Goal: Task Accomplishment & Management: Use online tool/utility

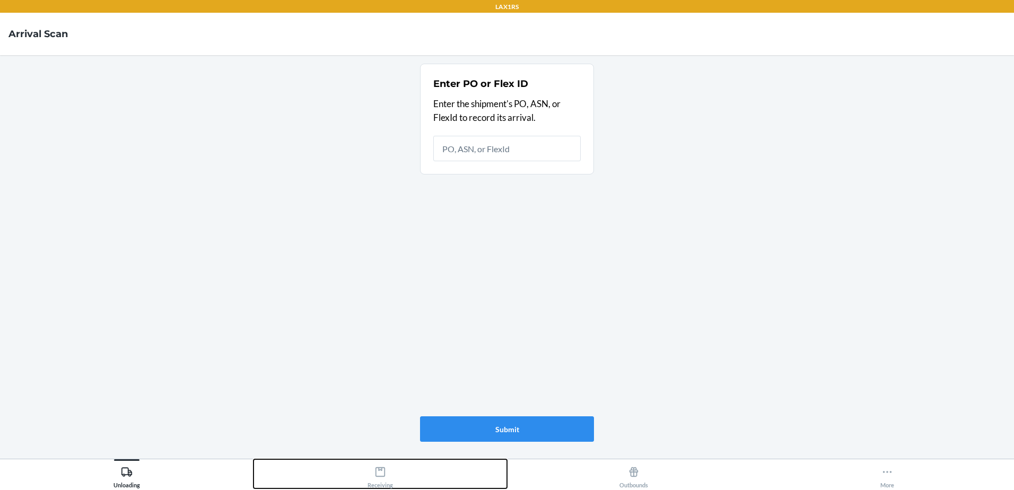
click at [384, 475] on icon at bounding box center [380, 472] width 10 height 10
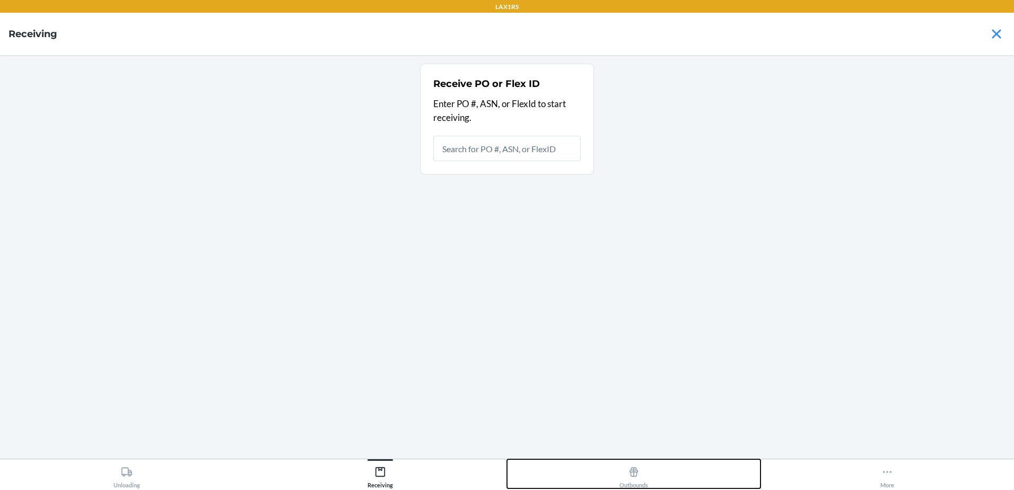
click at [632, 470] on icon at bounding box center [633, 472] width 9 height 10
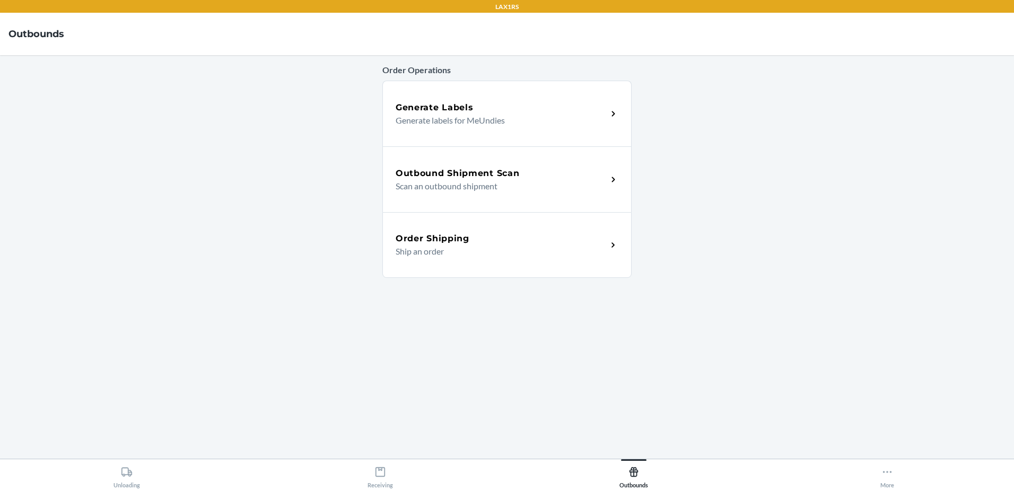
click at [552, 182] on p "Scan an outbound shipment" at bounding box center [497, 186] width 203 height 13
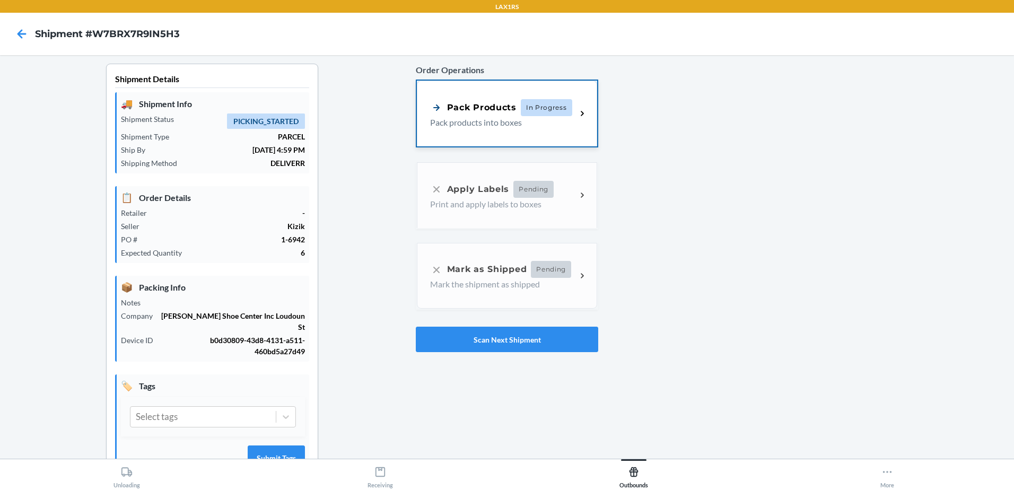
click at [502, 124] on p "Pack products into boxes" at bounding box center [499, 122] width 138 height 13
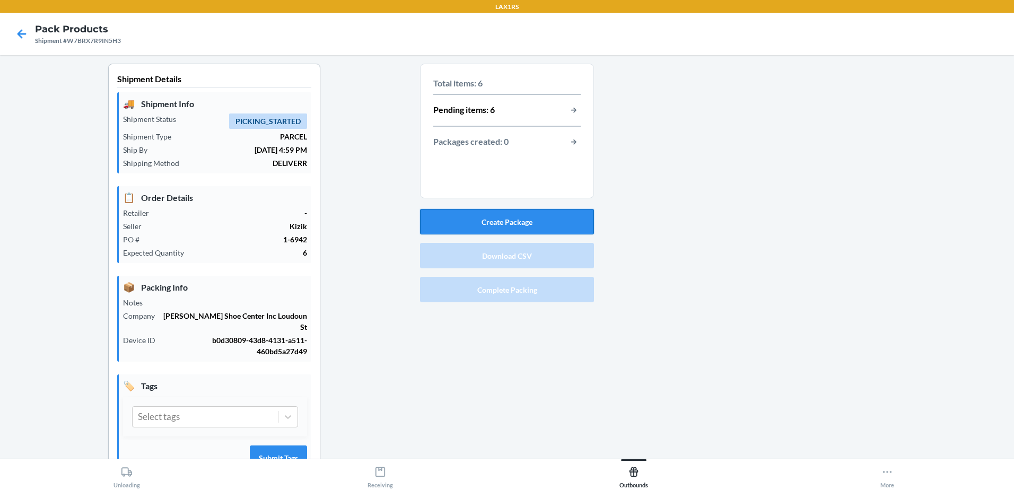
click at [504, 217] on button "Create Package" at bounding box center [507, 221] width 174 height 25
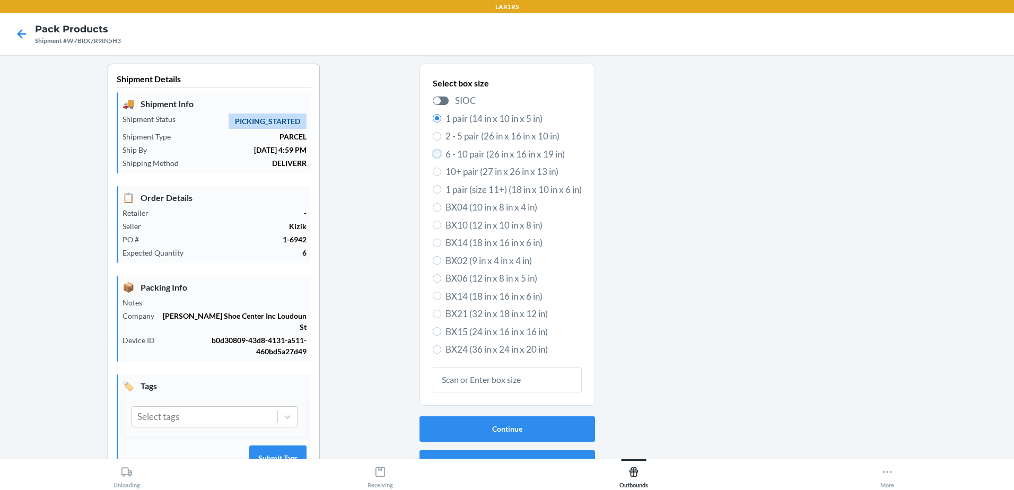
click at [433, 155] on input "6 - 10 pair (26 in x 16 in x 19 in)" at bounding box center [437, 154] width 8 height 8
radio input "true"
radio input "false"
click at [475, 432] on button "Continue" at bounding box center [507, 428] width 176 height 25
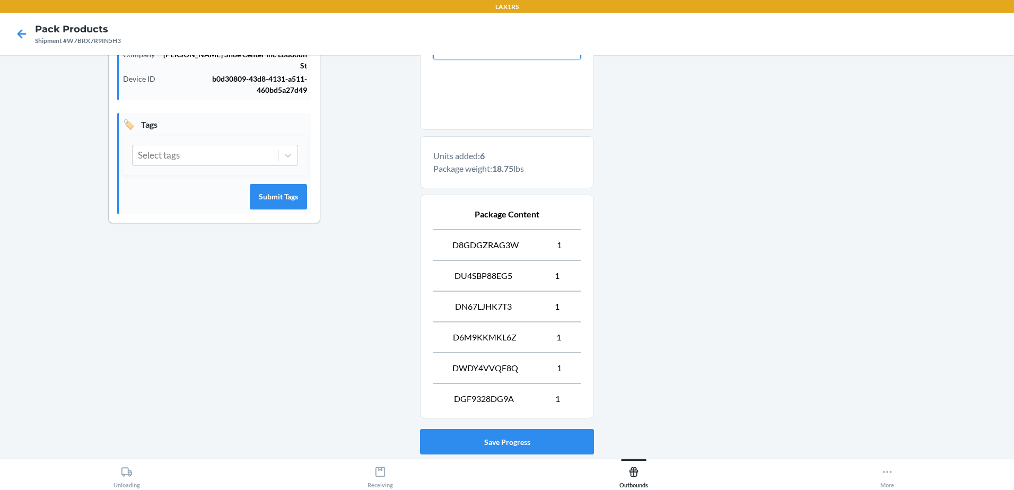
scroll to position [329, 0]
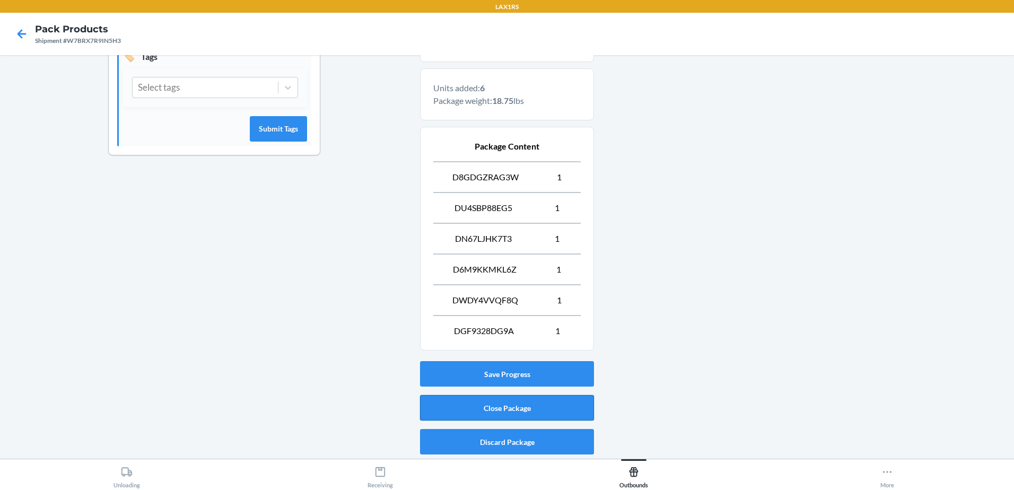
click at [473, 405] on button "Close Package" at bounding box center [507, 407] width 174 height 25
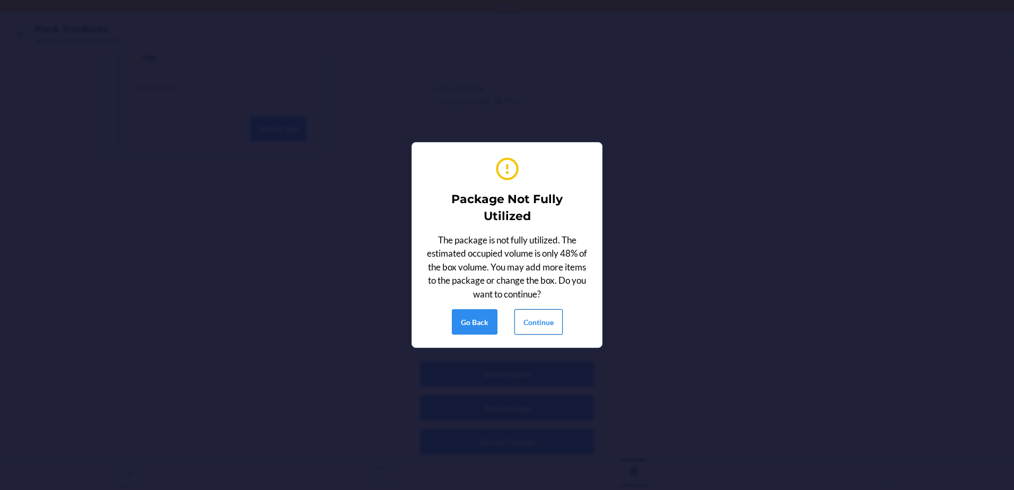
click at [543, 321] on button "Continue" at bounding box center [538, 321] width 48 height 25
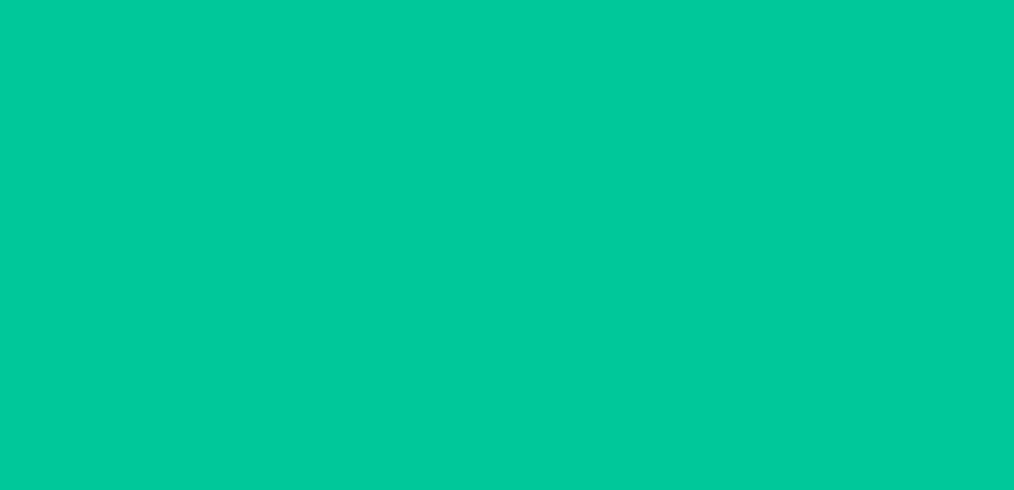
scroll to position [32, 0]
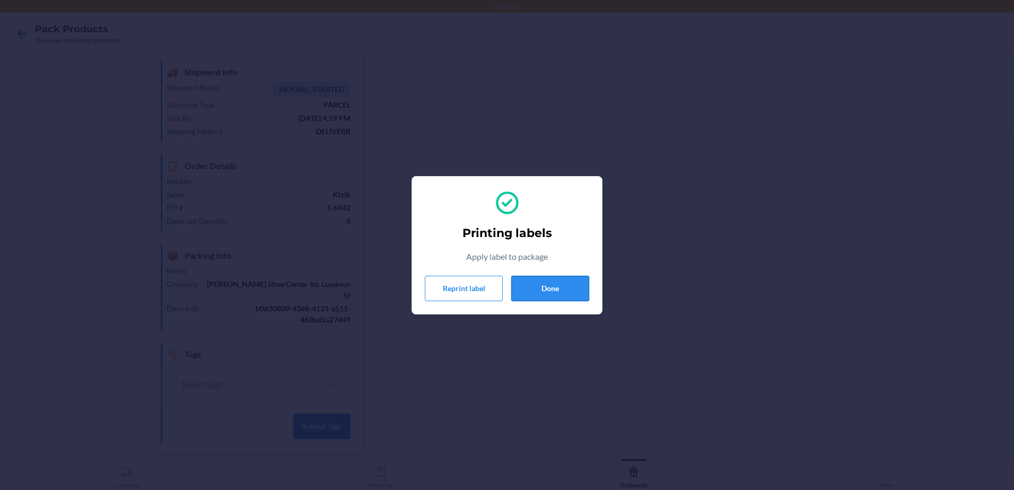
click at [547, 290] on button "Done" at bounding box center [550, 288] width 78 height 25
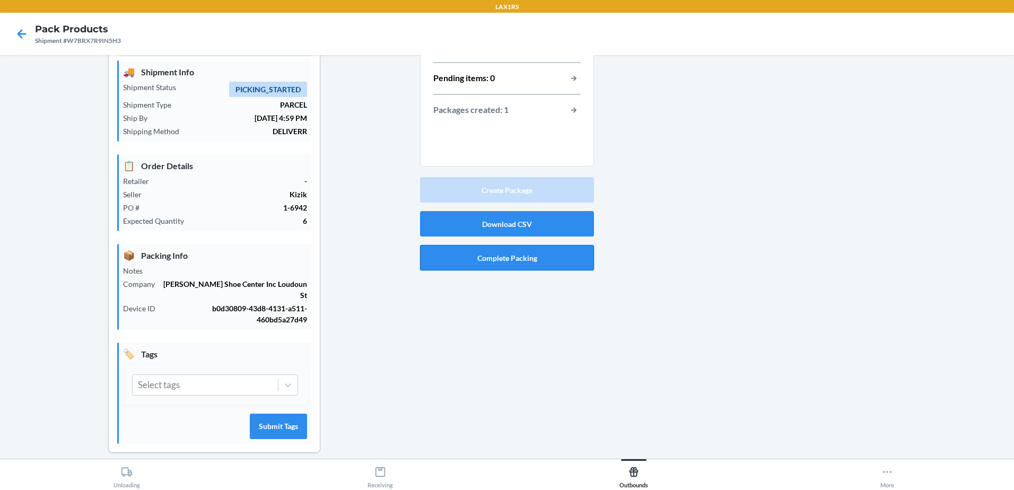
click at [546, 267] on button "Complete Packing" at bounding box center [507, 257] width 174 height 25
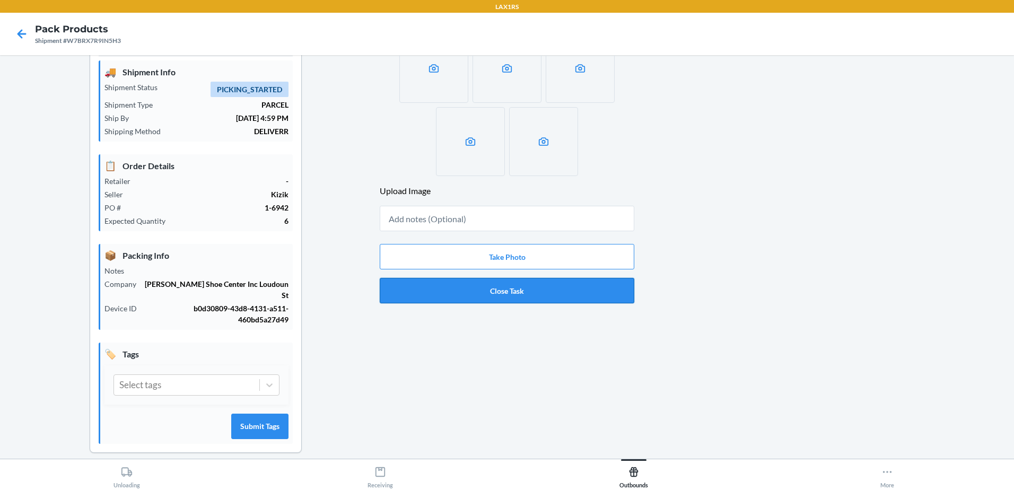
click at [553, 293] on button "Close Task" at bounding box center [507, 290] width 255 height 25
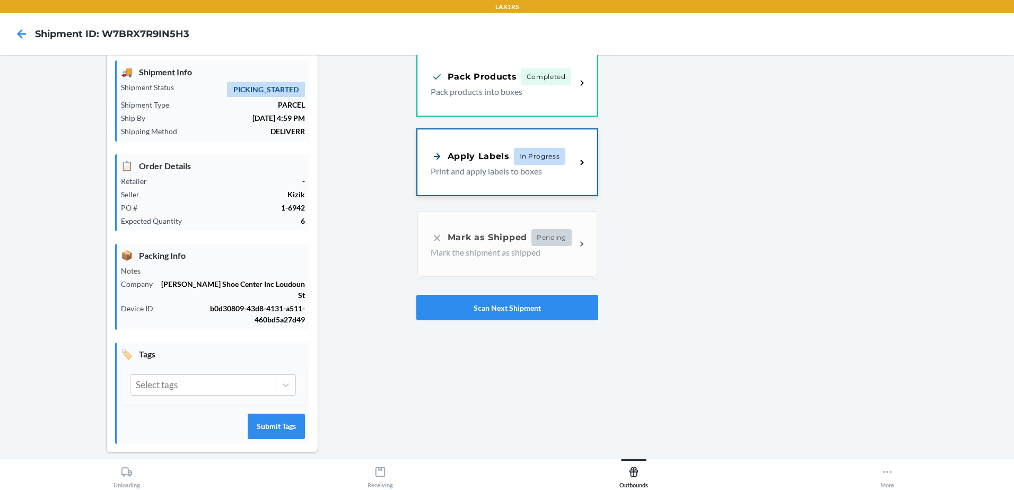
click at [469, 137] on div "Apply Labels In Progress Print and apply labels to boxes" at bounding box center [507, 162] width 180 height 66
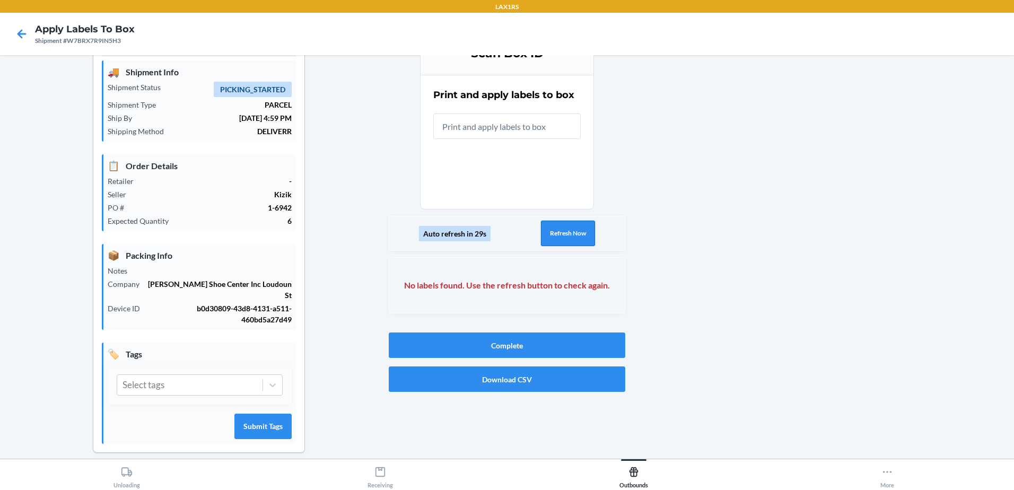
click at [549, 241] on button "Refresh Now" at bounding box center [568, 233] width 54 height 25
click at [547, 241] on button "Refresh Now" at bounding box center [568, 233] width 54 height 25
click at [547, 240] on button "Refresh Now" at bounding box center [568, 233] width 54 height 25
click at [559, 238] on button "Refresh Now" at bounding box center [568, 233] width 54 height 25
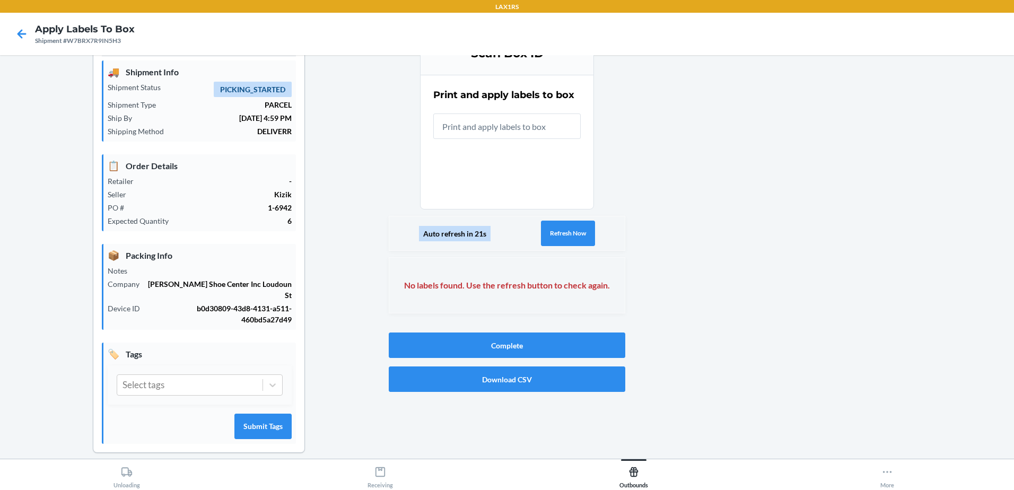
click at [557, 218] on div "Auto refresh in 21s Refresh Now" at bounding box center [507, 233] width 237 height 35
click at [580, 234] on button "Refresh Now" at bounding box center [568, 233] width 54 height 25
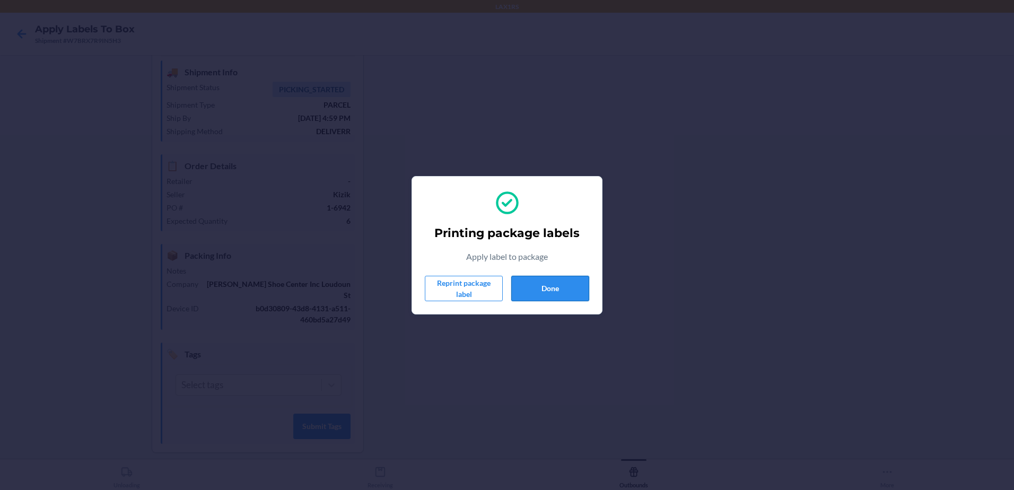
click at [561, 290] on button "Done" at bounding box center [550, 288] width 78 height 25
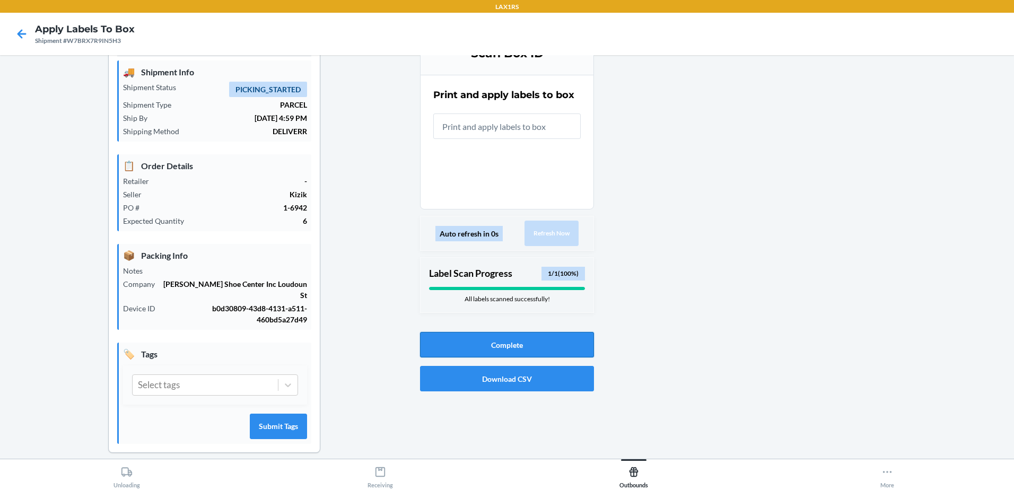
click at [547, 338] on button "Complete" at bounding box center [507, 344] width 174 height 25
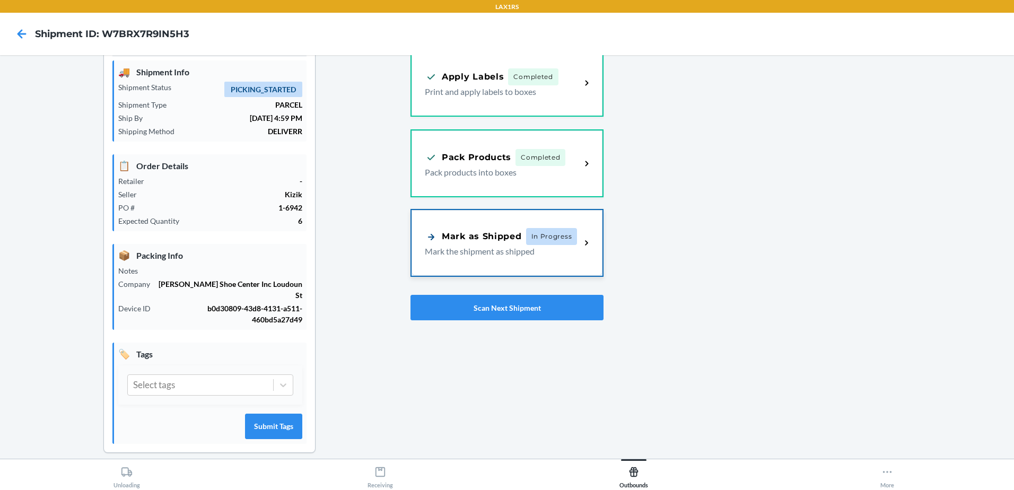
click at [474, 252] on p "Mark the shipment as shipped" at bounding box center [498, 251] width 147 height 13
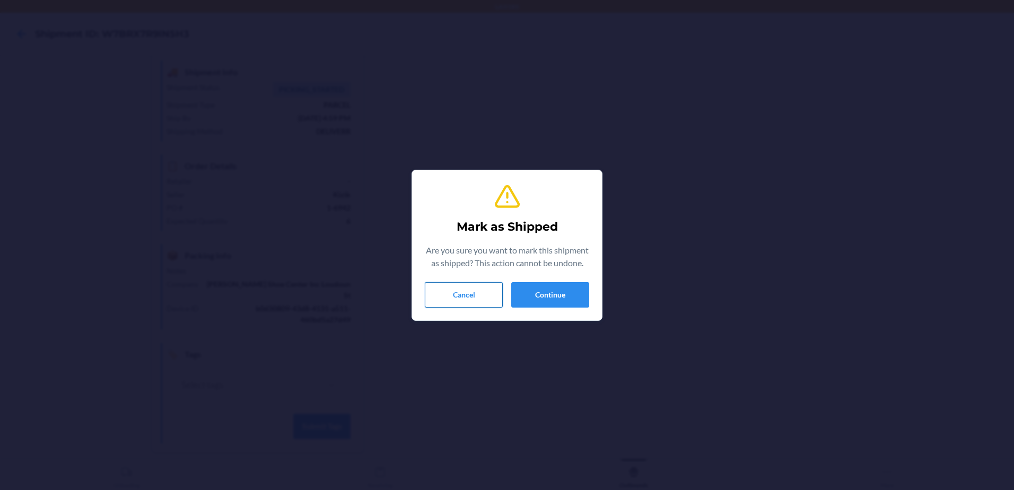
click at [468, 301] on button "Cancel" at bounding box center [464, 294] width 78 height 25
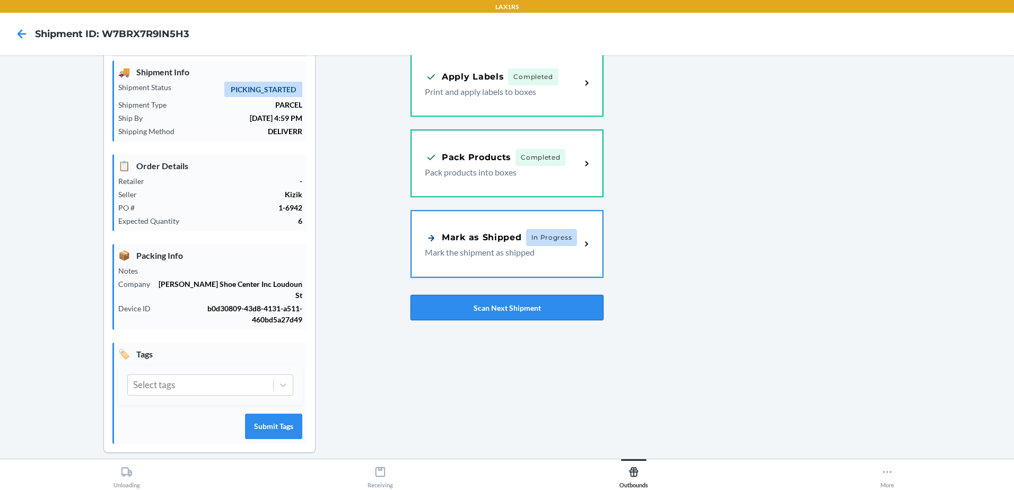
click at [577, 311] on button "Scan Next Shipment" at bounding box center [506, 307] width 193 height 25
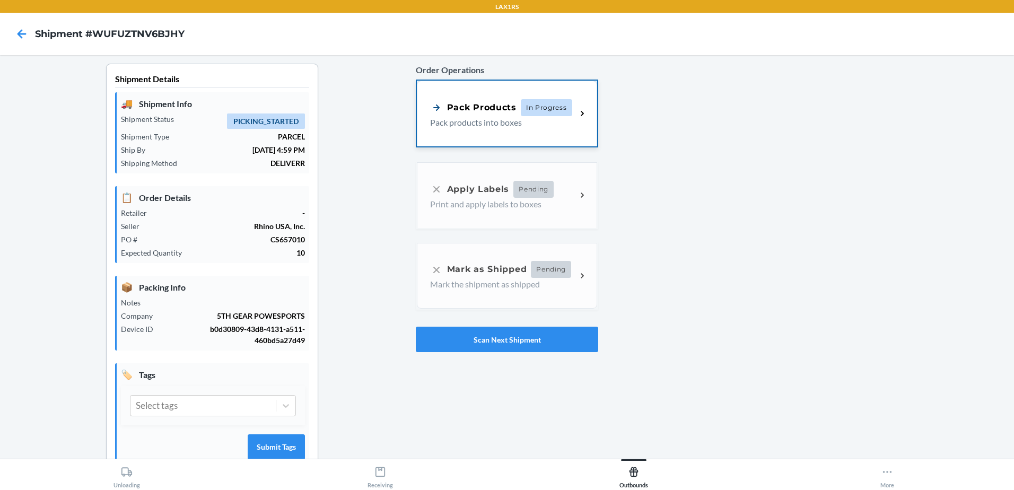
click at [504, 103] on div "Pack Products" at bounding box center [473, 107] width 86 height 13
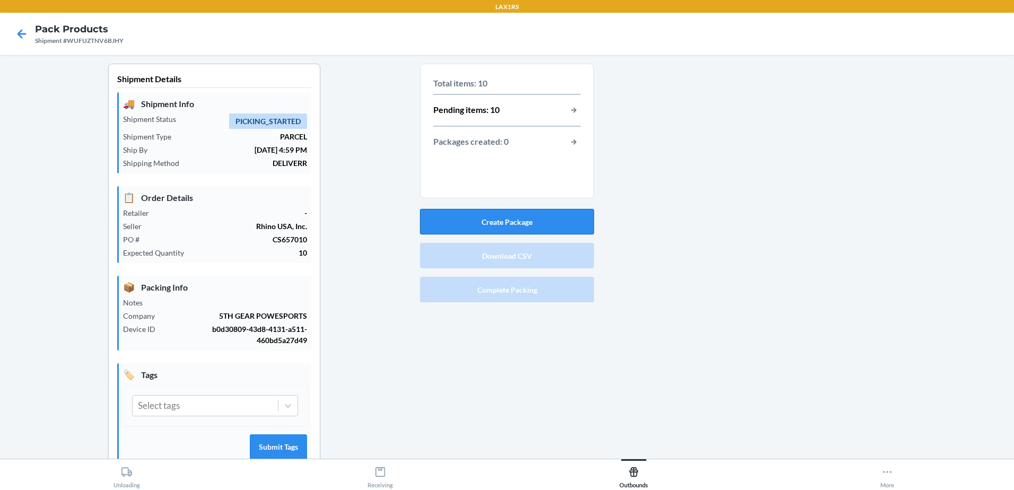
click at [535, 221] on button "Create Package" at bounding box center [507, 221] width 174 height 25
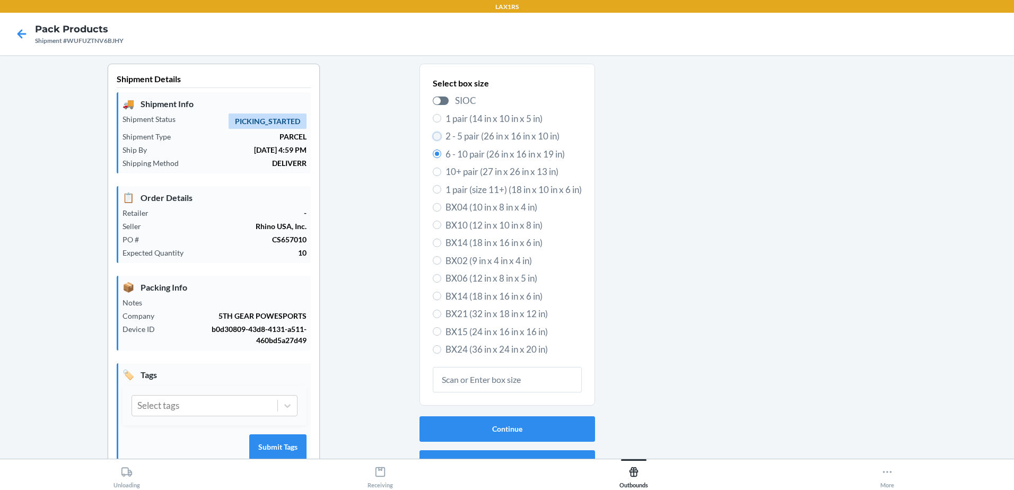
click at [433, 136] on input "2 - 5 pair (26 in x 16 in x 10 in)" at bounding box center [437, 136] width 8 height 8
radio input "true"
radio input "false"
click at [494, 431] on button "Continue" at bounding box center [507, 428] width 176 height 25
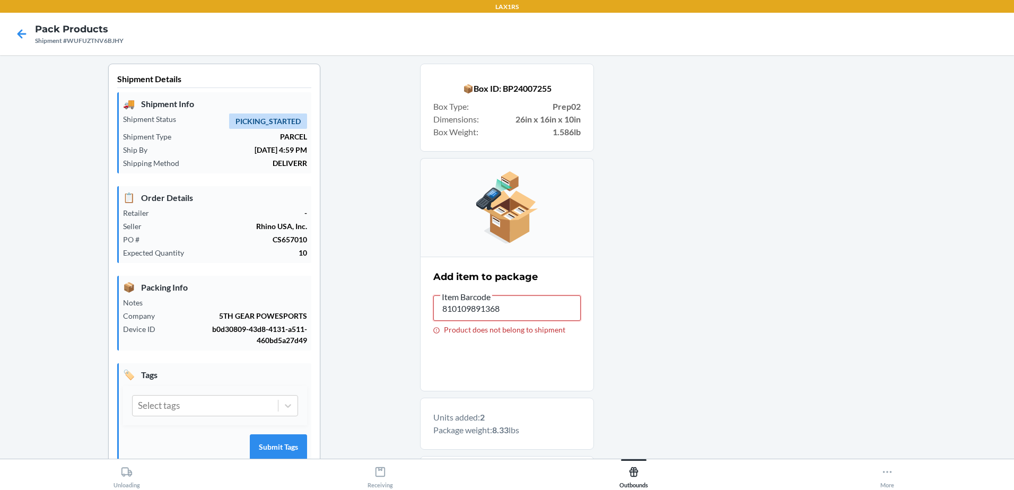
drag, startPoint x: 514, startPoint y: 307, endPoint x: 323, endPoint y: 290, distance: 192.1
click at [323, 290] on div "Shipment Details 🚚 Shipment Info Shipment Status PICKING_STARTED Shipment Type …" at bounding box center [506, 349] width 997 height 571
drag, startPoint x: 509, startPoint y: 311, endPoint x: 57, endPoint y: 280, distance: 452.4
click at [57, 281] on div "Shipment Details 🚚 Shipment Info Shipment Status PICKING_STARTED Shipment Type …" at bounding box center [506, 364] width 997 height 601
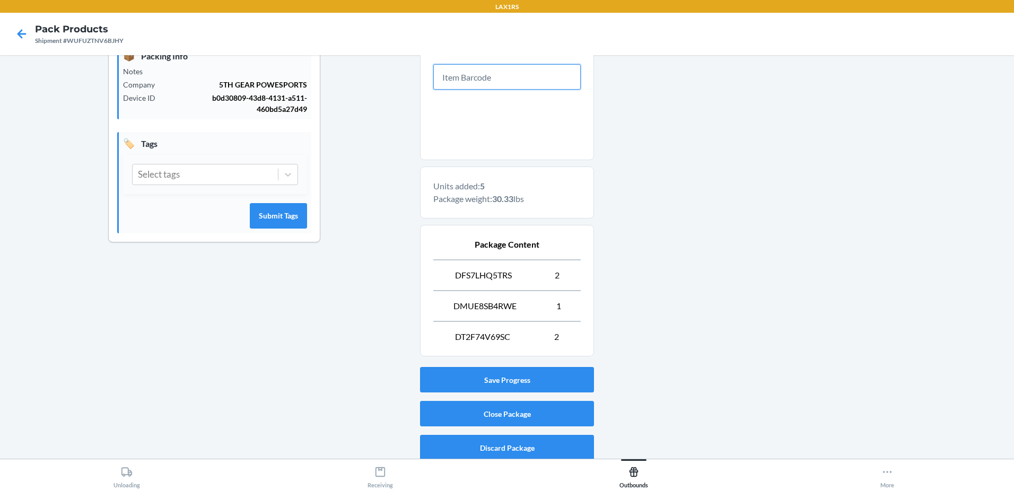
scroll to position [237, 0]
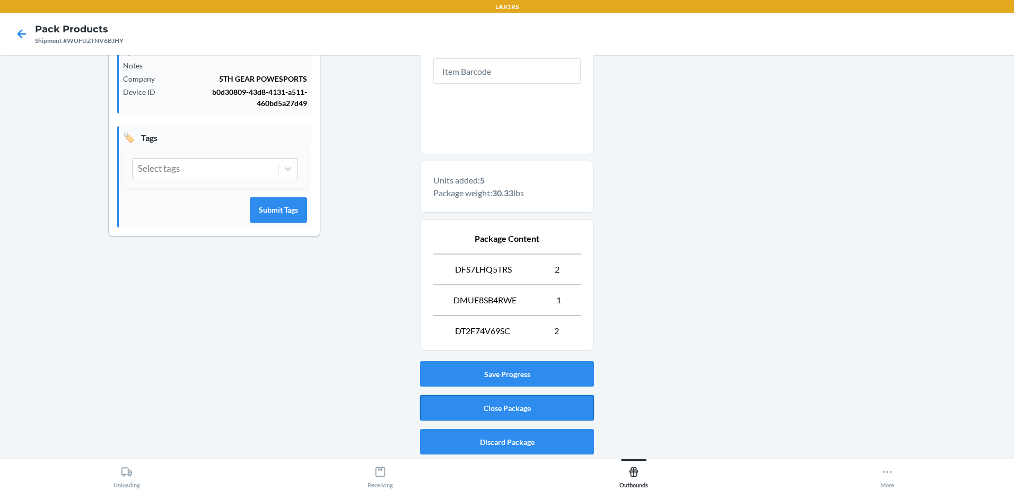
click at [516, 408] on button "Close Package" at bounding box center [507, 407] width 174 height 25
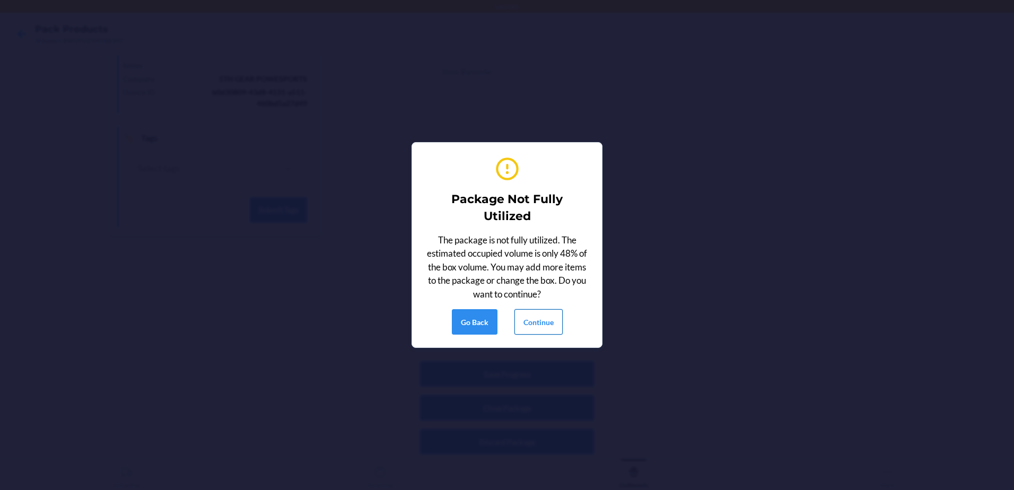
click at [543, 320] on button "Continue" at bounding box center [538, 321] width 48 height 25
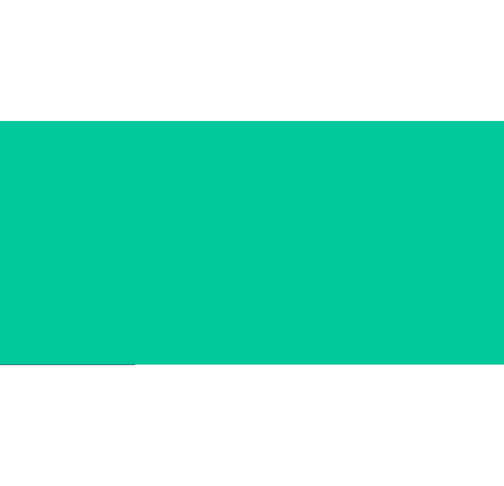
scroll to position [32, 0]
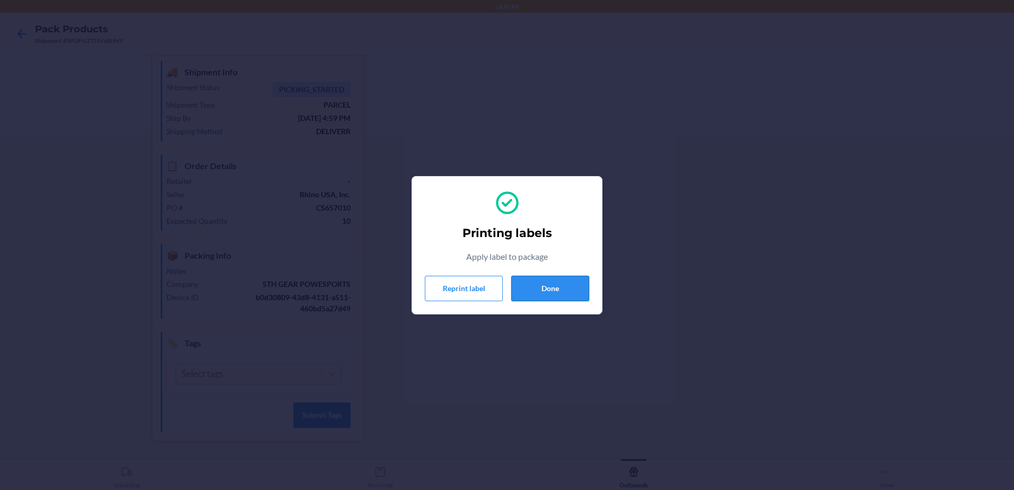
click at [541, 292] on button "Done" at bounding box center [550, 288] width 78 height 25
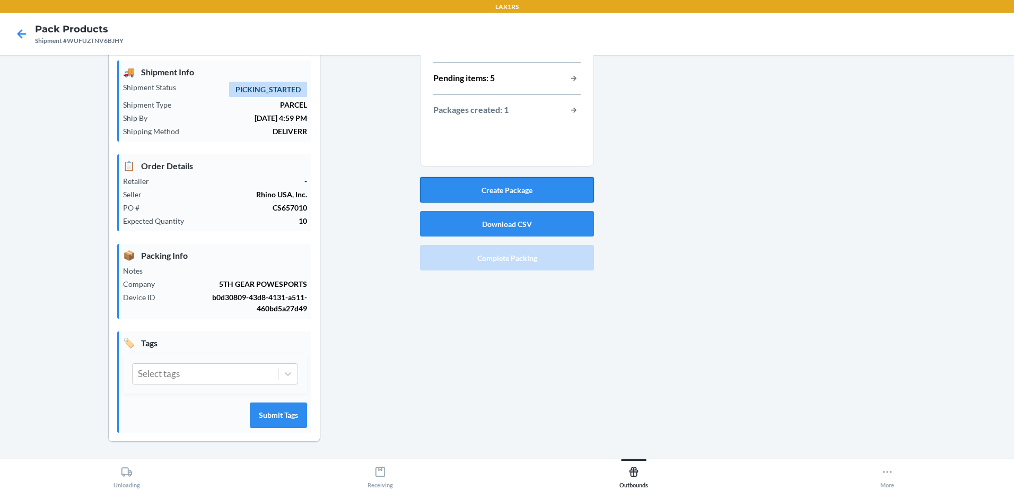
click at [506, 183] on button "Create Package" at bounding box center [507, 189] width 174 height 25
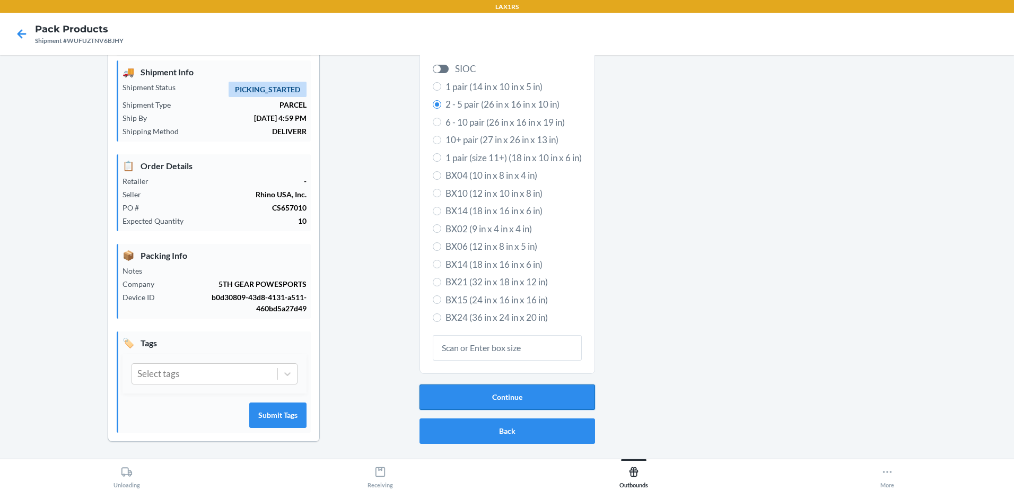
click at [494, 393] on button "Continue" at bounding box center [507, 396] width 176 height 25
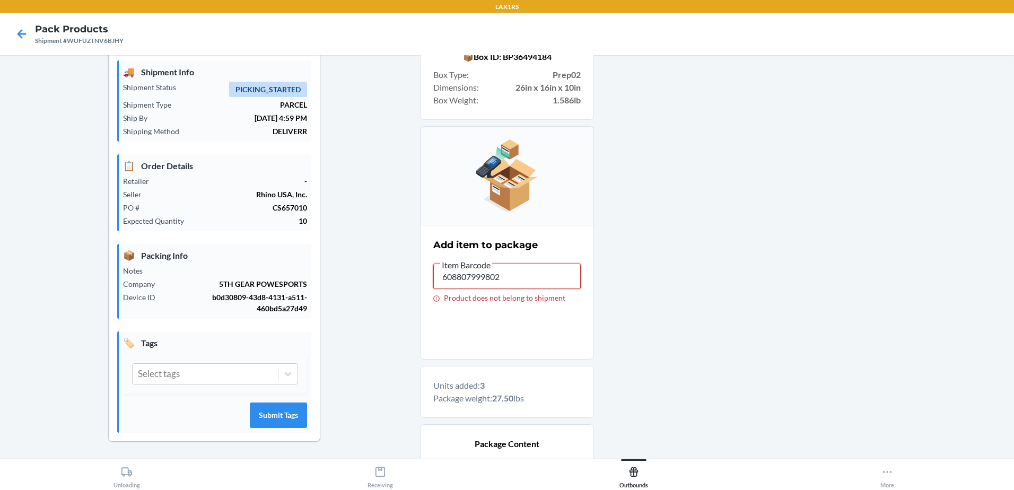
drag, startPoint x: 533, startPoint y: 278, endPoint x: 142, endPoint y: 280, distance: 391.4
click at [142, 279] on div "Shipment Details 🚚 Shipment Info Shipment Status PICKING_STARTED Shipment Type …" at bounding box center [506, 332] width 997 height 601
drag, startPoint x: 520, startPoint y: 284, endPoint x: 258, endPoint y: 290, distance: 261.5
click at [258, 290] on div "Shipment Details 🚚 Shipment Info Shipment Status PICKING_STARTED Shipment Type …" at bounding box center [506, 332] width 997 height 601
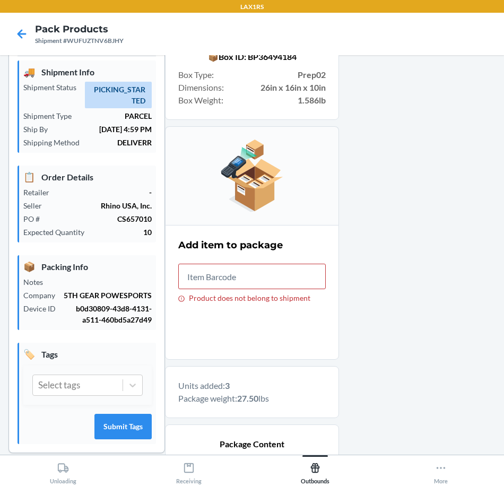
click at [373, 67] on div at bounding box center [417, 332] width 156 height 601
click at [447, 45] on nav "Pack Products Shipment #WUFUZTNV6BJHY" at bounding box center [252, 34] width 504 height 42
click at [238, 277] on input "Product does not belong to shipment" at bounding box center [251, 276] width 147 height 25
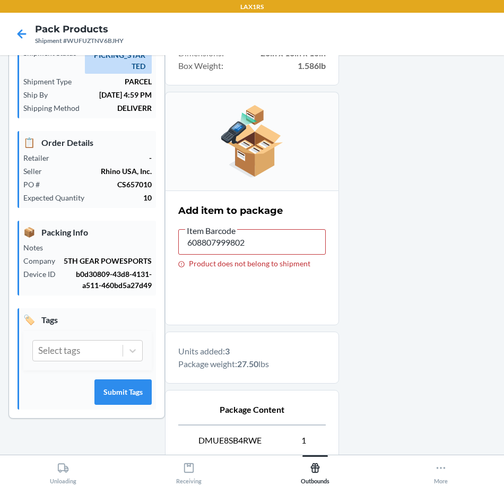
scroll to position [85, 0]
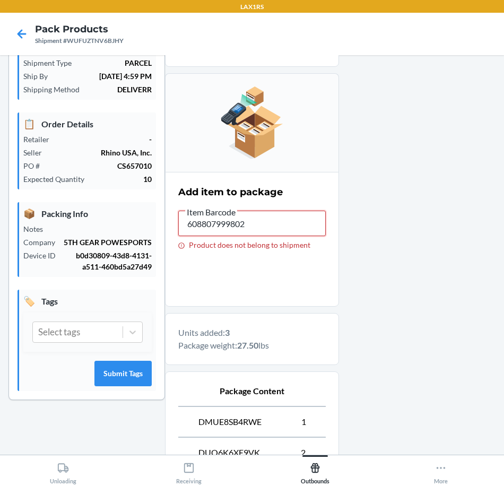
click at [260, 229] on input "608807999802" at bounding box center [251, 223] width 147 height 25
click at [259, 228] on input "608807999802" at bounding box center [251, 223] width 147 height 25
click at [244, 226] on input "DFS7LHQ5TRS" at bounding box center [251, 223] width 147 height 25
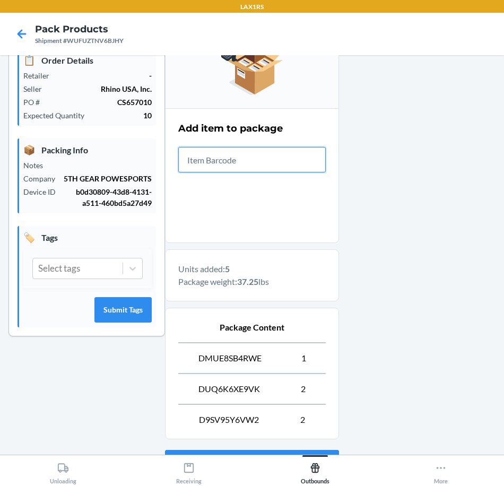
scroll to position [241, 0]
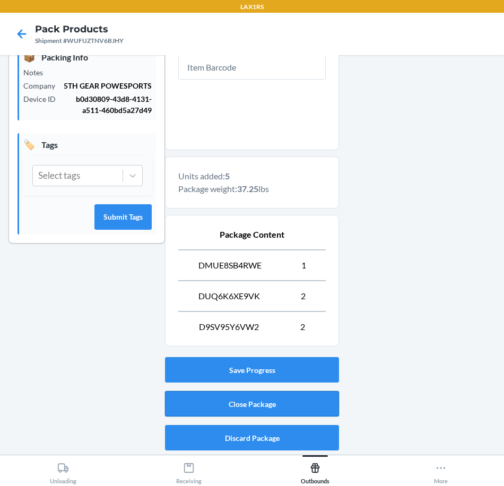
click at [325, 397] on button "Close Package" at bounding box center [252, 403] width 174 height 25
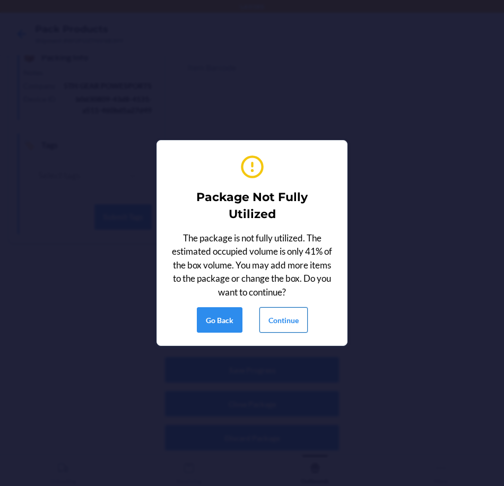
click at [278, 314] on button "Continue" at bounding box center [283, 319] width 48 height 25
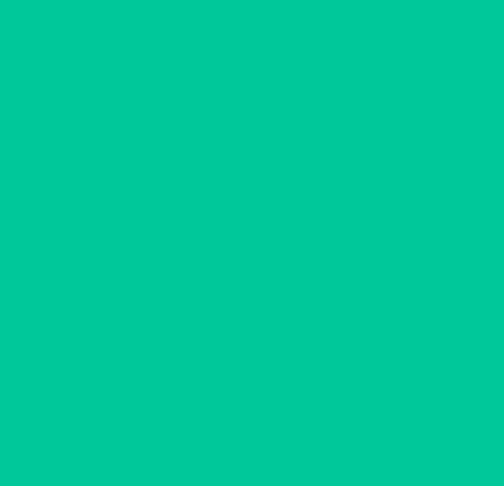
scroll to position [36, 0]
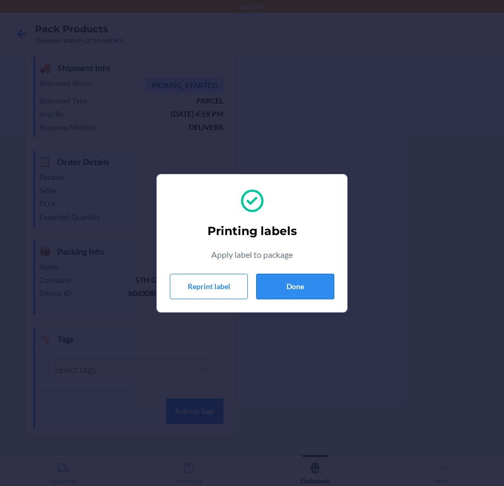
click at [286, 294] on button "Done" at bounding box center [295, 286] width 78 height 25
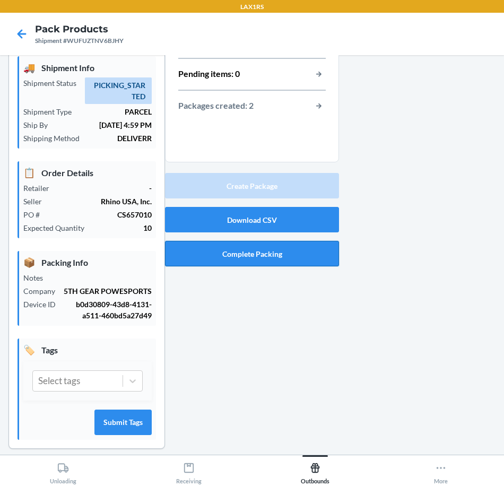
click at [293, 244] on button "Complete Packing" at bounding box center [252, 253] width 174 height 25
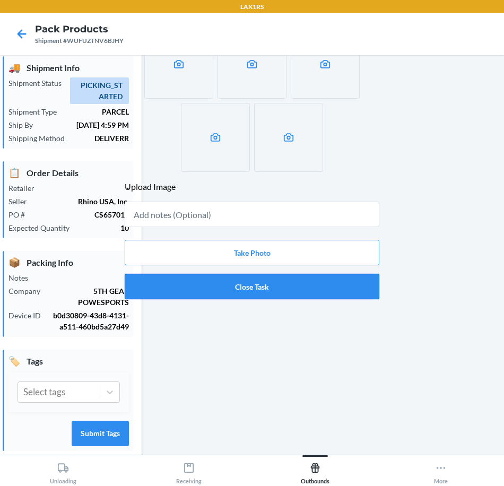
click at [284, 283] on button "Close Task" at bounding box center [252, 286] width 255 height 25
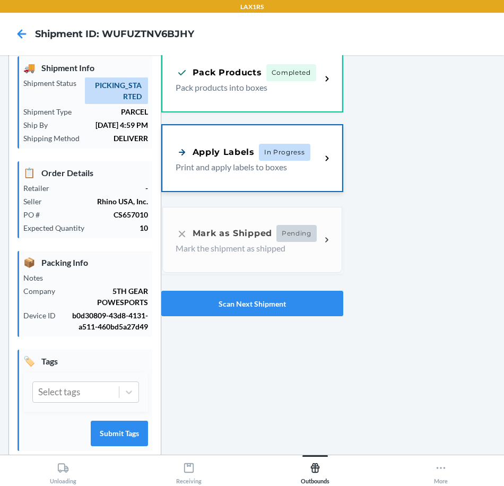
click at [243, 164] on p "Print and apply labels to boxes" at bounding box center [244, 167] width 137 height 13
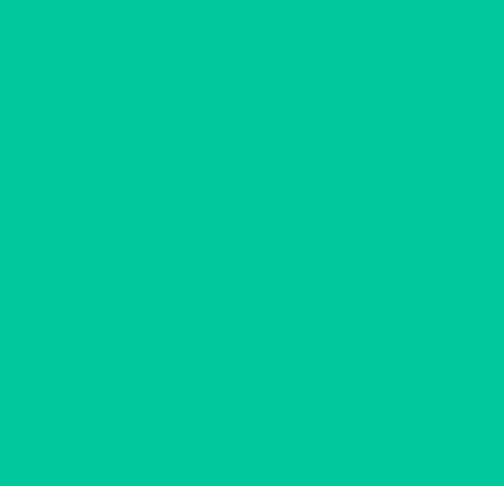
scroll to position [36, 0]
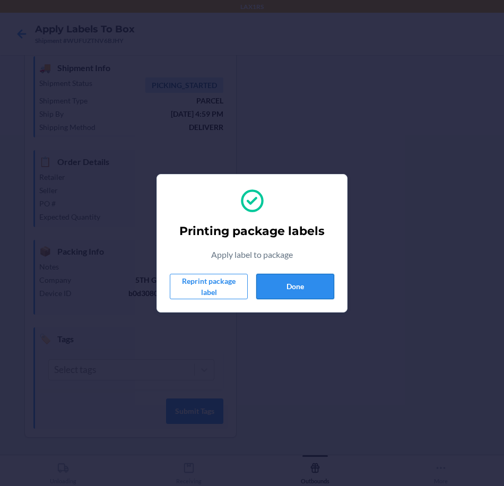
click at [311, 293] on button "Done" at bounding box center [295, 286] width 78 height 25
click at [303, 290] on button "Done" at bounding box center [295, 286] width 78 height 25
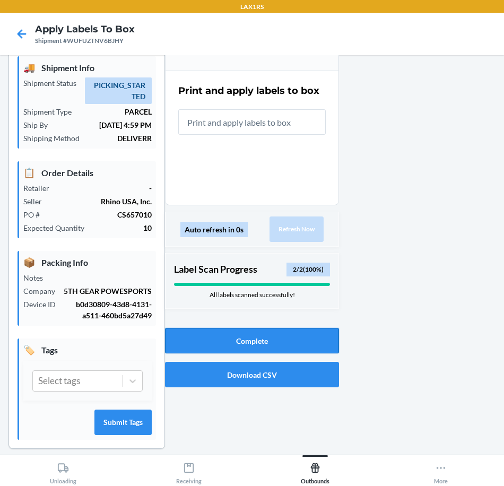
click at [233, 342] on button "Complete" at bounding box center [252, 340] width 174 height 25
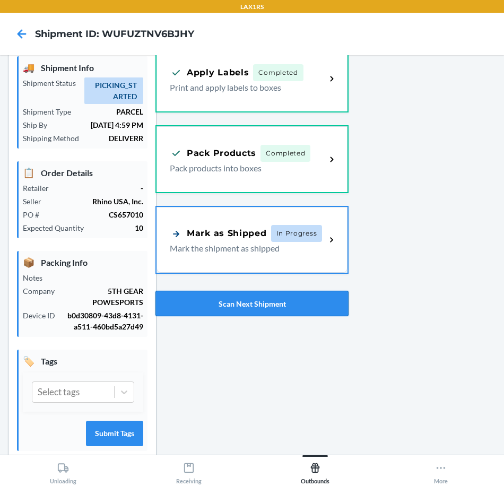
click at [240, 301] on button "Scan Next Shipment" at bounding box center [251, 303] width 193 height 25
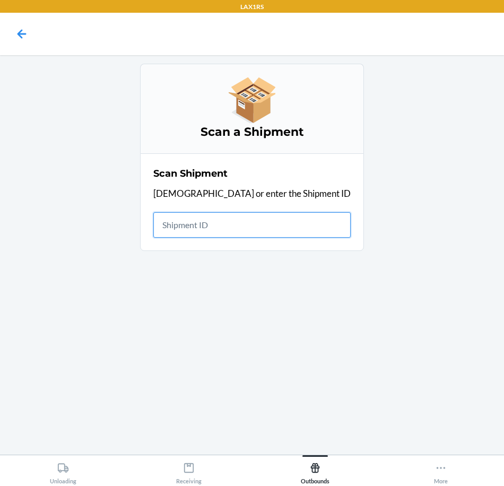
click at [223, 230] on input "text" at bounding box center [251, 224] width 197 height 25
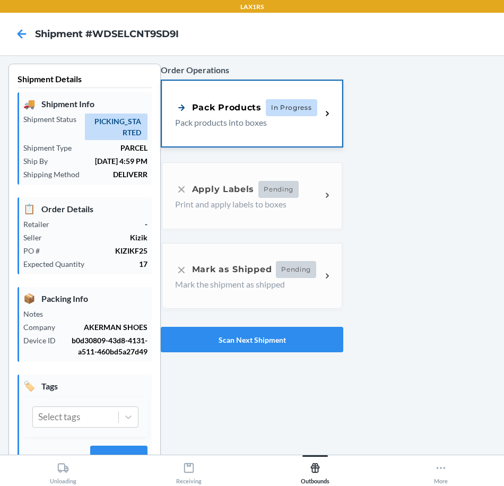
click at [219, 125] on p "Pack products into boxes" at bounding box center [244, 122] width 138 height 13
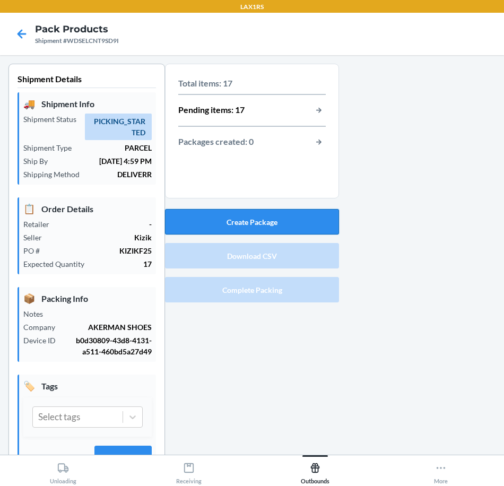
click at [267, 215] on button "Create Package" at bounding box center [252, 221] width 174 height 25
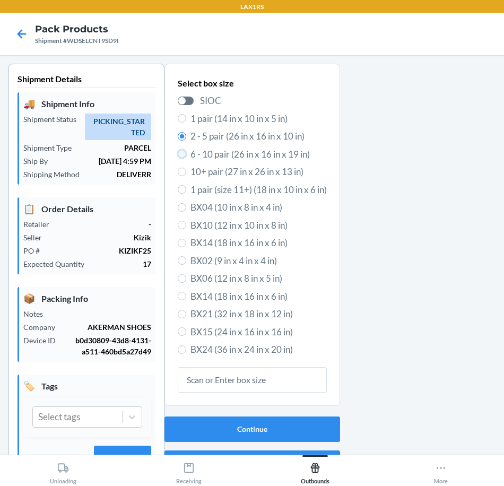
click at [178, 151] on input "6 - 10 pair (26 in x 16 in x 19 in)" at bounding box center [182, 154] width 8 height 8
radio input "true"
radio input "false"
click at [266, 434] on button "Continue" at bounding box center [252, 428] width 176 height 25
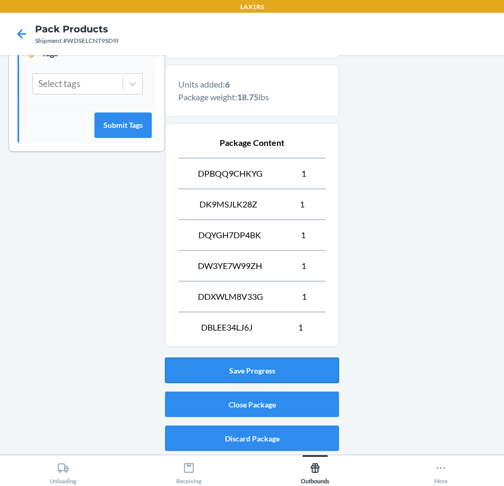
scroll to position [334, 0]
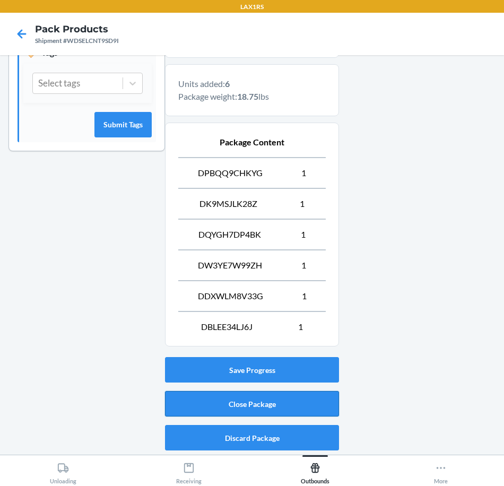
click at [272, 399] on button "Close Package" at bounding box center [252, 403] width 174 height 25
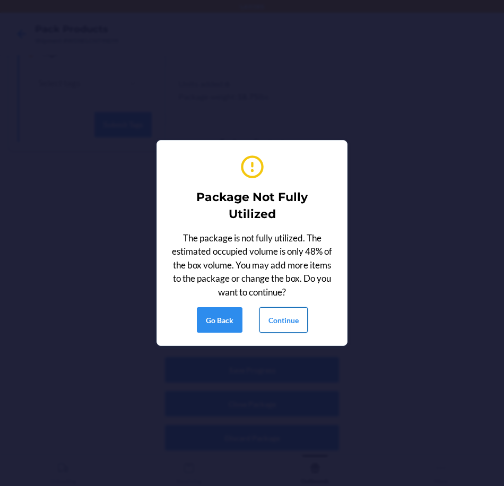
click at [293, 324] on button "Continue" at bounding box center [283, 319] width 48 height 25
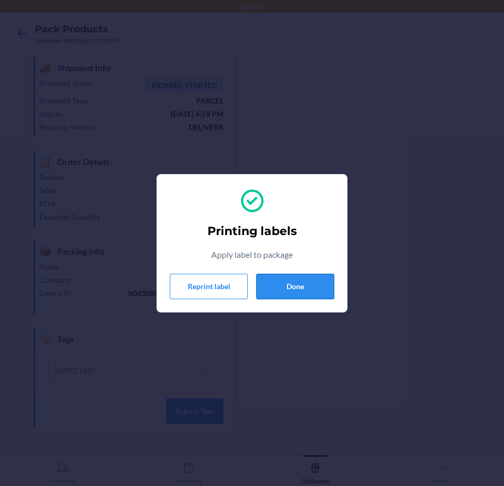
click at [310, 287] on button "Done" at bounding box center [295, 286] width 78 height 25
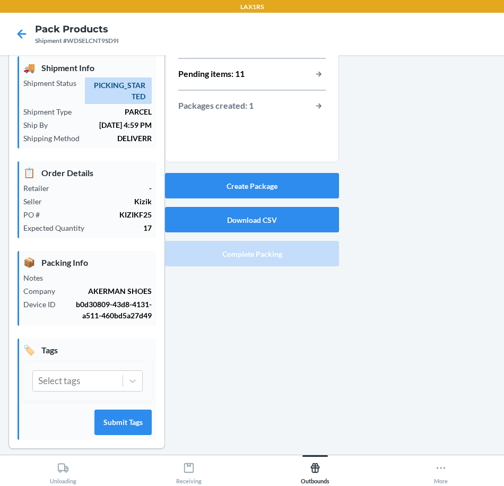
click at [235, 321] on div "Total items: 17 Pending items: 11 Packages created: 1 Create Package Download C…" at bounding box center [252, 247] width 174 height 438
click at [272, 186] on button "Create Package" at bounding box center [252, 185] width 174 height 25
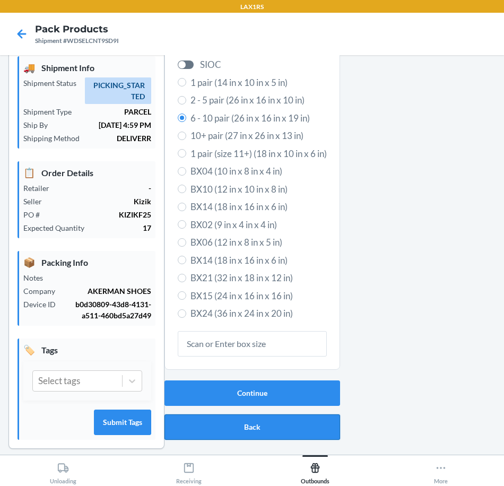
click at [253, 426] on button "Back" at bounding box center [252, 426] width 176 height 25
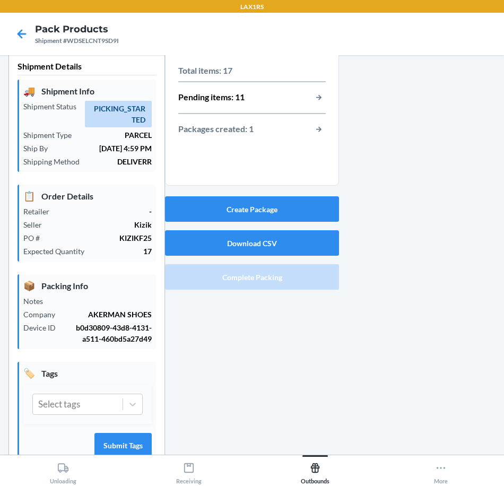
scroll to position [0, 0]
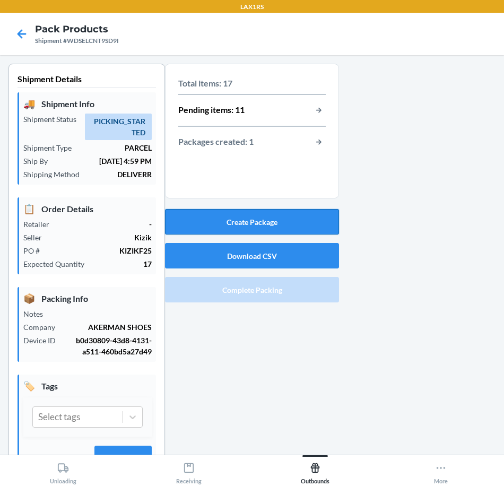
click at [257, 220] on button "Create Package" at bounding box center [252, 221] width 174 height 25
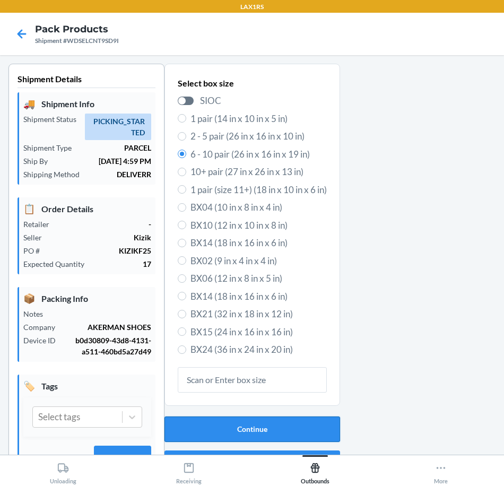
click at [276, 425] on button "Continue" at bounding box center [252, 428] width 176 height 25
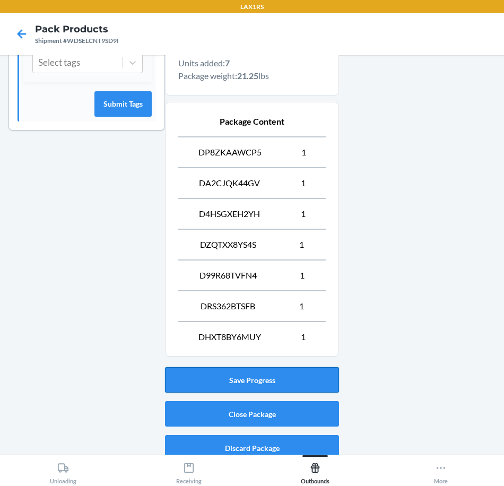
scroll to position [364, 0]
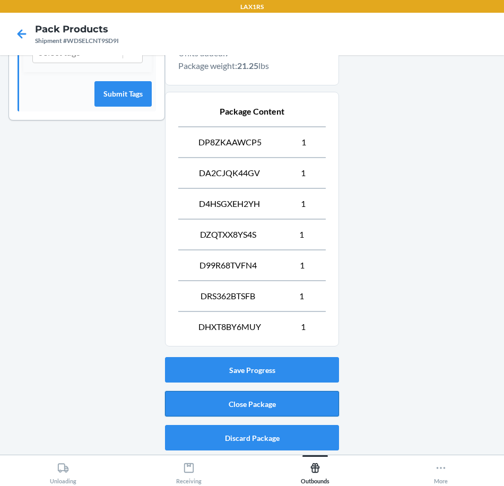
click at [286, 399] on button "Close Package" at bounding box center [252, 403] width 174 height 25
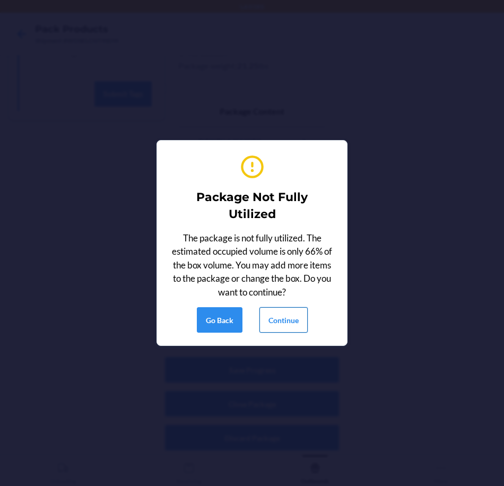
click at [286, 325] on button "Continue" at bounding box center [283, 319] width 48 height 25
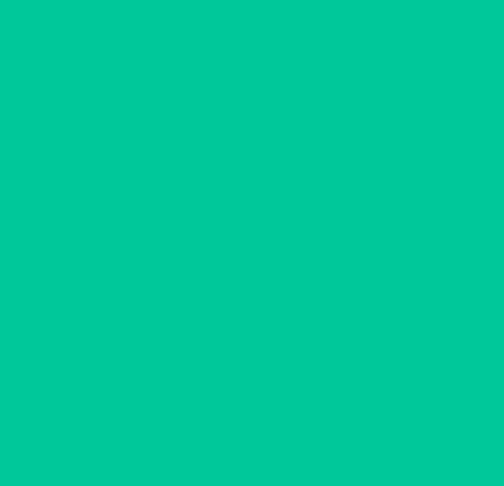
scroll to position [36, 0]
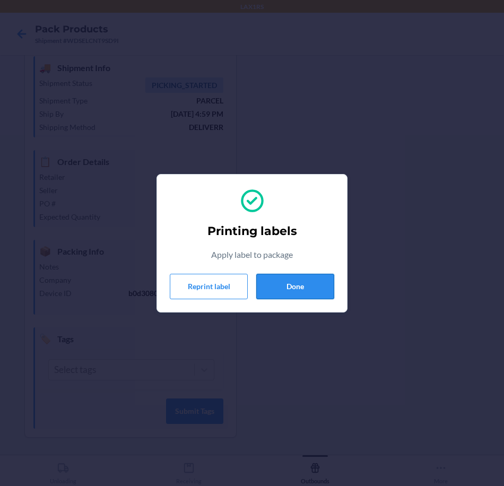
click at [298, 279] on button "Done" at bounding box center [295, 286] width 78 height 25
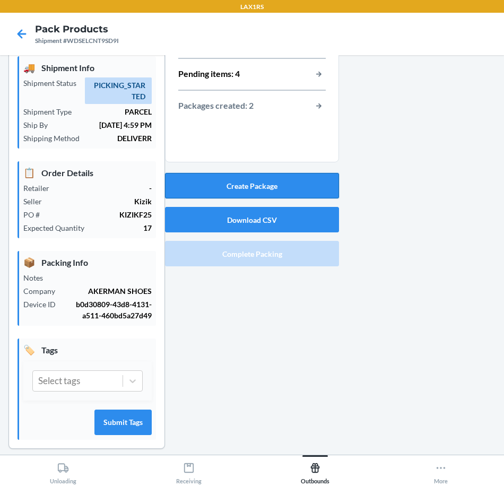
click at [283, 188] on button "Create Package" at bounding box center [252, 185] width 174 height 25
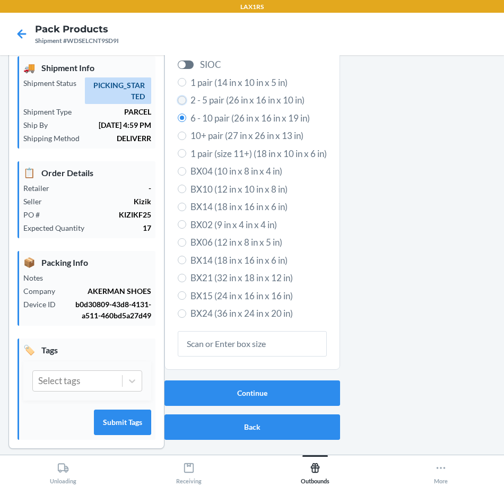
click at [178, 101] on input "2 - 5 pair (26 in x 16 in x 10 in)" at bounding box center [182, 100] width 8 height 8
radio input "true"
radio input "false"
click at [272, 388] on button "Continue" at bounding box center [252, 392] width 176 height 25
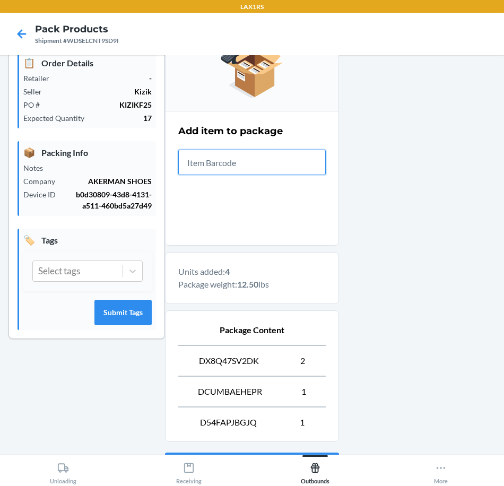
scroll to position [241, 0]
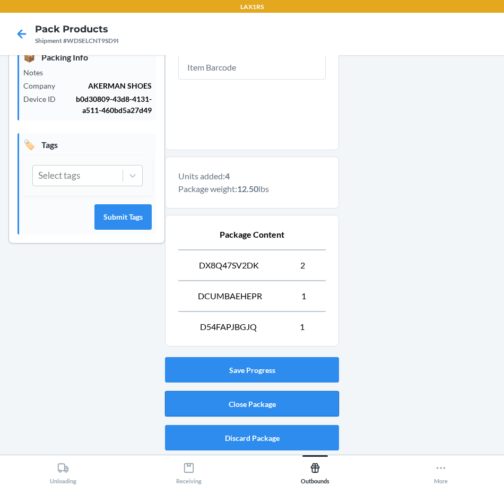
click at [240, 403] on button "Close Package" at bounding box center [252, 403] width 174 height 25
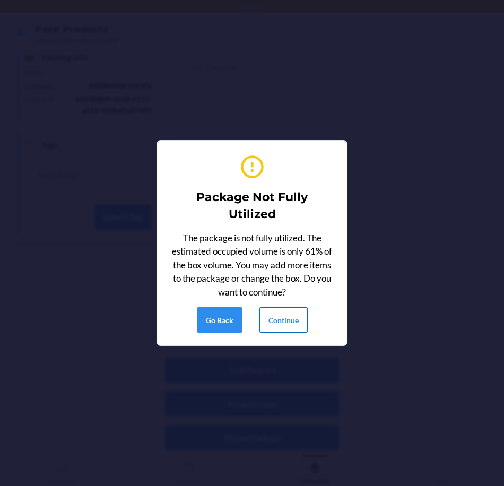
click at [283, 327] on button "Continue" at bounding box center [283, 319] width 48 height 25
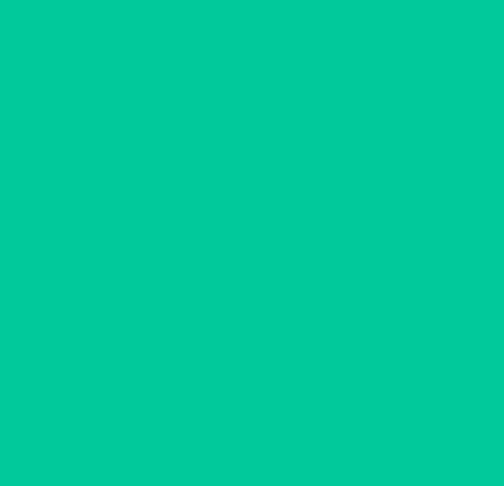
scroll to position [36, 0]
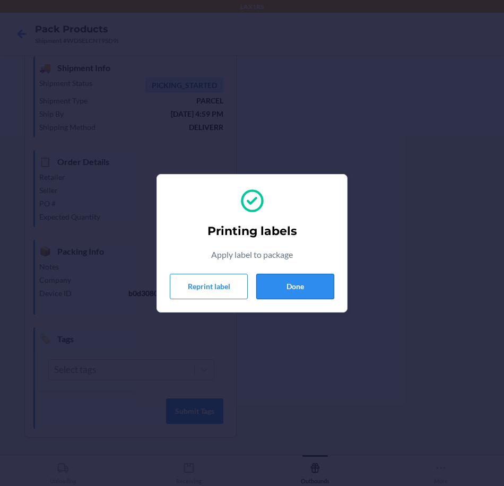
click at [284, 290] on button "Done" at bounding box center [295, 286] width 78 height 25
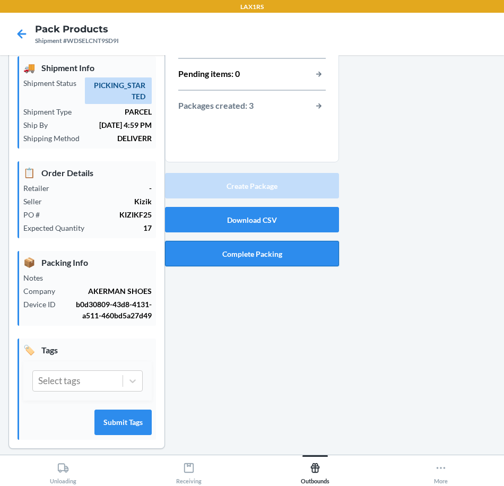
click at [242, 257] on button "Complete Packing" at bounding box center [252, 253] width 174 height 25
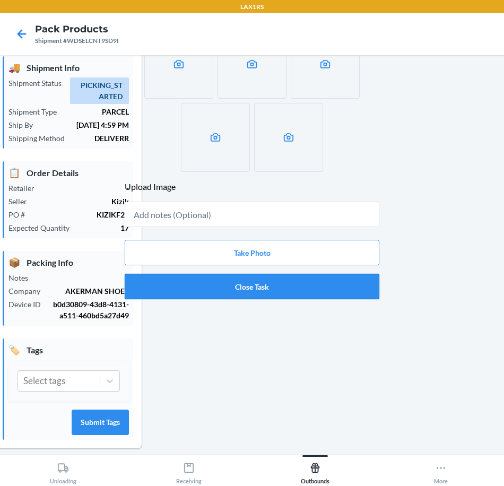
click at [250, 292] on button "Close Task" at bounding box center [252, 286] width 255 height 25
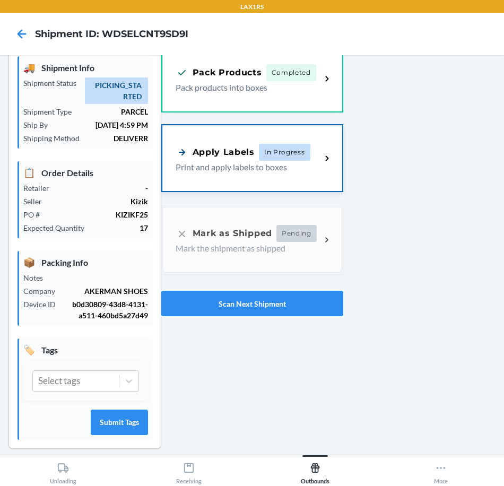
click at [209, 151] on div "Apply Labels" at bounding box center [215, 151] width 79 height 13
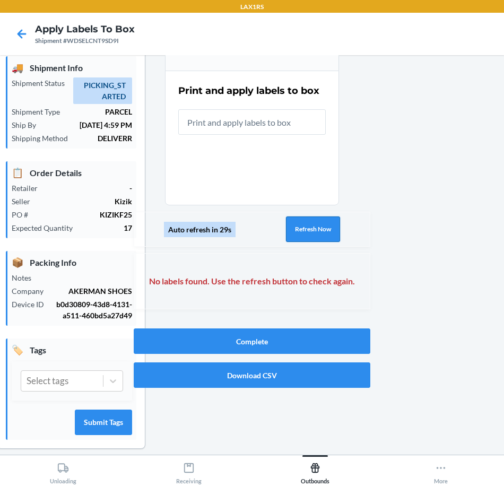
click at [286, 234] on button "Refresh Now" at bounding box center [313, 228] width 54 height 25
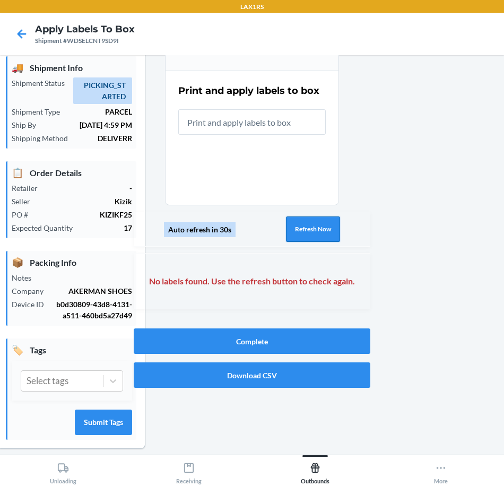
click at [286, 234] on button "Refresh Now" at bounding box center [313, 228] width 54 height 25
click at [286, 235] on button "Refresh Now" at bounding box center [313, 228] width 54 height 25
click at [295, 235] on button "Refresh Now" at bounding box center [313, 228] width 54 height 25
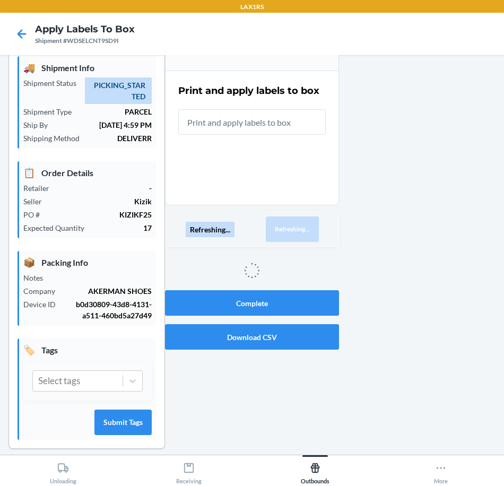
click at [295, 235] on button "Refreshing..." at bounding box center [292, 228] width 53 height 25
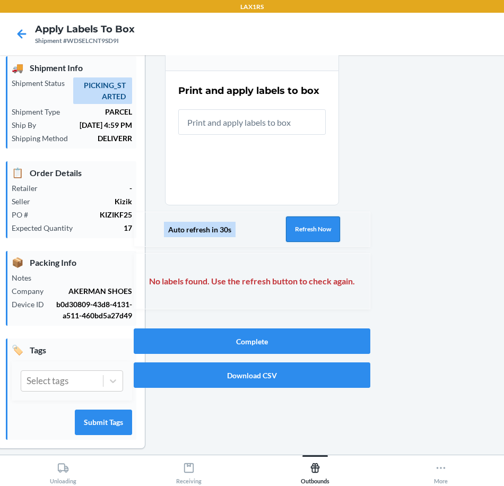
click at [295, 235] on button "Refresh Now" at bounding box center [313, 228] width 54 height 25
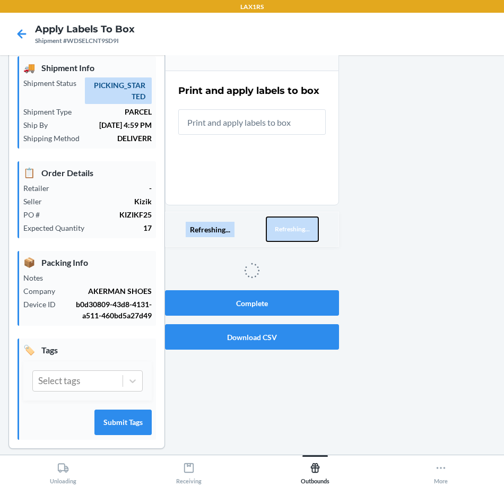
click at [295, 235] on button "Refreshing..." at bounding box center [292, 228] width 53 height 25
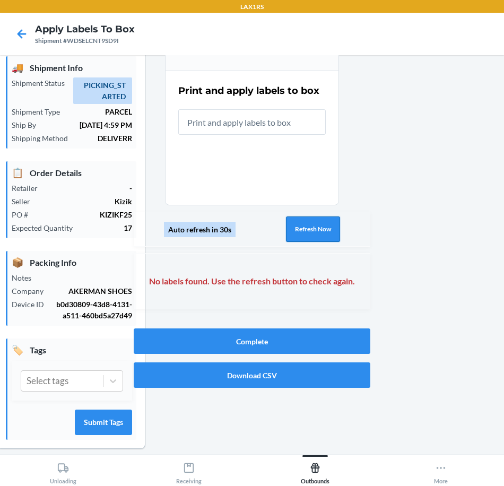
click at [295, 235] on button "Refresh Now" at bounding box center [313, 228] width 54 height 25
click at [294, 235] on button "Refresh Now" at bounding box center [313, 228] width 54 height 25
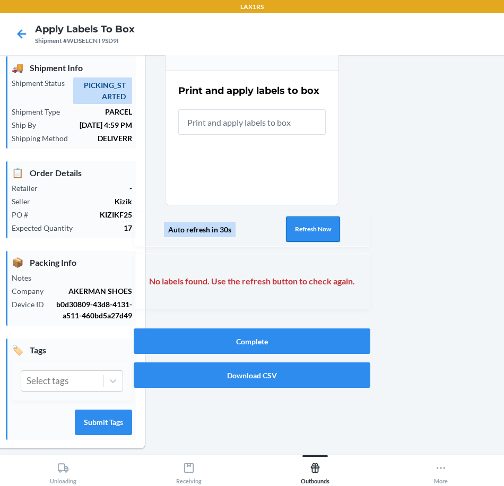
click at [294, 235] on button "Refresh Now" at bounding box center [313, 228] width 54 height 25
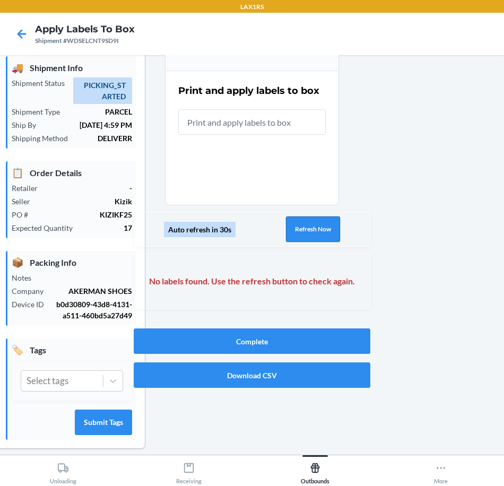
click at [294, 235] on button "Refresh Now" at bounding box center [313, 228] width 54 height 25
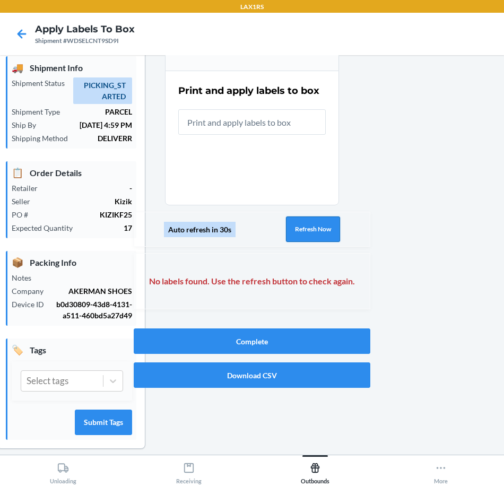
drag, startPoint x: 294, startPoint y: 228, endPoint x: 300, endPoint y: 224, distance: 7.4
click at [300, 224] on button "Refresh Now" at bounding box center [313, 228] width 54 height 25
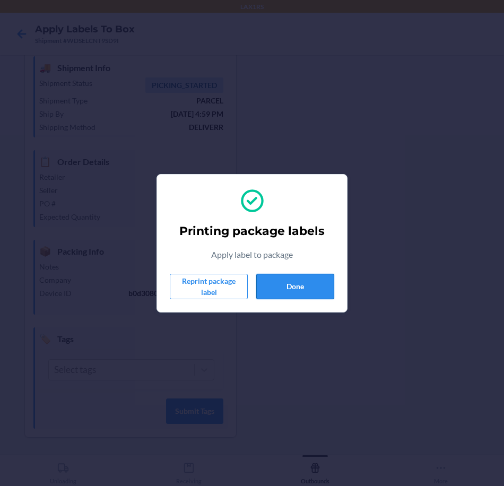
click at [293, 294] on button "Done" at bounding box center [295, 286] width 78 height 25
click at [321, 291] on button "Done" at bounding box center [295, 286] width 78 height 25
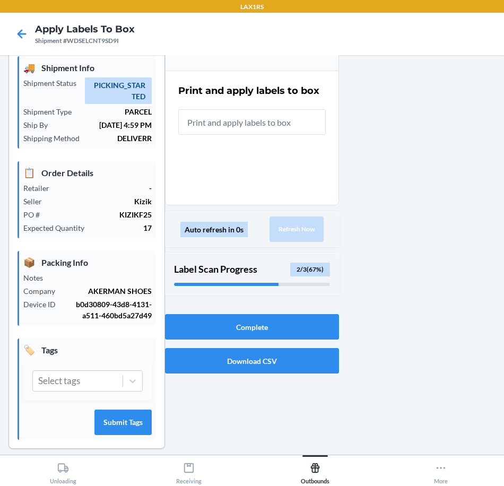
click at [225, 119] on input "text" at bounding box center [251, 121] width 147 height 25
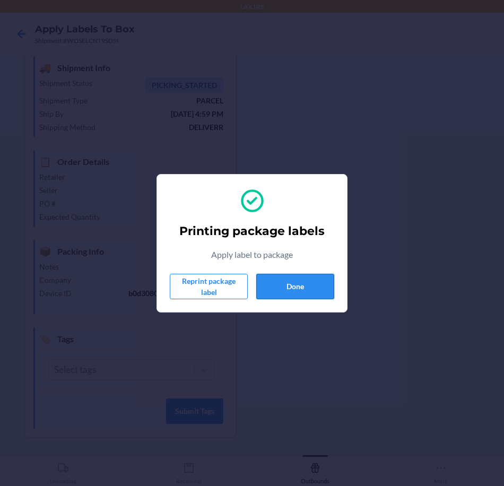
click at [281, 287] on button "Done" at bounding box center [295, 286] width 78 height 25
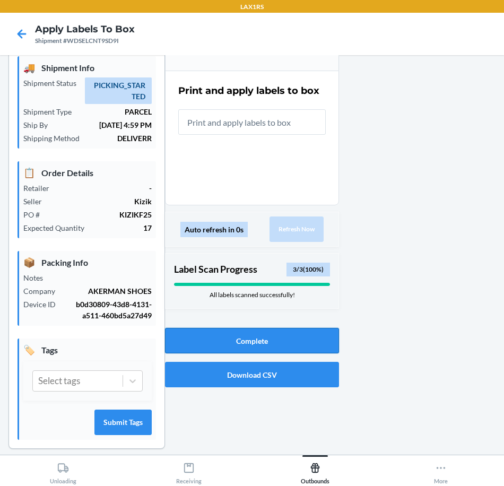
click at [270, 341] on button "Complete" at bounding box center [252, 340] width 174 height 25
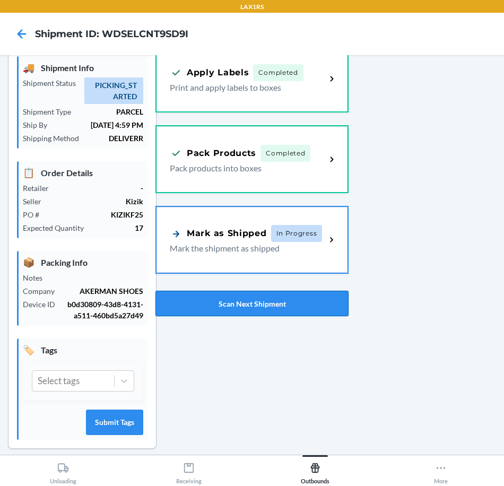
click at [269, 308] on button "Scan Next Shipment" at bounding box center [251, 303] width 193 height 25
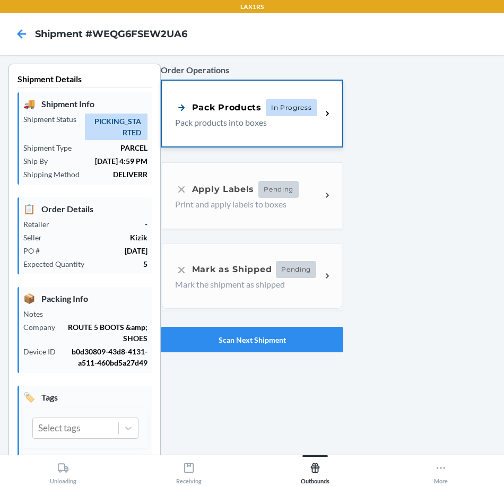
click at [226, 129] on div "Pack Products In Progress Pack products into boxes" at bounding box center [252, 114] width 180 height 66
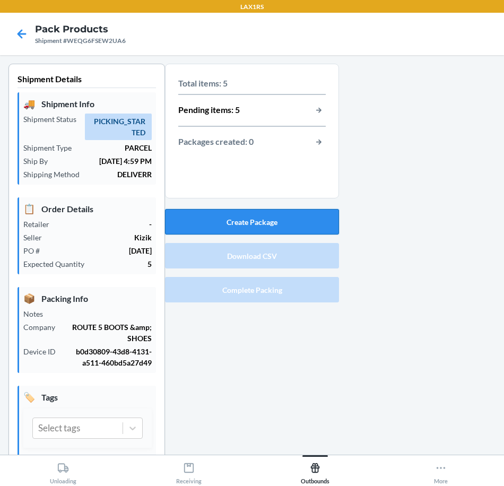
click at [268, 220] on button "Create Package" at bounding box center [252, 221] width 174 height 25
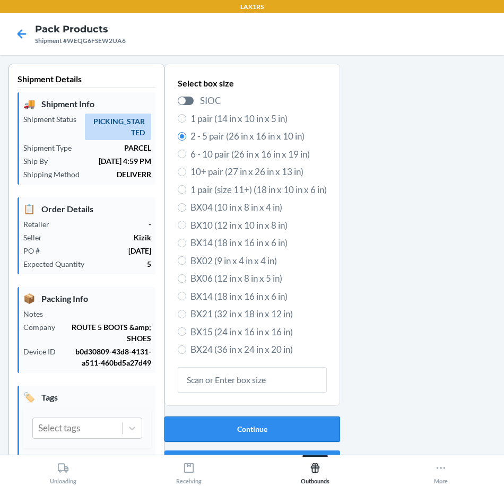
click at [265, 425] on button "Continue" at bounding box center [252, 428] width 176 height 25
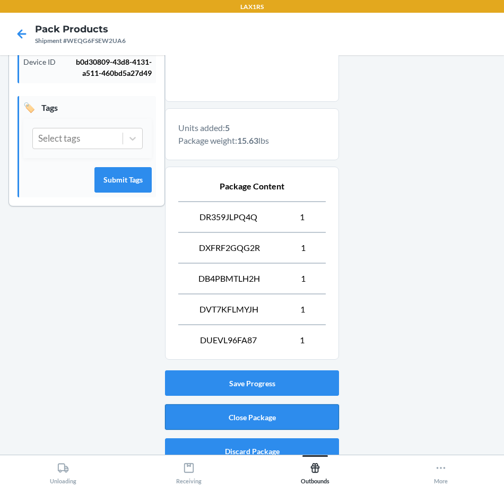
scroll to position [303, 0]
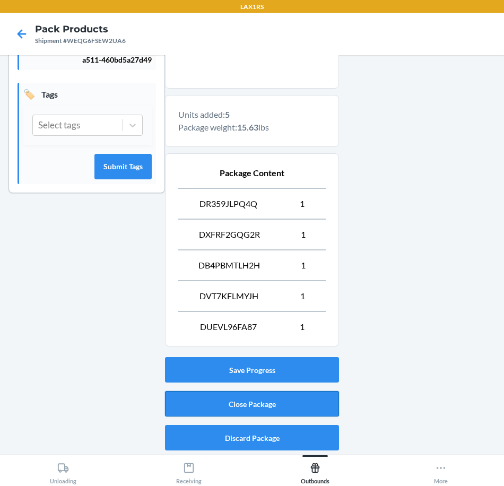
click at [284, 405] on button "Close Package" at bounding box center [252, 403] width 174 height 25
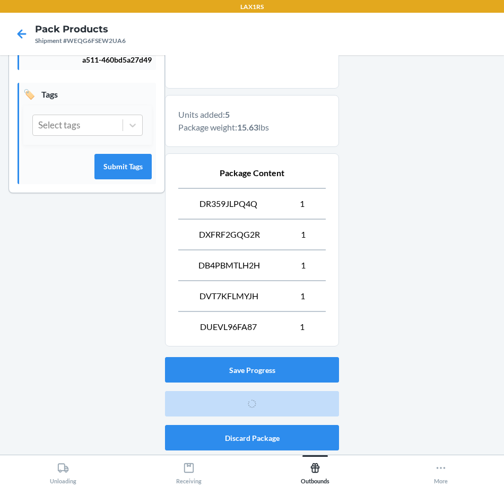
scroll to position [36, 0]
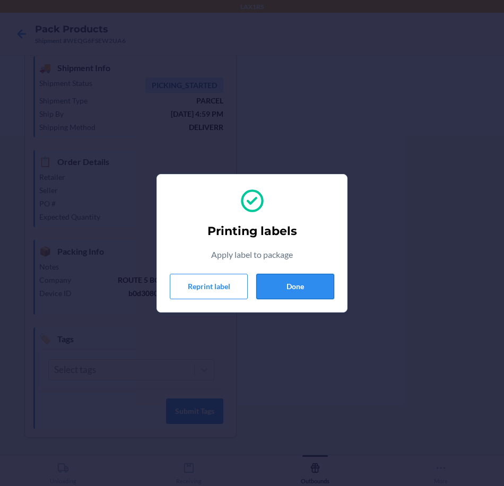
click at [283, 280] on button "Done" at bounding box center [295, 286] width 78 height 25
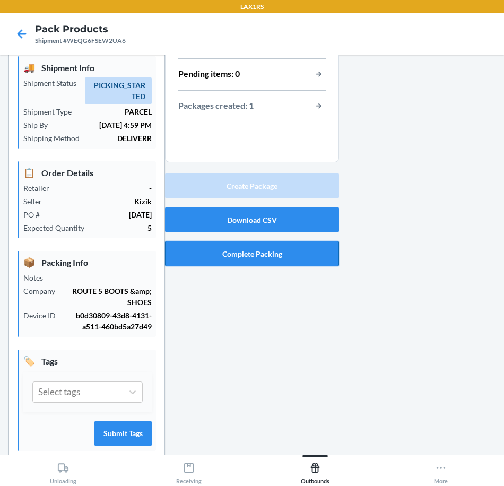
click at [291, 257] on button "Complete Packing" at bounding box center [252, 253] width 174 height 25
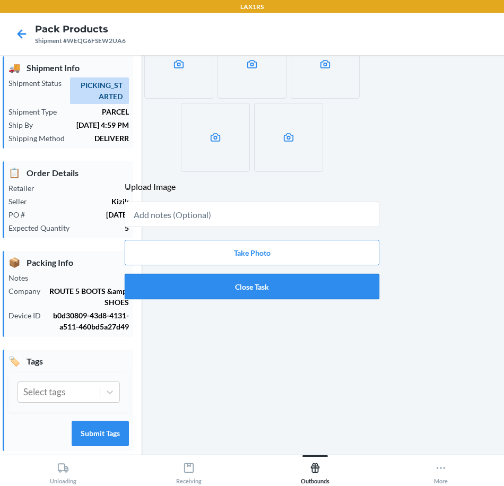
click at [231, 284] on button "Close Task" at bounding box center [252, 286] width 255 height 25
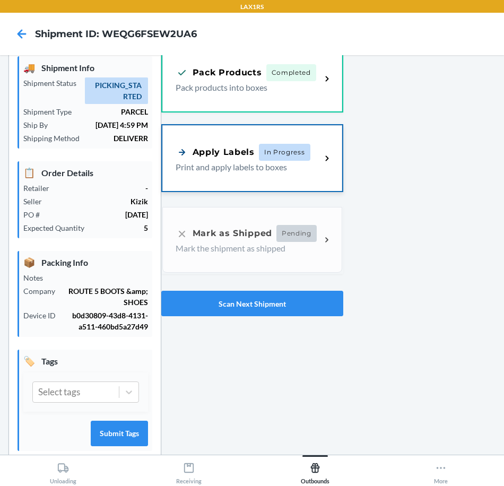
click at [208, 163] on p "Print and apply labels to boxes" at bounding box center [244, 167] width 137 height 13
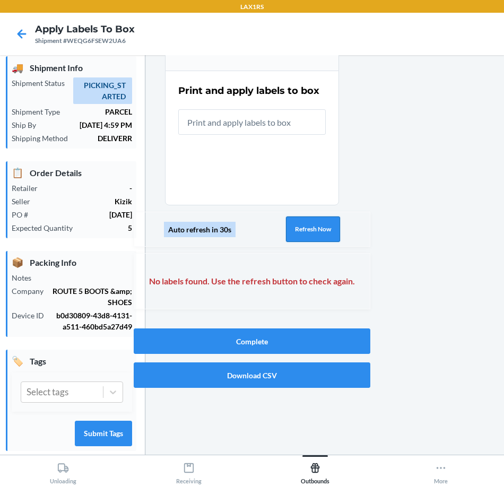
click at [311, 229] on button "Refresh Now" at bounding box center [313, 228] width 54 height 25
click at [308, 230] on button "Refresh Now" at bounding box center [313, 228] width 54 height 25
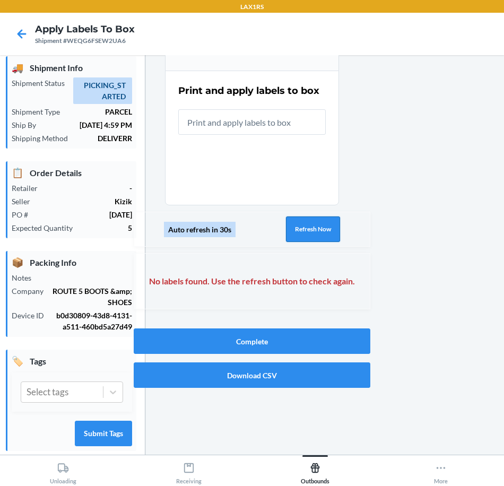
click at [308, 230] on button "Refresh Now" at bounding box center [313, 228] width 54 height 25
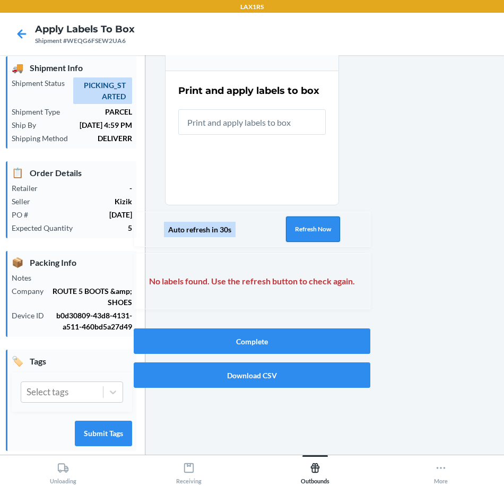
click at [308, 230] on button "Refresh Now" at bounding box center [313, 228] width 54 height 25
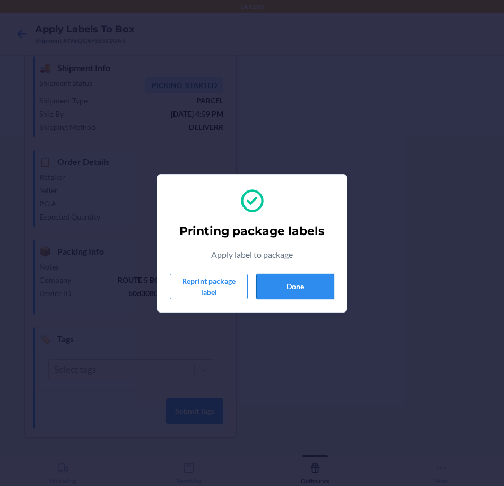
click at [310, 285] on button "Done" at bounding box center [295, 286] width 78 height 25
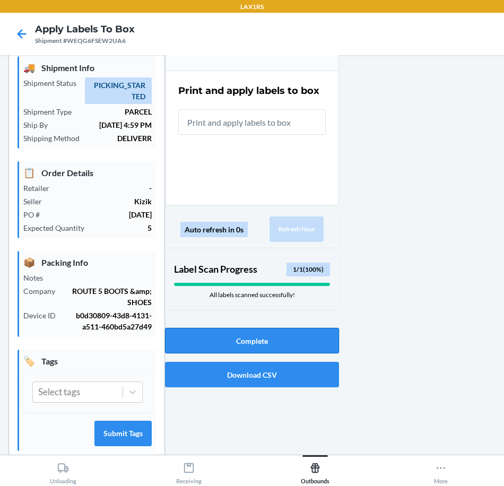
click at [291, 337] on button "Complete" at bounding box center [252, 340] width 174 height 25
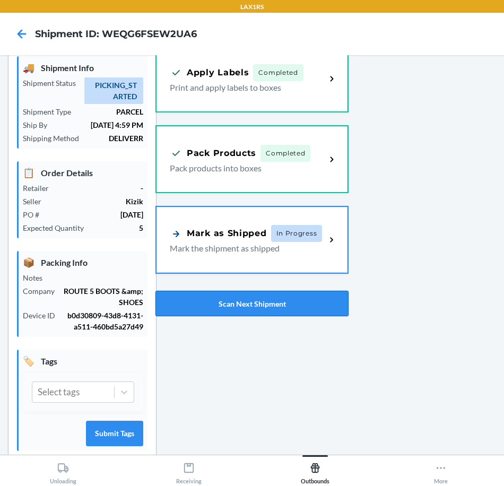
click at [261, 300] on button "Scan Next Shipment" at bounding box center [251, 303] width 193 height 25
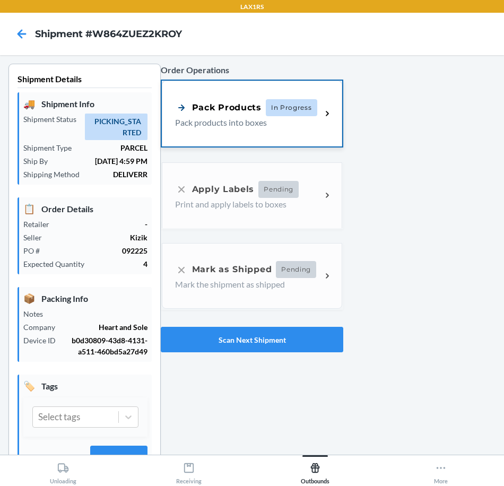
click at [215, 124] on p "Pack products into boxes" at bounding box center [244, 122] width 138 height 13
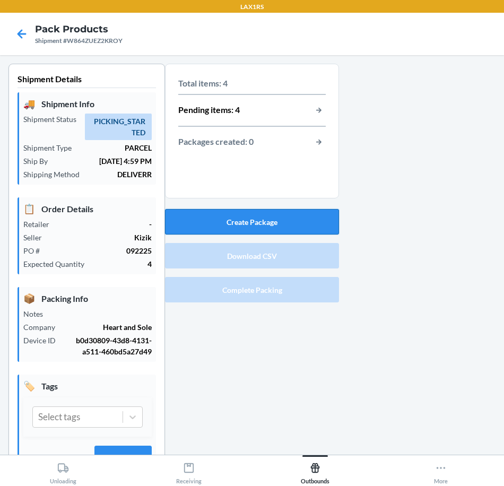
click at [256, 216] on button "Create Package" at bounding box center [252, 221] width 174 height 25
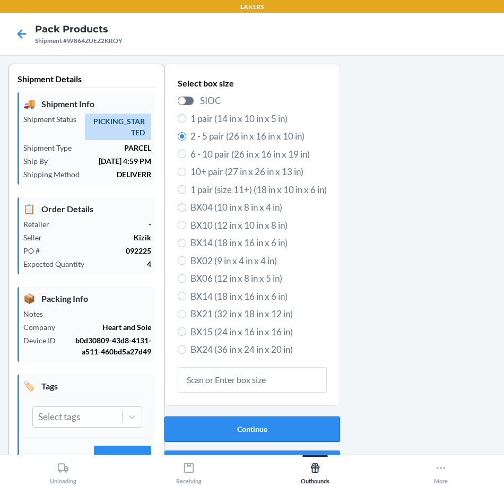
click at [223, 430] on button "Continue" at bounding box center [252, 428] width 176 height 25
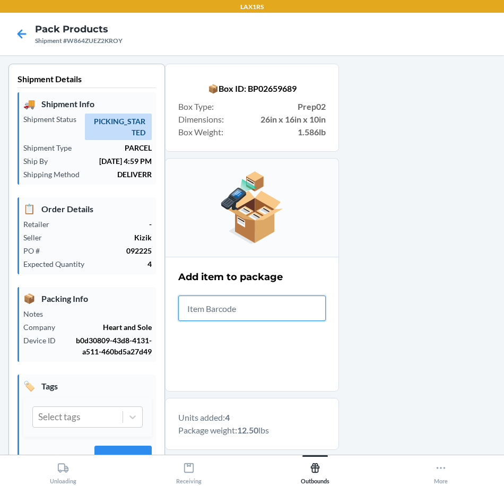
scroll to position [241, 0]
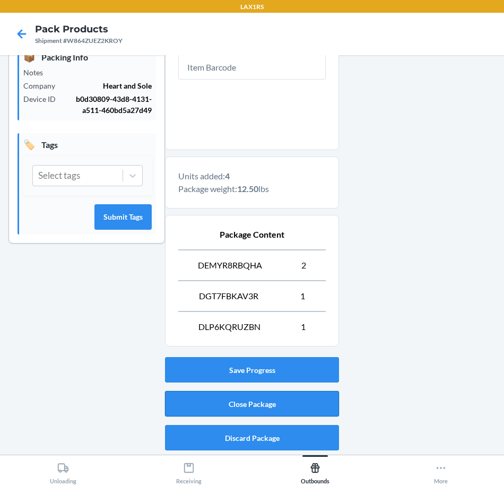
click at [250, 408] on button "Close Package" at bounding box center [252, 403] width 174 height 25
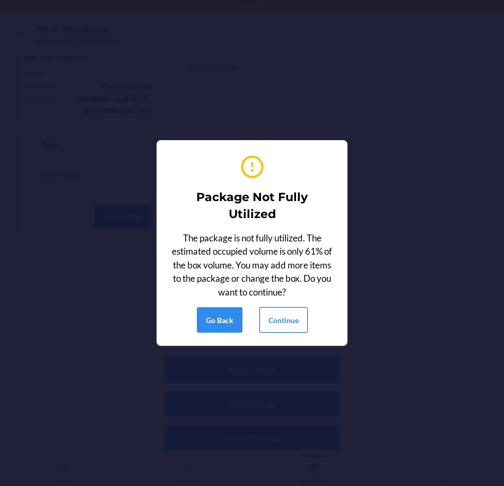
click at [285, 322] on button "Continue" at bounding box center [283, 319] width 48 height 25
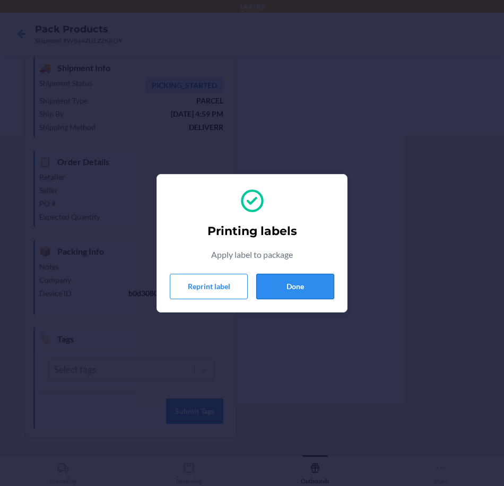
click at [281, 281] on button "Done" at bounding box center [295, 286] width 78 height 25
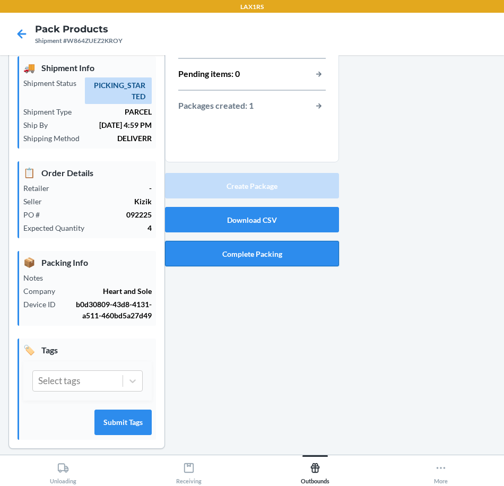
click at [251, 258] on button "Complete Packing" at bounding box center [252, 253] width 174 height 25
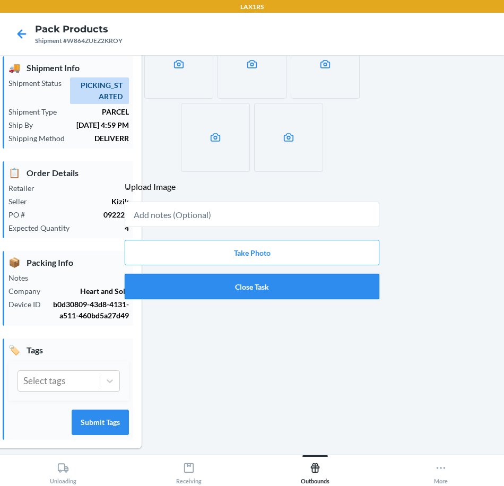
click at [228, 285] on button "Close Task" at bounding box center [252, 286] width 255 height 25
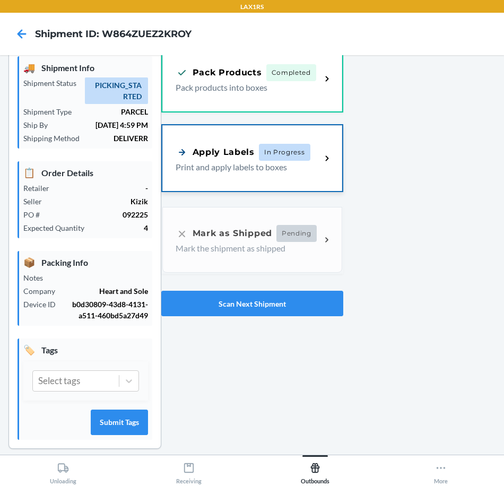
click at [218, 170] on p "Print and apply labels to boxes" at bounding box center [244, 167] width 137 height 13
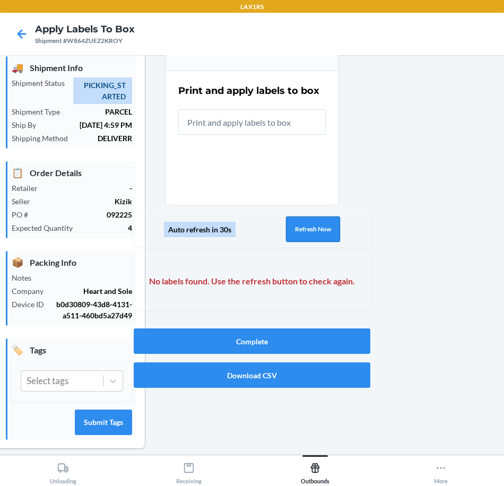
click at [299, 229] on button "Refresh Now" at bounding box center [313, 228] width 54 height 25
click at [300, 228] on button "Refresh Now" at bounding box center [313, 228] width 54 height 25
click at [300, 227] on button "Refresh Now" at bounding box center [313, 228] width 54 height 25
click at [303, 229] on button "Refresh Now" at bounding box center [313, 228] width 54 height 25
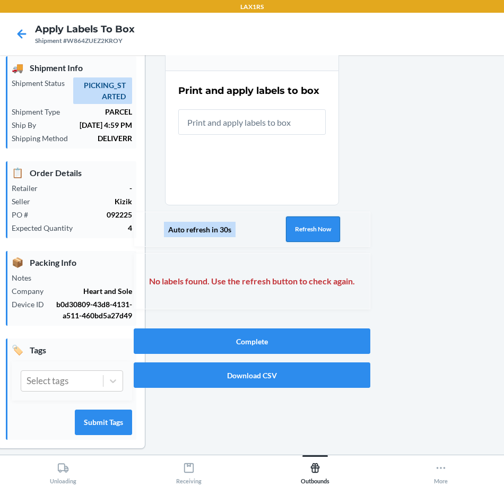
click at [303, 229] on button "Refresh Now" at bounding box center [313, 228] width 54 height 25
click at [304, 229] on button "Refresh Now" at bounding box center [313, 228] width 54 height 25
click at [305, 229] on button "Refresh Now" at bounding box center [313, 228] width 54 height 25
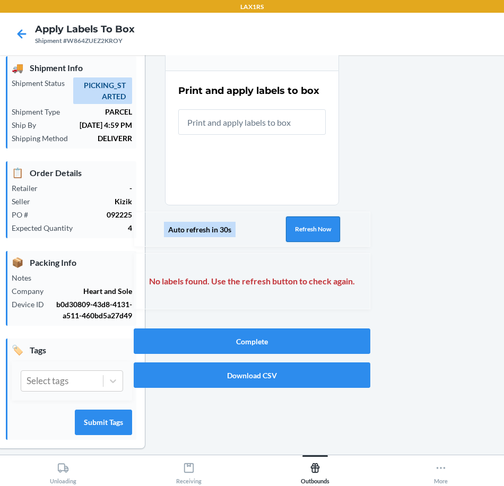
click at [305, 228] on button "Refresh Now" at bounding box center [313, 228] width 54 height 25
click at [307, 227] on button "Refresh Now" at bounding box center [313, 228] width 54 height 25
click at [307, 226] on button "Refresh Now" at bounding box center [313, 228] width 54 height 25
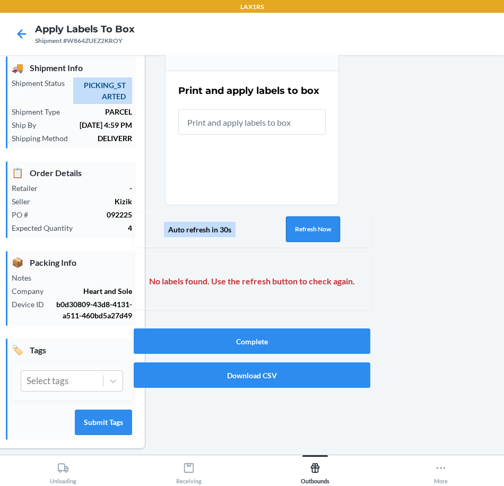
click at [307, 226] on button "Refresh Now" at bounding box center [313, 228] width 54 height 25
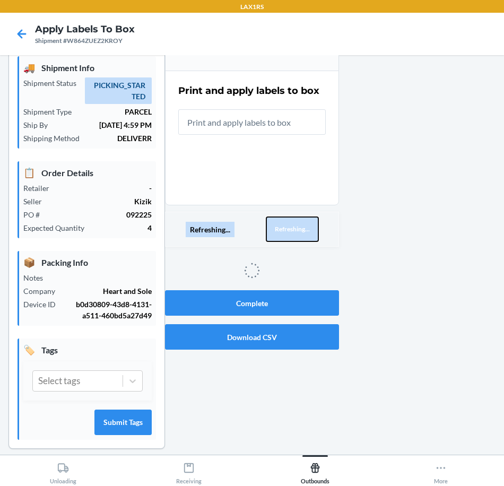
click at [307, 226] on button "Refreshing..." at bounding box center [292, 228] width 53 height 25
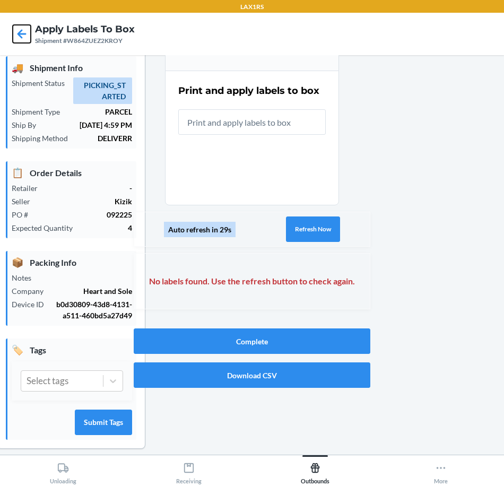
click at [22, 32] on icon at bounding box center [22, 34] width 18 height 18
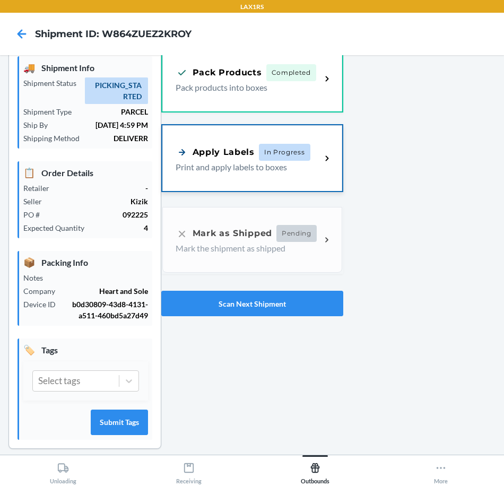
click at [215, 158] on div "Apply Labels" at bounding box center [215, 151] width 79 height 13
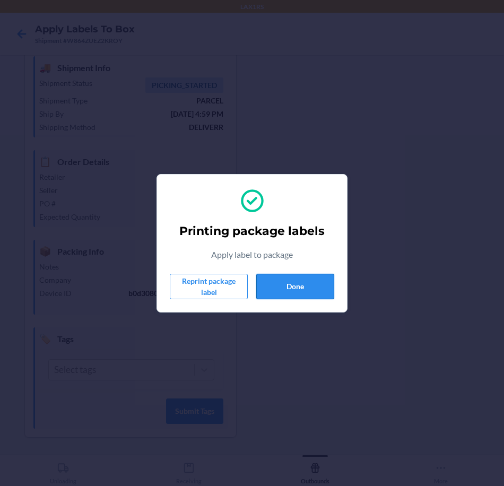
click at [302, 283] on button "Done" at bounding box center [295, 286] width 78 height 25
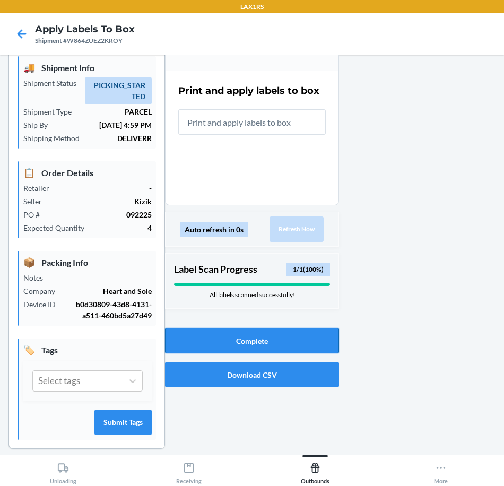
click at [306, 337] on button "Complete" at bounding box center [252, 340] width 174 height 25
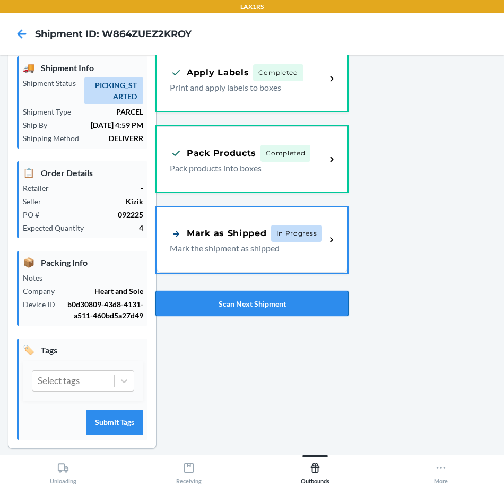
click at [285, 302] on button "Scan Next Shipment" at bounding box center [251, 303] width 193 height 25
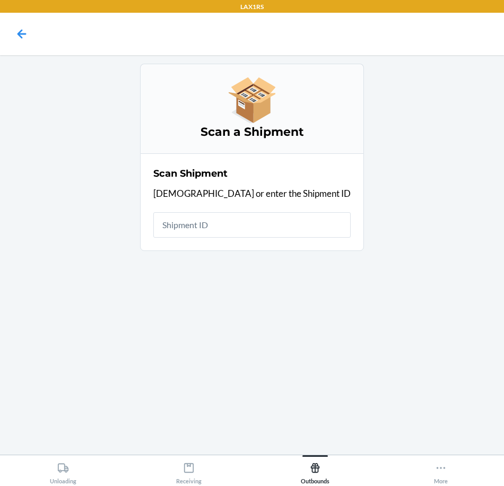
click at [230, 230] on input "text" at bounding box center [251, 224] width 197 height 25
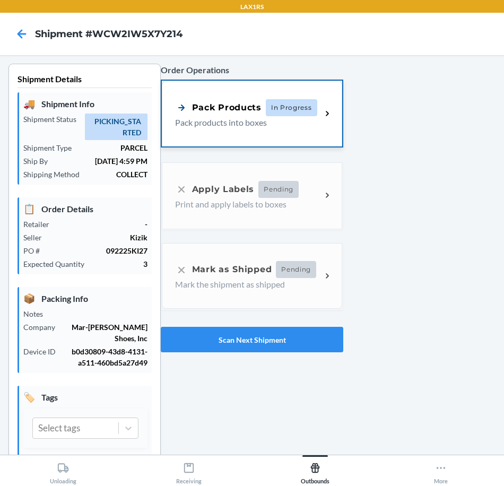
click at [238, 122] on p "Pack products into boxes" at bounding box center [244, 122] width 138 height 13
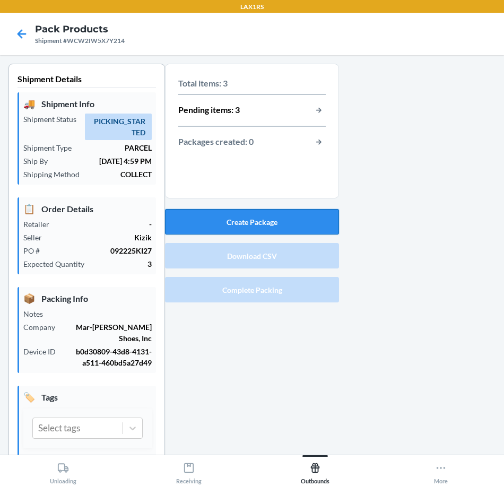
click at [288, 218] on button "Create Package" at bounding box center [252, 221] width 174 height 25
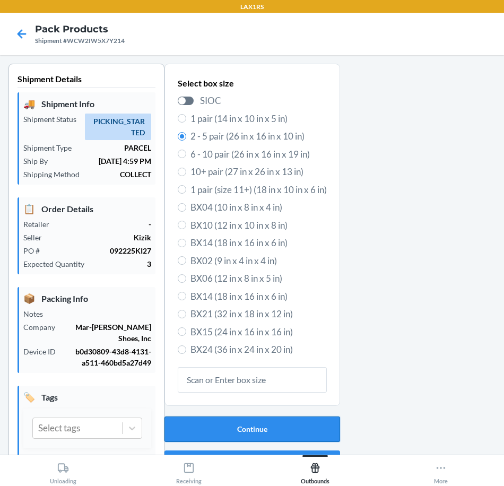
click at [247, 426] on button "Continue" at bounding box center [252, 428] width 176 height 25
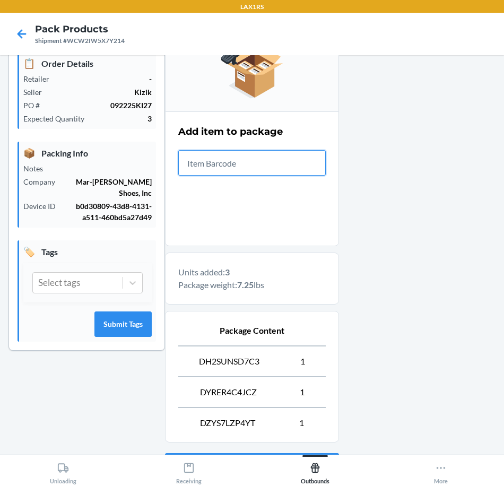
scroll to position [241, 0]
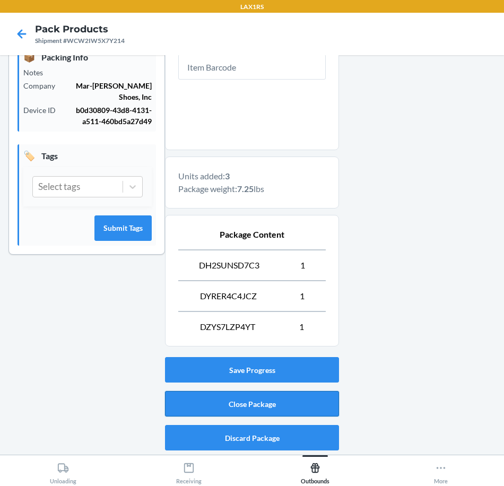
click at [268, 409] on button "Close Package" at bounding box center [252, 403] width 174 height 25
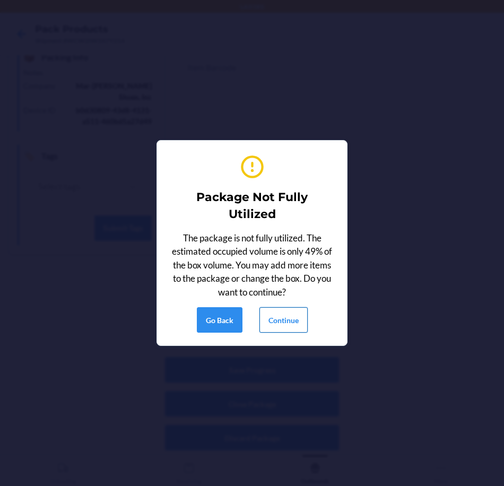
click at [285, 323] on button "Continue" at bounding box center [283, 319] width 48 height 25
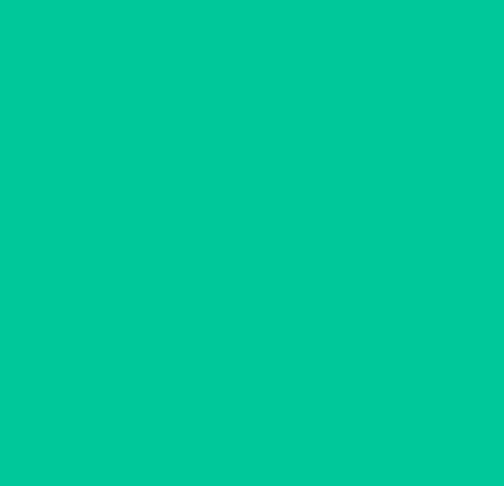
scroll to position [36, 0]
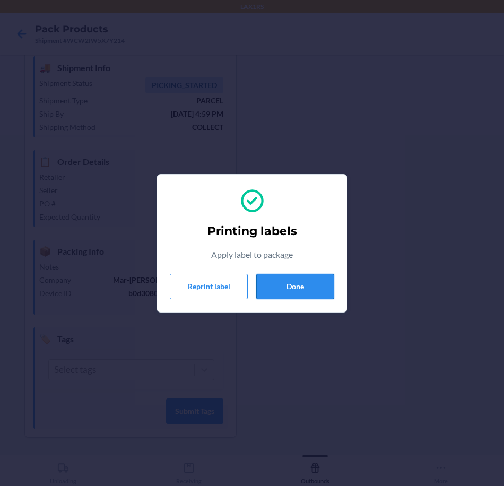
click at [301, 278] on button "Done" at bounding box center [295, 286] width 78 height 25
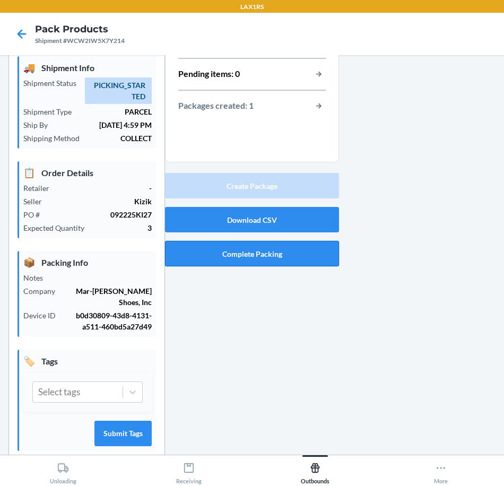
click at [278, 257] on button "Complete Packing" at bounding box center [252, 253] width 174 height 25
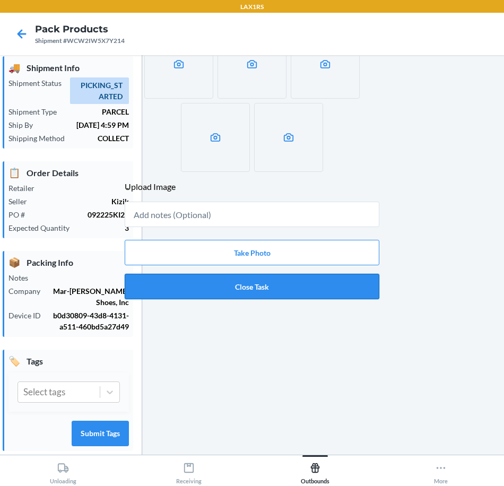
click at [283, 289] on button "Close Task" at bounding box center [252, 286] width 255 height 25
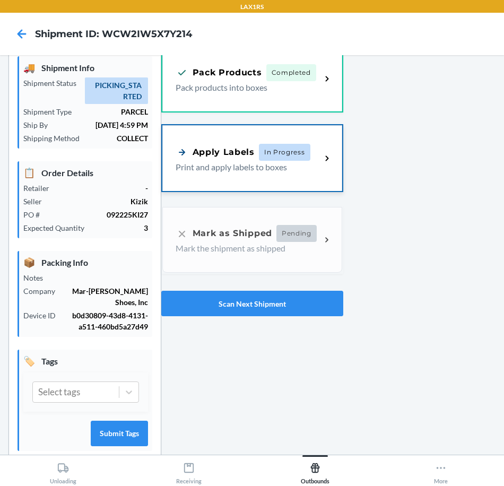
click at [229, 168] on p "Print and apply labels to boxes" at bounding box center [244, 167] width 137 height 13
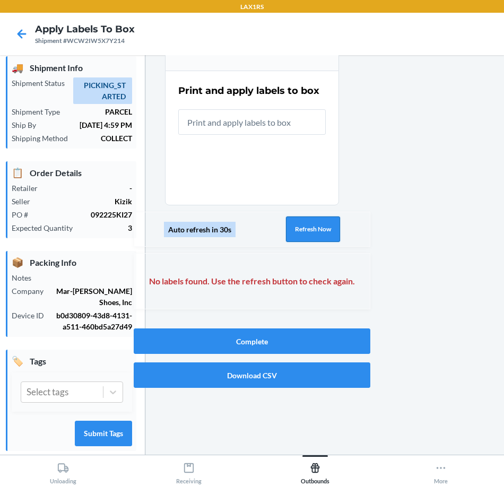
click at [316, 234] on button "Refresh Now" at bounding box center [313, 228] width 54 height 25
click at [315, 234] on button "Refresh Now" at bounding box center [313, 228] width 54 height 25
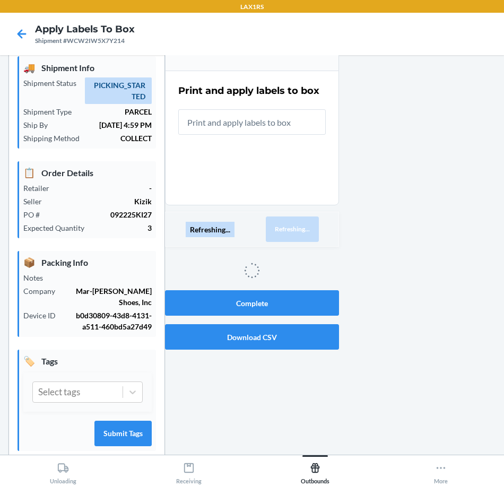
click at [315, 234] on div "Refreshing... Refreshing..." at bounding box center [252, 229] width 174 height 35
click at [314, 234] on button "Refreshing..." at bounding box center [292, 228] width 53 height 25
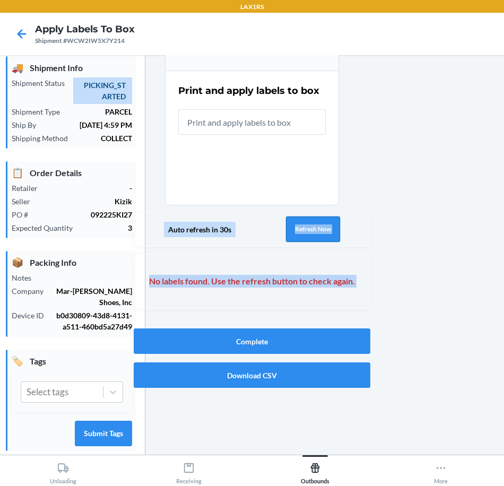
click at [311, 234] on button "Refresh Now" at bounding box center [313, 228] width 54 height 25
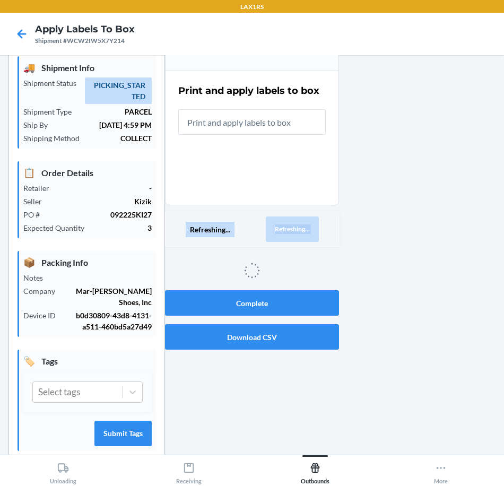
click at [311, 234] on button "Refreshing..." at bounding box center [292, 228] width 53 height 25
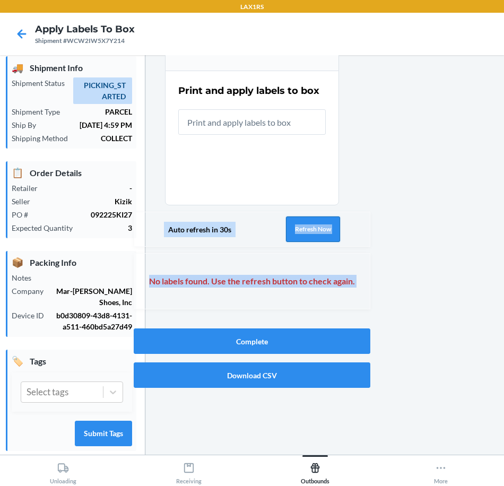
click at [311, 234] on button "Refresh Now" at bounding box center [313, 228] width 54 height 25
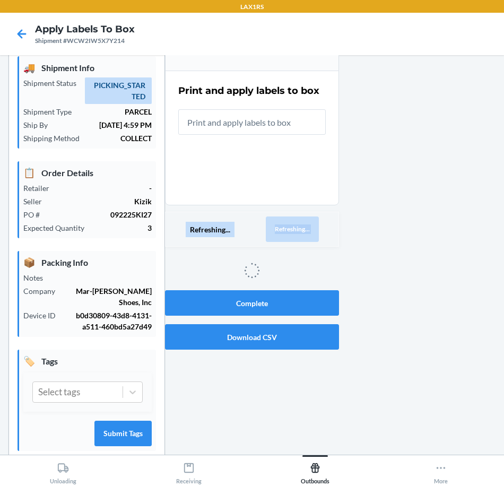
click at [311, 234] on button "Refreshing..." at bounding box center [292, 228] width 53 height 25
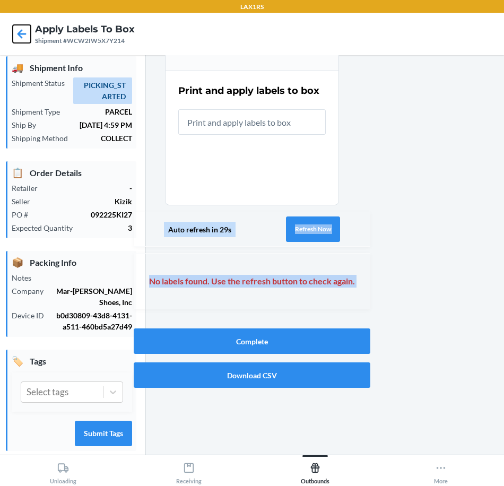
click at [24, 30] on icon at bounding box center [22, 34] width 18 height 18
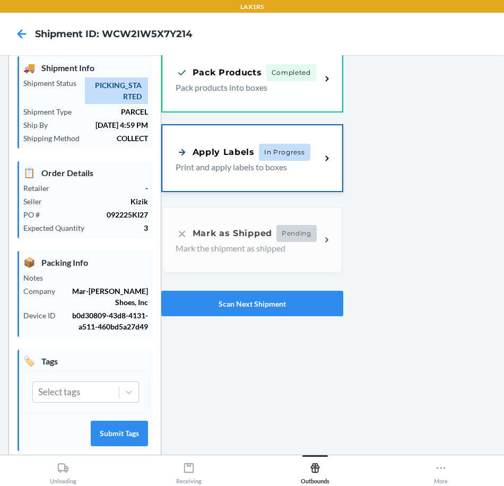
click at [202, 150] on div "Apply Labels" at bounding box center [215, 151] width 79 height 13
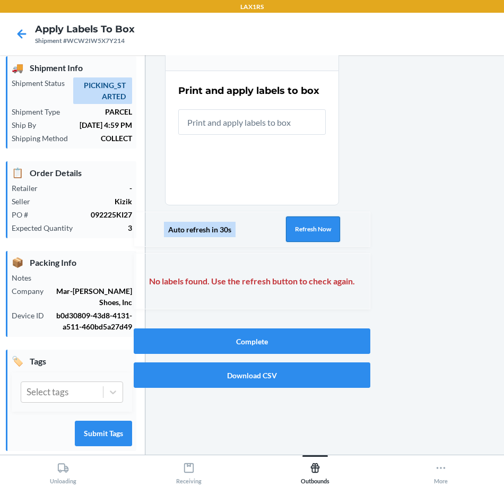
click at [317, 226] on button "Refresh Now" at bounding box center [313, 228] width 54 height 25
click at [310, 228] on button "Refresh Now" at bounding box center [313, 228] width 54 height 25
click at [299, 230] on button "Refresh Now" at bounding box center [313, 228] width 54 height 25
click at [299, 231] on button "Refresh Now" at bounding box center [313, 228] width 54 height 25
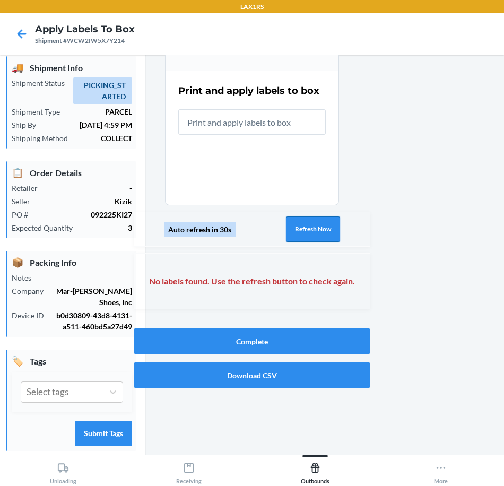
click at [299, 231] on button "Refresh Now" at bounding box center [313, 228] width 54 height 25
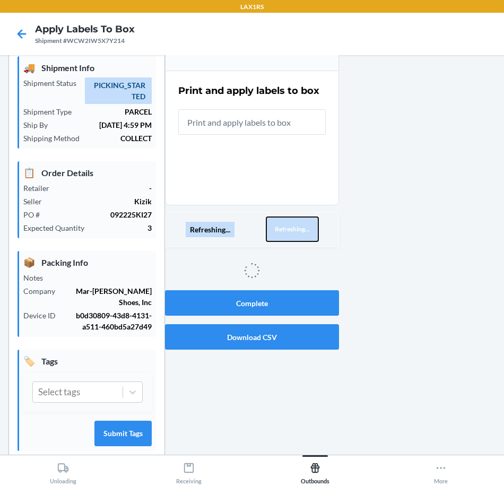
click at [299, 231] on button "Refreshing..." at bounding box center [292, 228] width 53 height 25
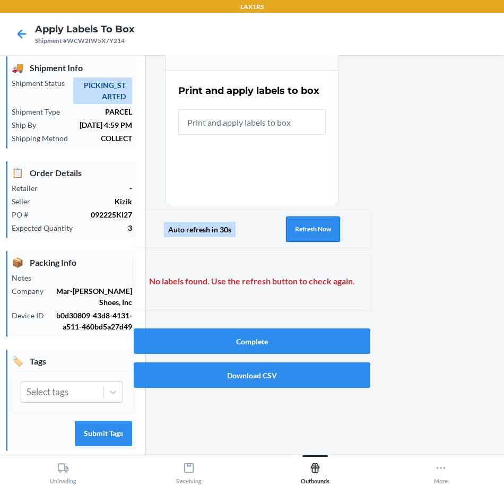
click at [299, 231] on button "Refresh Now" at bounding box center [313, 228] width 54 height 25
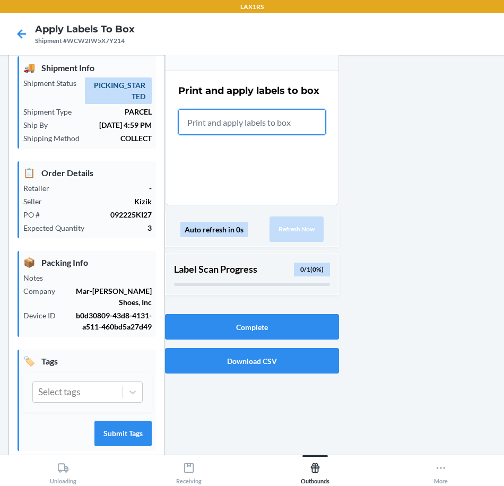
drag, startPoint x: 198, startPoint y: 120, endPoint x: 202, endPoint y: 127, distance: 8.1
click at [201, 125] on input "text" at bounding box center [251, 121] width 147 height 25
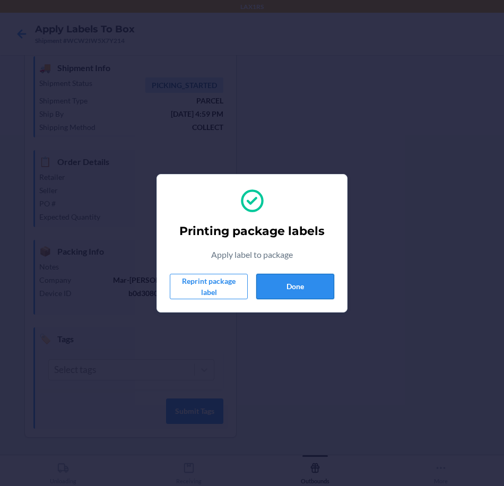
click at [291, 284] on button "Done" at bounding box center [295, 286] width 78 height 25
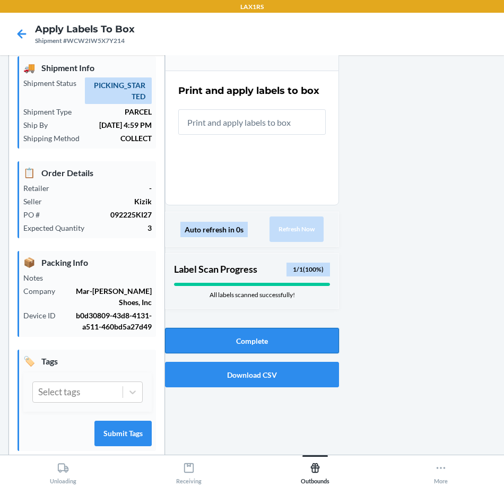
click at [248, 334] on button "Complete" at bounding box center [252, 340] width 174 height 25
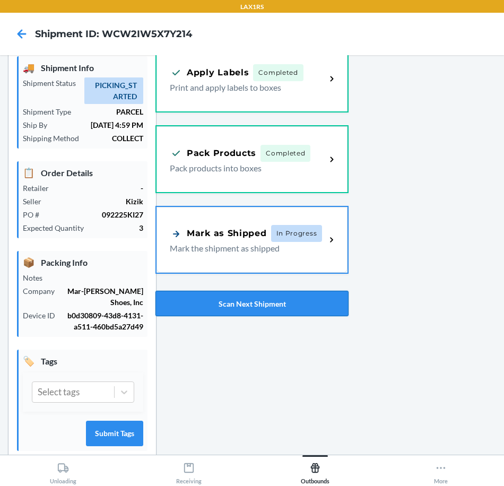
click at [252, 303] on button "Scan Next Shipment" at bounding box center [251, 303] width 193 height 25
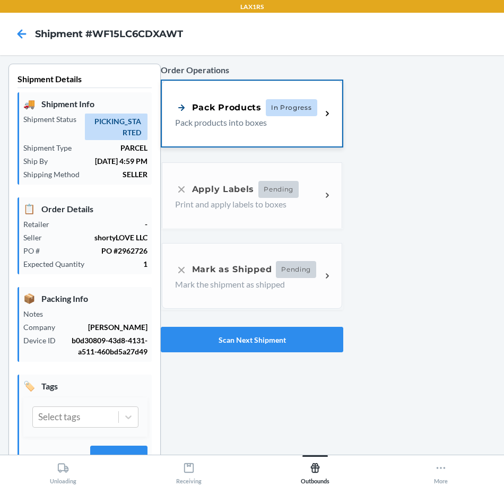
click at [201, 124] on p "Pack products into boxes" at bounding box center [244, 122] width 138 height 13
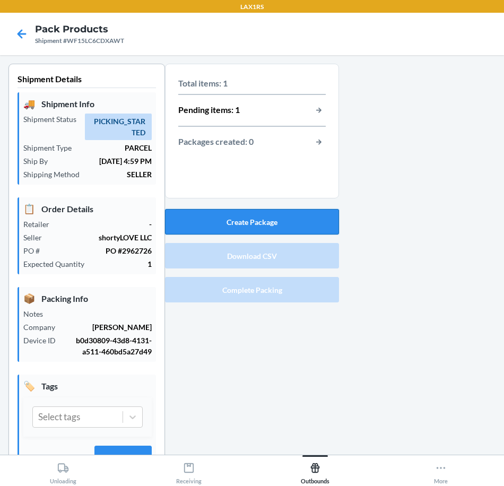
click at [246, 221] on button "Create Package" at bounding box center [252, 221] width 174 height 25
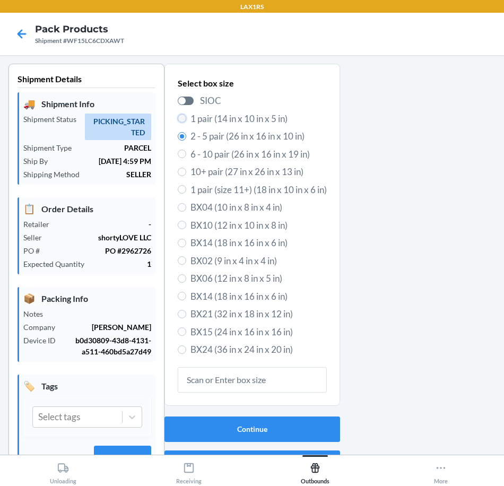
click at [178, 118] on input "1 pair (14 in x 10 in x 5 in)" at bounding box center [182, 118] width 8 height 8
radio input "true"
radio input "false"
click at [271, 426] on button "Continue" at bounding box center [252, 428] width 176 height 25
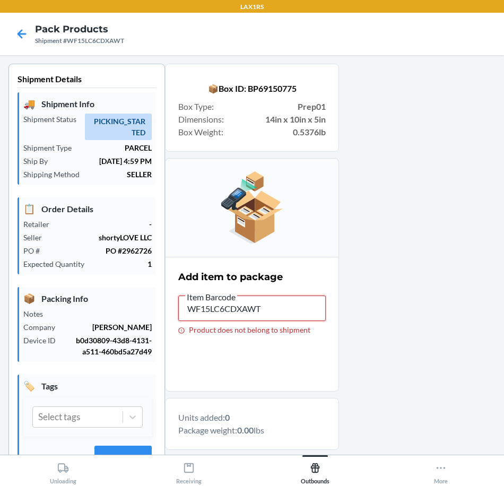
drag, startPoint x: 179, startPoint y: 317, endPoint x: -3, endPoint y: 321, distance: 181.4
click at [0, 321] on html "LAX1RS Pack Products Shipment #WF15LC6CDXAWT Shipment Details 🚚 Shipment Info S…" at bounding box center [252, 243] width 504 height 486
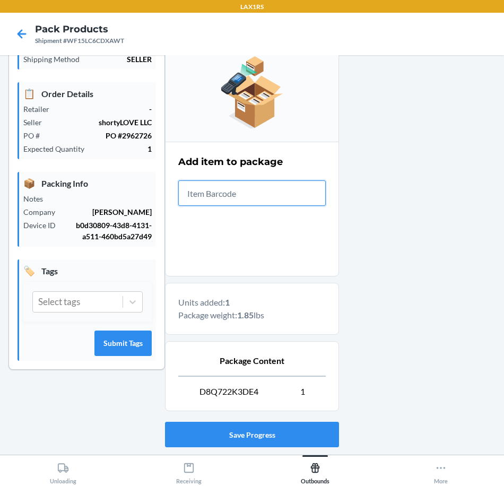
scroll to position [159, 0]
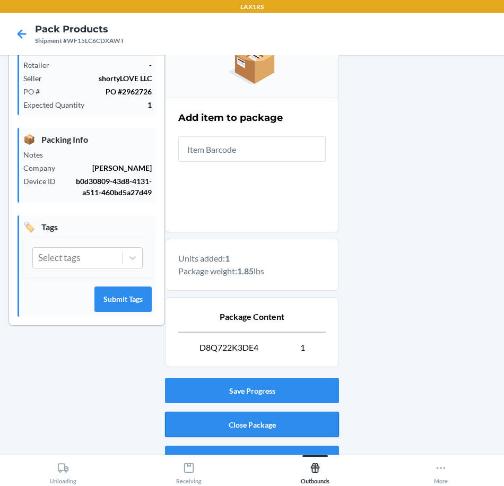
click at [204, 422] on button "Close Package" at bounding box center [252, 424] width 174 height 25
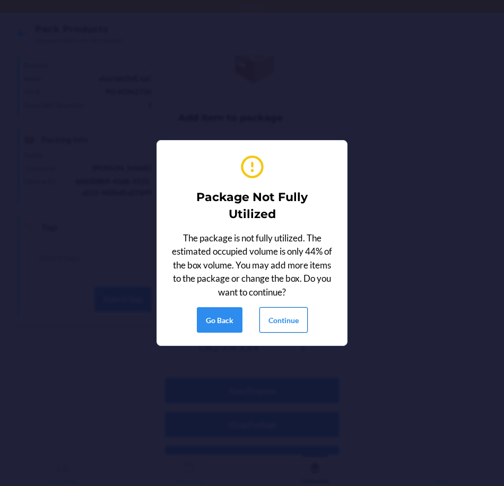
click at [300, 324] on button "Continue" at bounding box center [283, 319] width 48 height 25
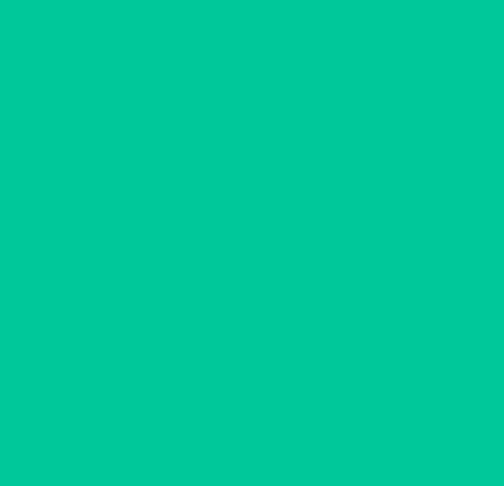
scroll to position [36, 0]
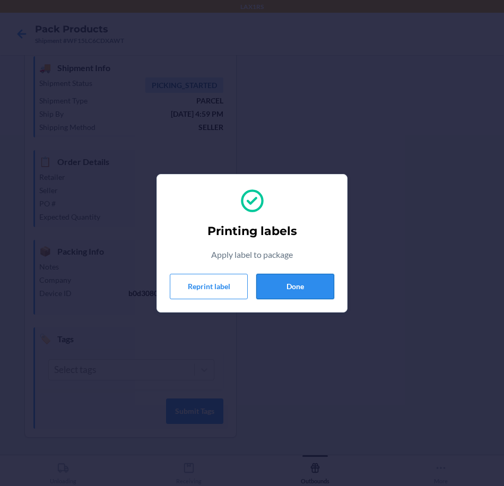
click at [305, 290] on button "Done" at bounding box center [295, 286] width 78 height 25
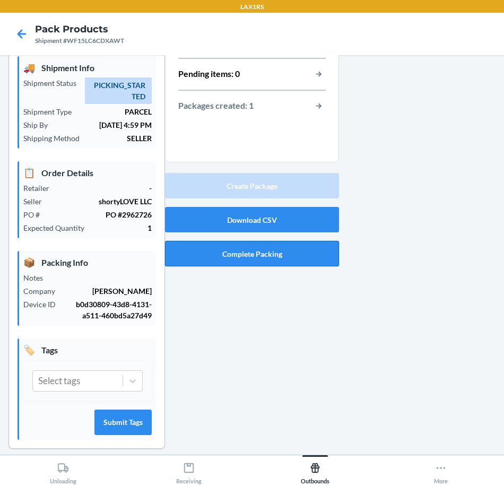
click at [268, 257] on button "Complete Packing" at bounding box center [252, 253] width 174 height 25
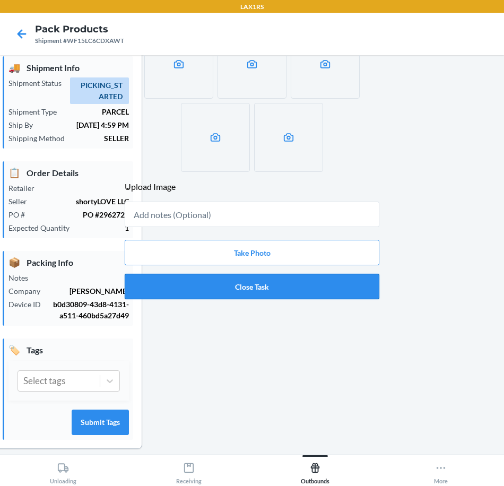
click at [269, 288] on button "Close Task" at bounding box center [252, 286] width 255 height 25
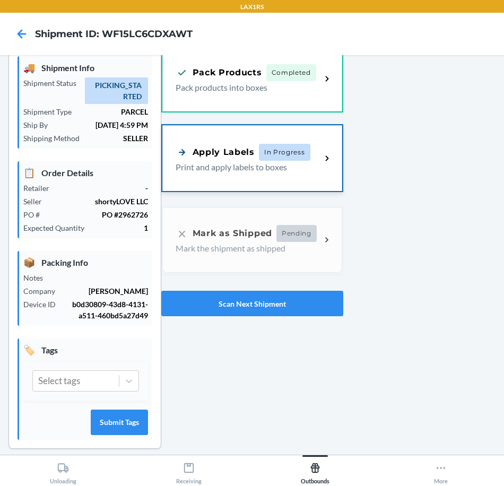
click at [228, 172] on p "Print and apply labels to boxes" at bounding box center [244, 167] width 137 height 13
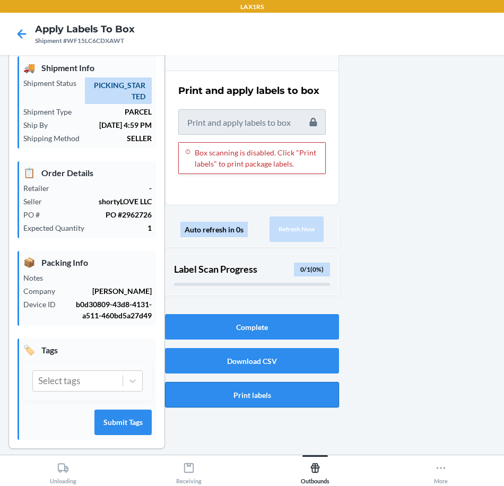
click at [287, 400] on button "Print labels" at bounding box center [252, 394] width 174 height 25
click at [259, 331] on button "Complete" at bounding box center [252, 326] width 174 height 25
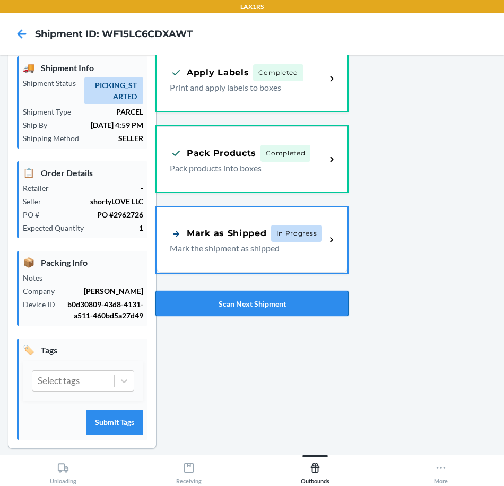
click at [281, 304] on button "Scan Next Shipment" at bounding box center [251, 303] width 193 height 25
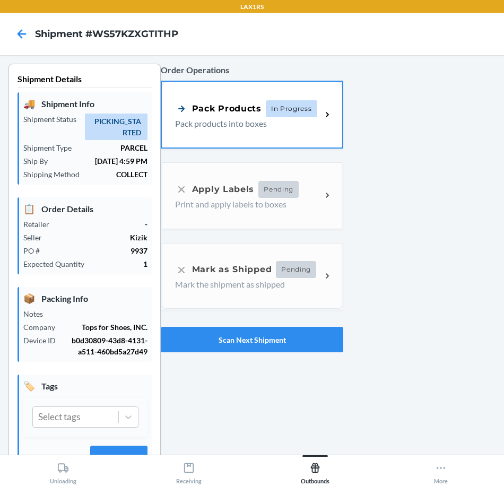
click at [239, 119] on p "Pack products into boxes" at bounding box center [244, 123] width 138 height 13
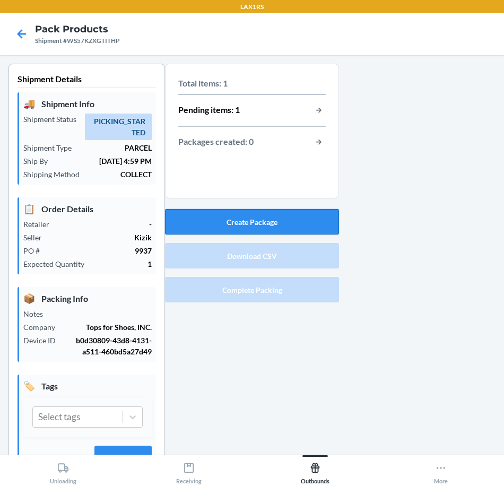
click at [289, 222] on button "Create Package" at bounding box center [252, 221] width 174 height 25
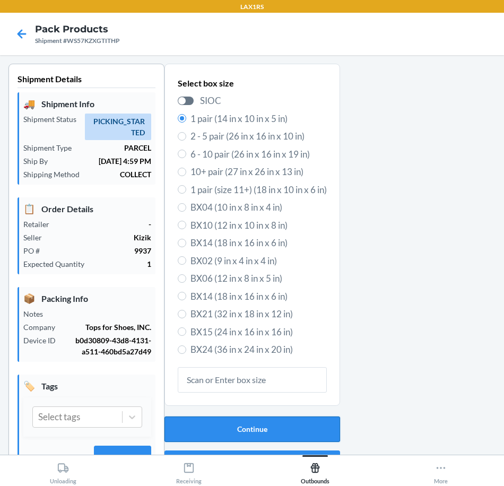
click at [301, 423] on button "Continue" at bounding box center [252, 428] width 176 height 25
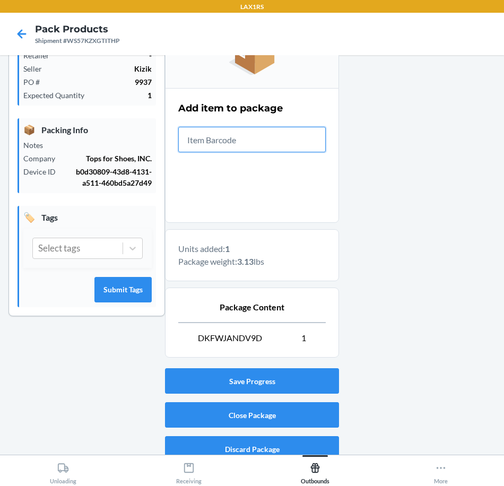
scroll to position [180, 0]
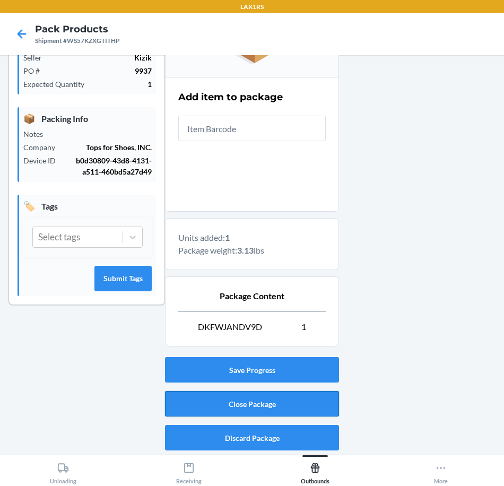
click at [261, 406] on button "Close Package" at bounding box center [252, 403] width 174 height 25
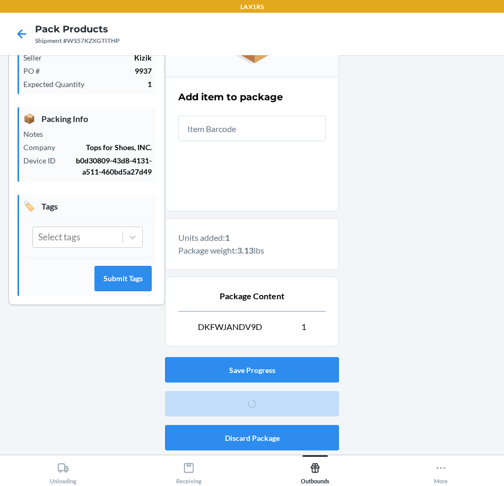
scroll to position [36, 0]
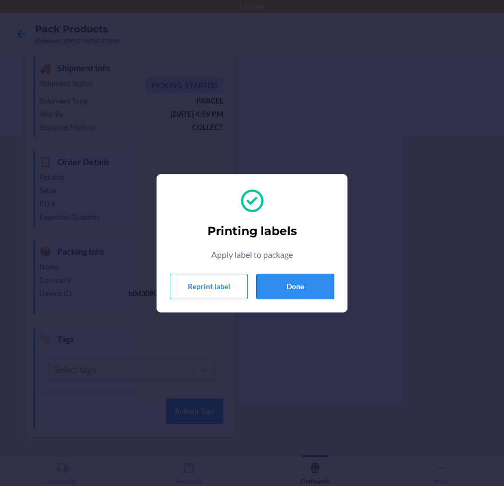
click at [316, 286] on button "Done" at bounding box center [295, 286] width 78 height 25
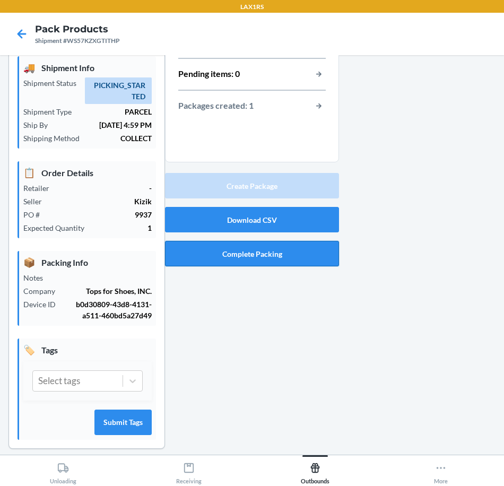
click at [287, 261] on button "Complete Packing" at bounding box center [252, 253] width 174 height 25
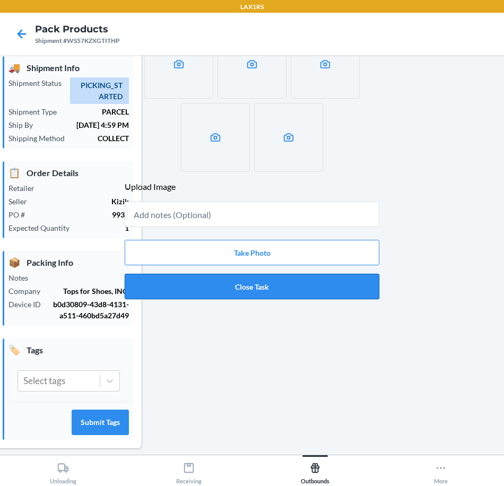
click at [284, 286] on button "Close Task" at bounding box center [252, 286] width 255 height 25
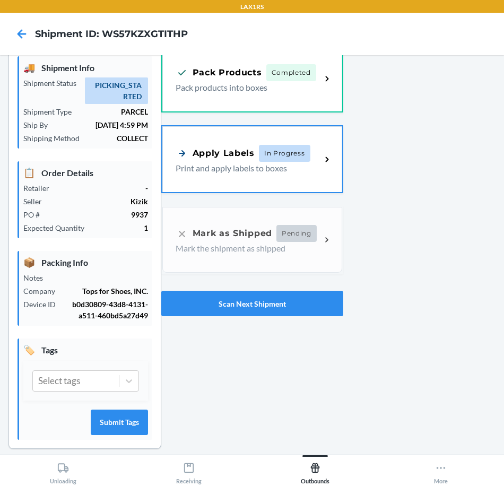
click at [220, 145] on div "Apply Labels In Progress" at bounding box center [243, 153] width 135 height 17
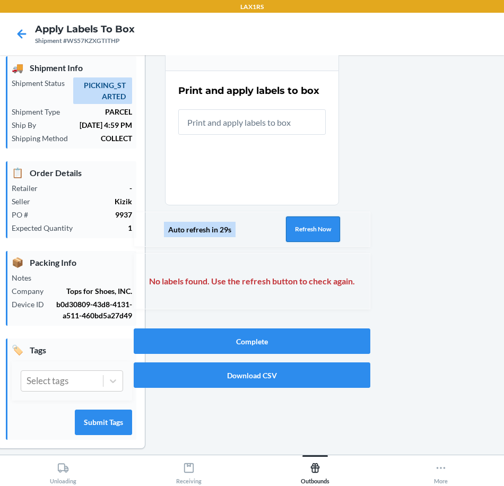
click at [318, 222] on button "Refresh Now" at bounding box center [313, 228] width 54 height 25
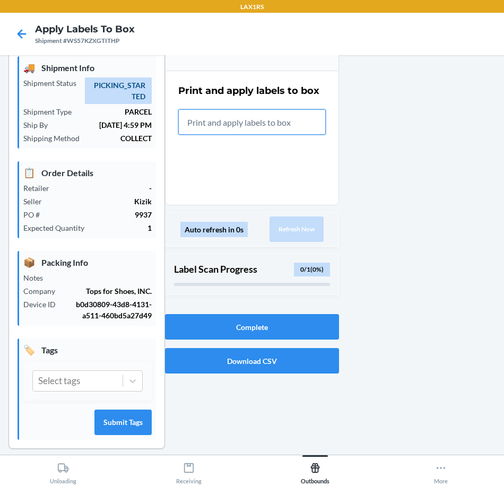
click at [200, 121] on input "text" at bounding box center [251, 121] width 147 height 25
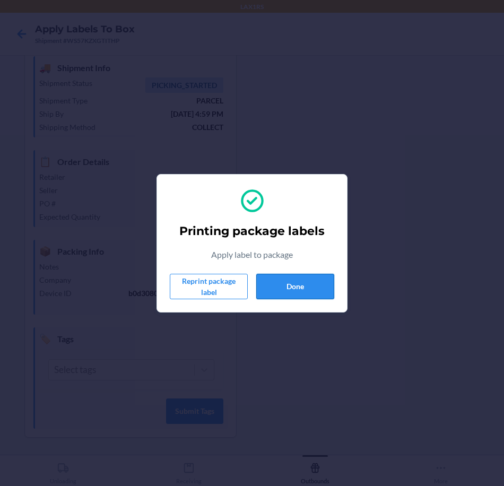
click at [295, 293] on button "Done" at bounding box center [295, 286] width 78 height 25
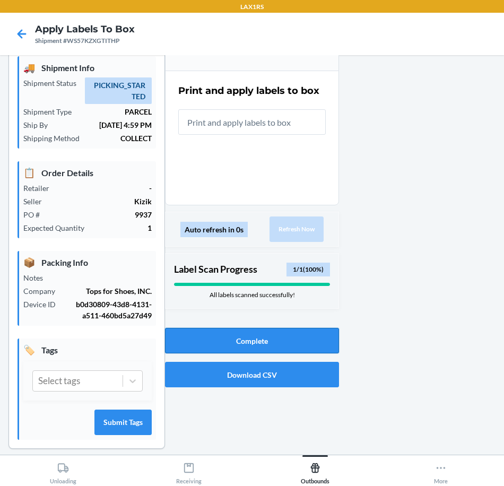
click at [224, 344] on button "Complete" at bounding box center [252, 340] width 174 height 25
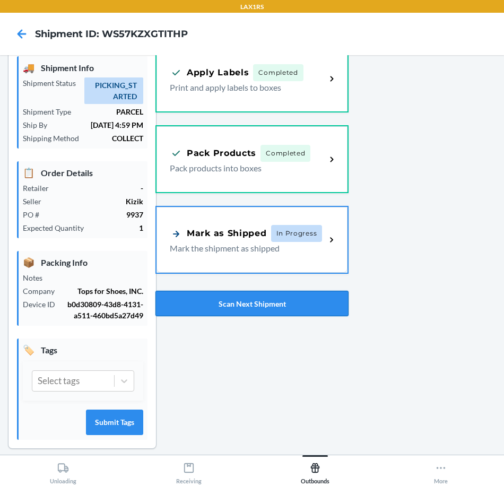
click at [262, 305] on button "Scan Next Shipment" at bounding box center [251, 303] width 193 height 25
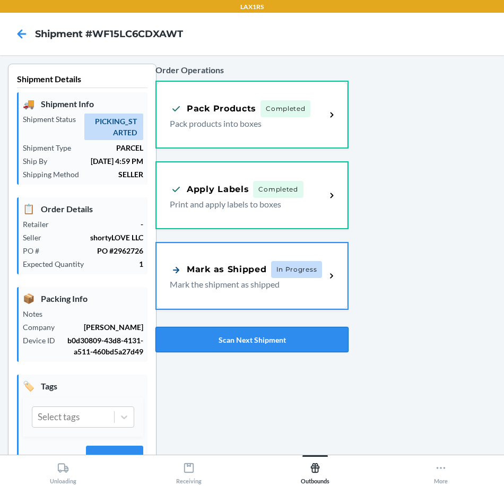
click at [211, 351] on button "Scan Next Shipment" at bounding box center [251, 339] width 193 height 25
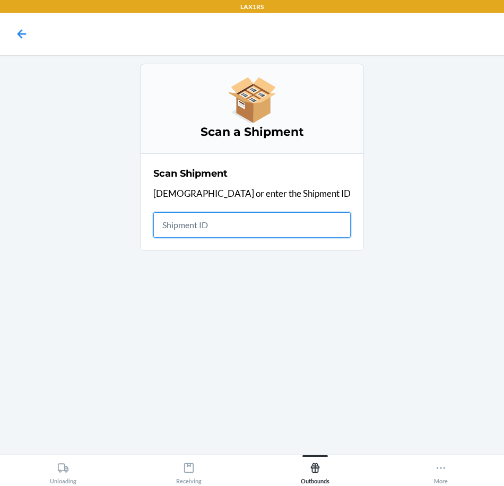
click at [252, 235] on input "text" at bounding box center [251, 224] width 197 height 25
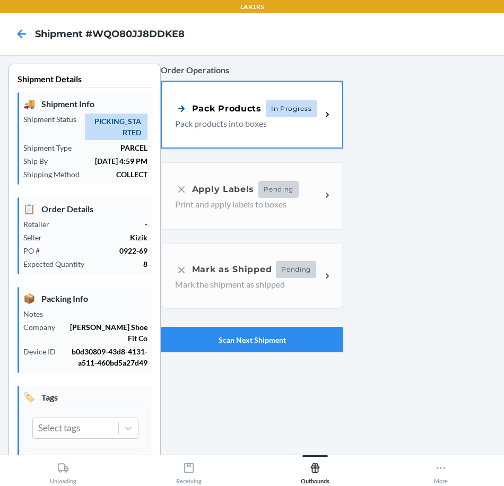
click at [216, 134] on div "Pack Products In Progress Pack products into boxes" at bounding box center [252, 115] width 180 height 66
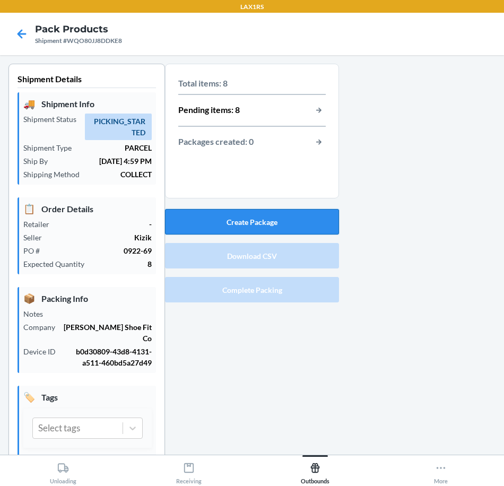
click at [242, 217] on button "Create Package" at bounding box center [252, 221] width 174 height 25
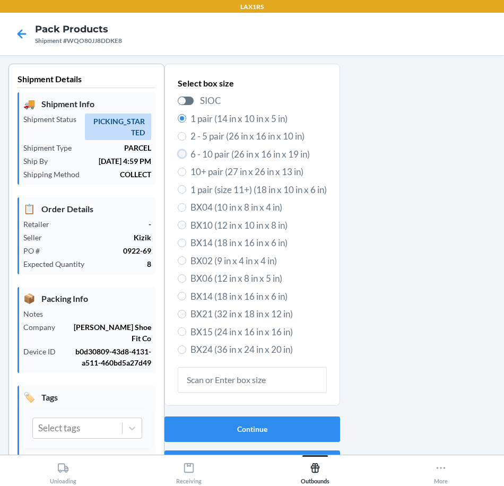
click at [178, 155] on input "6 - 10 pair (26 in x 16 in x 19 in)" at bounding box center [182, 154] width 8 height 8
radio input "true"
radio input "false"
click at [253, 430] on button "Continue" at bounding box center [252, 428] width 176 height 25
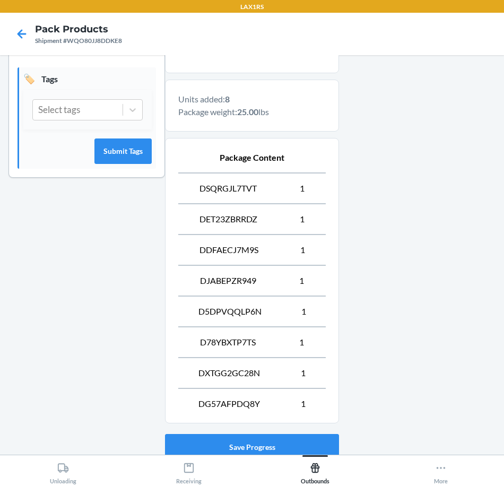
scroll to position [395, 0]
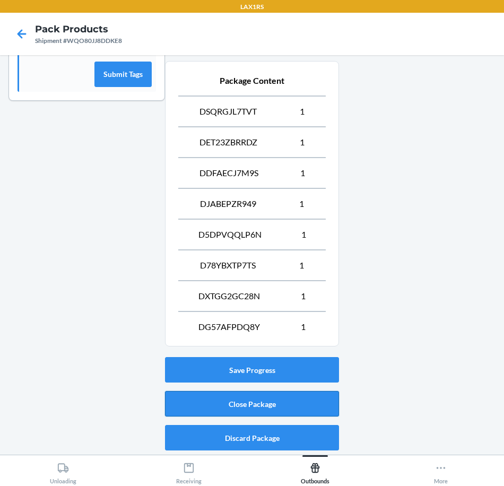
click at [258, 404] on button "Close Package" at bounding box center [252, 403] width 174 height 25
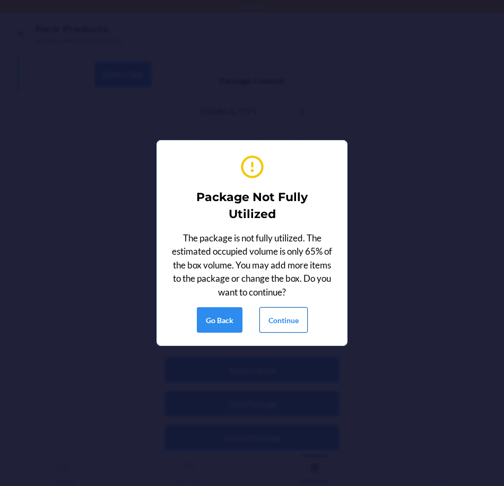
click at [284, 323] on button "Continue" at bounding box center [283, 319] width 48 height 25
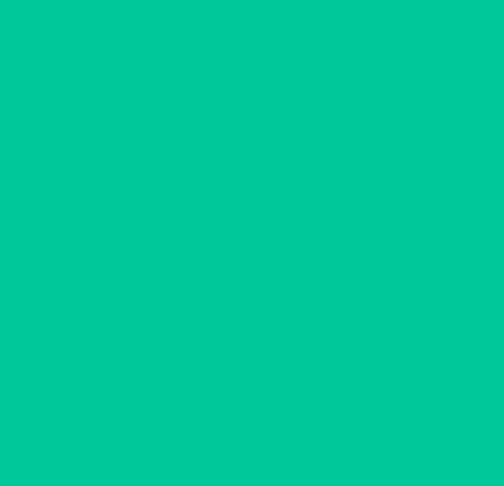
scroll to position [36, 0]
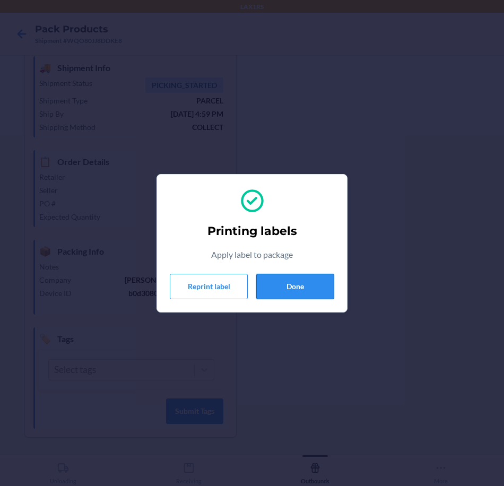
click at [296, 288] on button "Done" at bounding box center [295, 286] width 78 height 25
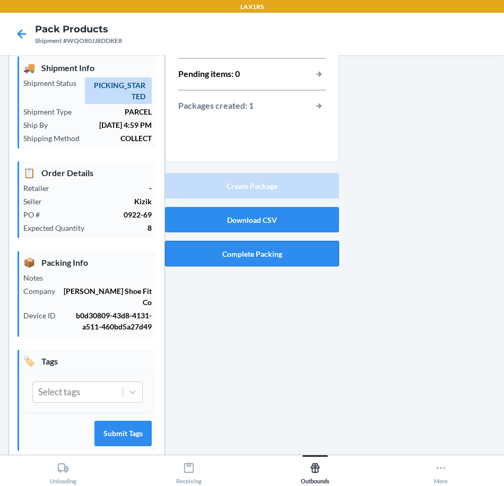
click at [261, 256] on button "Complete Packing" at bounding box center [252, 253] width 174 height 25
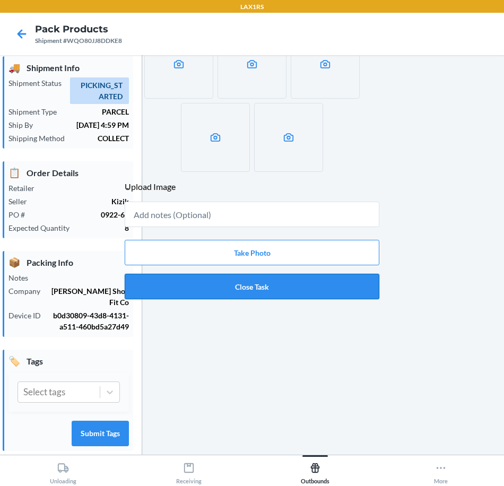
click at [283, 292] on button "Close Task" at bounding box center [252, 286] width 255 height 25
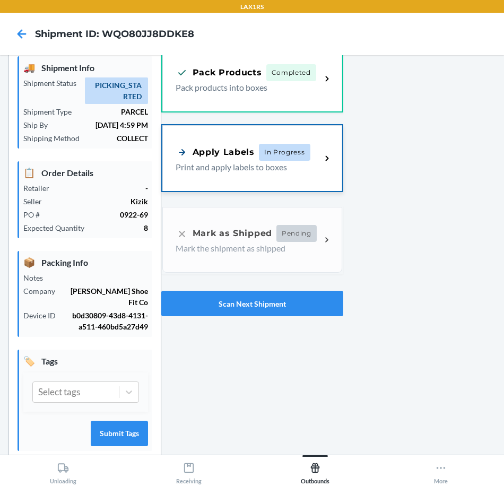
click at [207, 169] on p "Print and apply labels to boxes" at bounding box center [244, 167] width 137 height 13
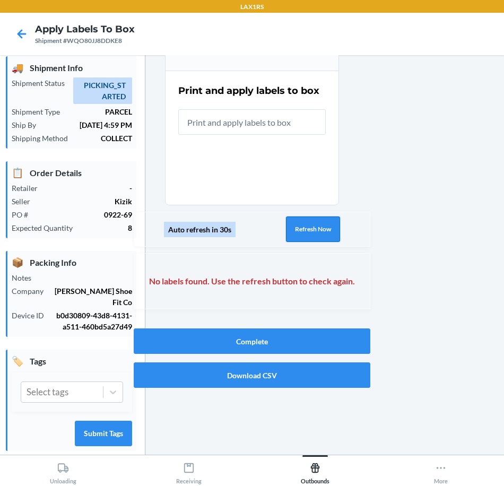
click at [310, 229] on button "Refresh Now" at bounding box center [313, 228] width 54 height 25
click at [307, 233] on button "Refresh Now" at bounding box center [313, 228] width 54 height 25
click at [309, 237] on button "Refresh Now" at bounding box center [313, 228] width 54 height 25
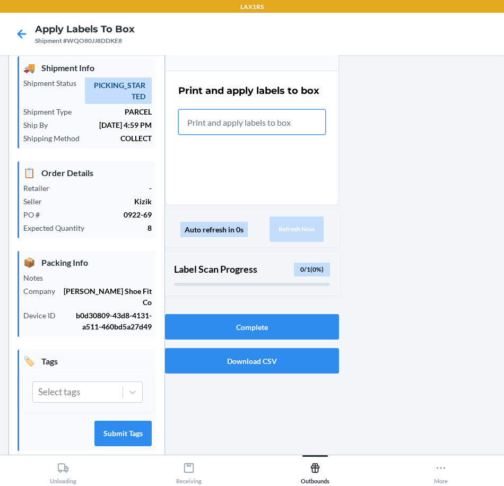
click at [241, 119] on input "text" at bounding box center [251, 121] width 147 height 25
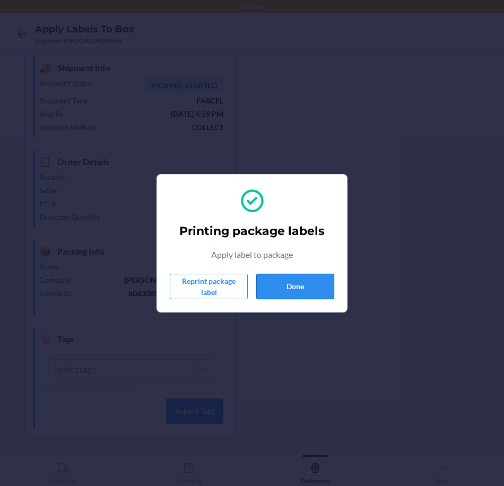
click at [307, 287] on button "Done" at bounding box center [295, 286] width 78 height 25
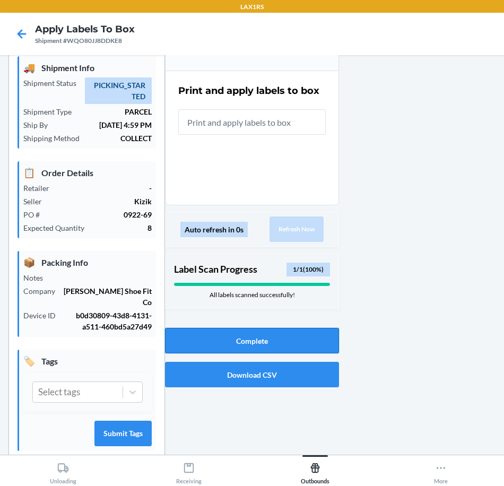
click at [280, 352] on button "Complete" at bounding box center [252, 340] width 174 height 25
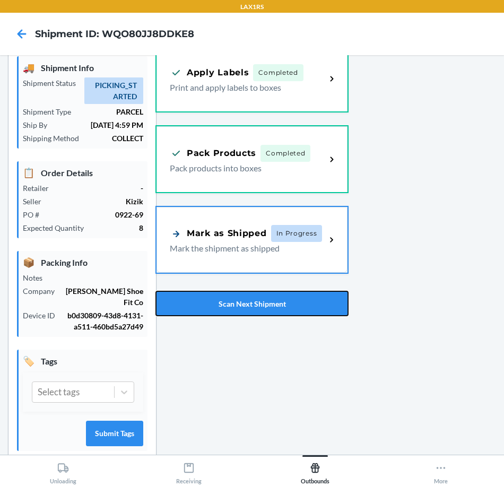
click at [223, 309] on button "Scan Next Shipment" at bounding box center [251, 303] width 193 height 25
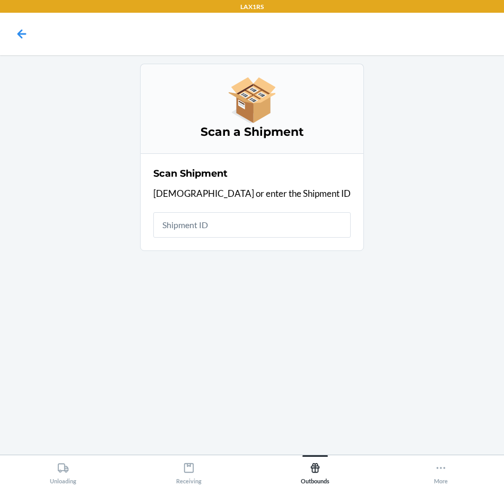
click at [301, 227] on input "text" at bounding box center [251, 224] width 197 height 25
type input "WFJ49211YXF"
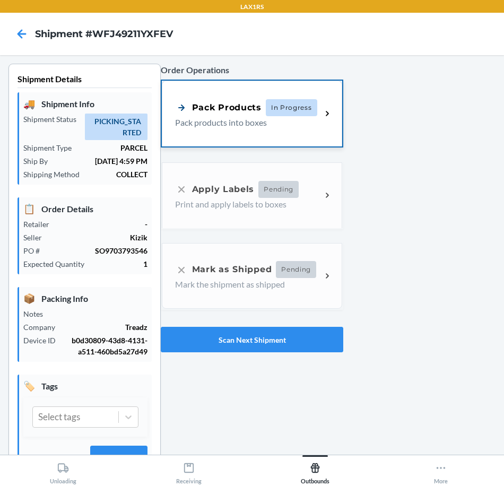
click at [203, 130] on div "Pack Products In Progress Pack products into boxes" at bounding box center [252, 114] width 180 height 66
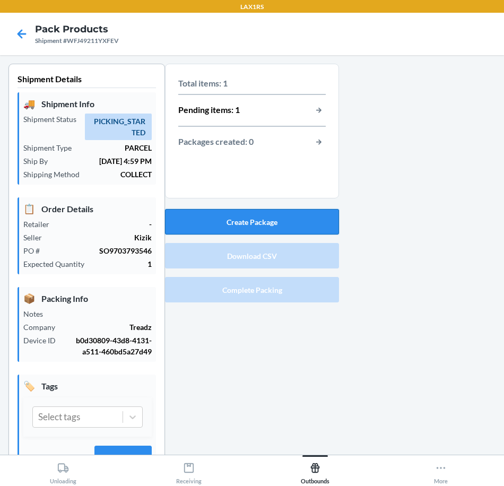
click at [246, 214] on button "Create Package" at bounding box center [252, 221] width 174 height 25
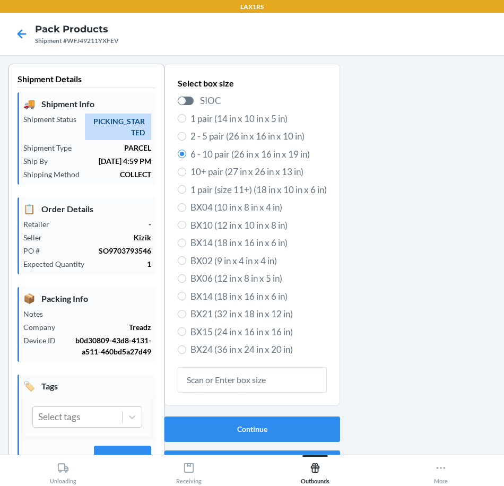
click at [181, 121] on label "1 pair (14 in x 10 in x 5 in)" at bounding box center [252, 119] width 149 height 14
click at [181, 121] on input "1 pair (14 in x 10 in x 5 in)" at bounding box center [182, 118] width 8 height 8
radio input "true"
radio input "false"
click at [288, 426] on button "Continue" at bounding box center [252, 428] width 176 height 25
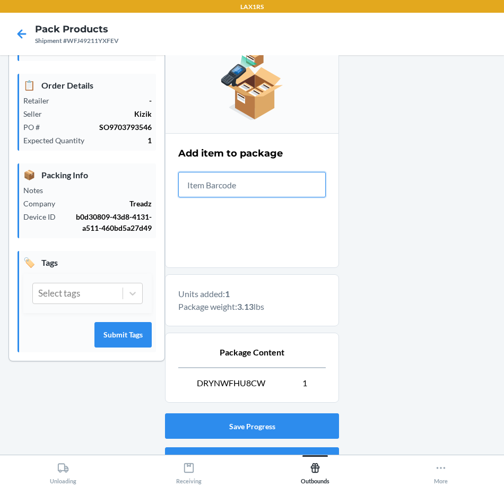
scroll to position [180, 0]
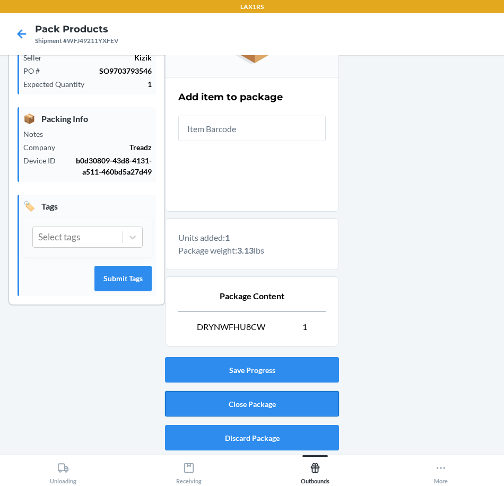
click at [275, 404] on button "Close Package" at bounding box center [252, 403] width 174 height 25
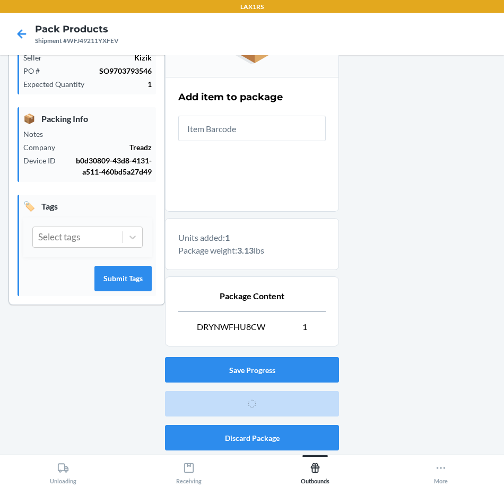
scroll to position [36, 0]
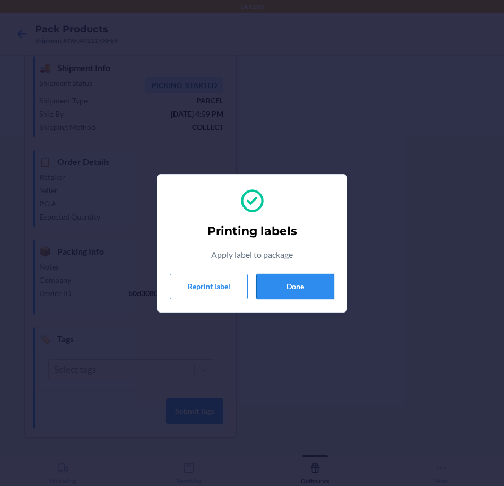
click at [294, 298] on button "Done" at bounding box center [295, 286] width 78 height 25
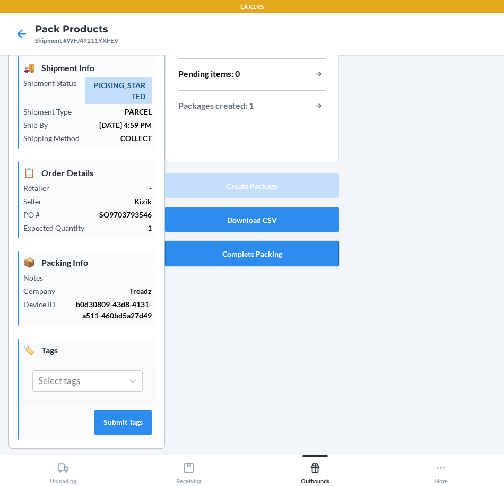
click at [264, 258] on button "Complete Packing" at bounding box center [252, 253] width 174 height 25
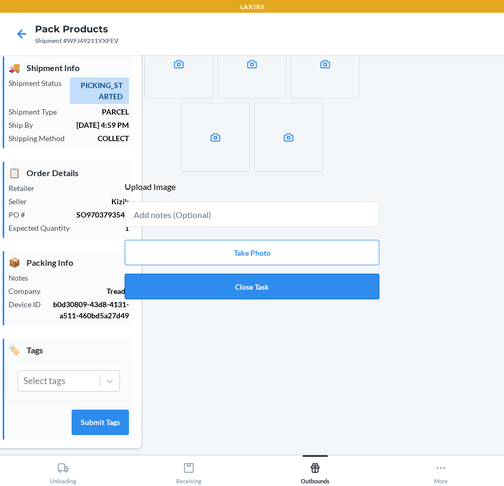
click at [264, 287] on button "Close Task" at bounding box center [252, 286] width 255 height 25
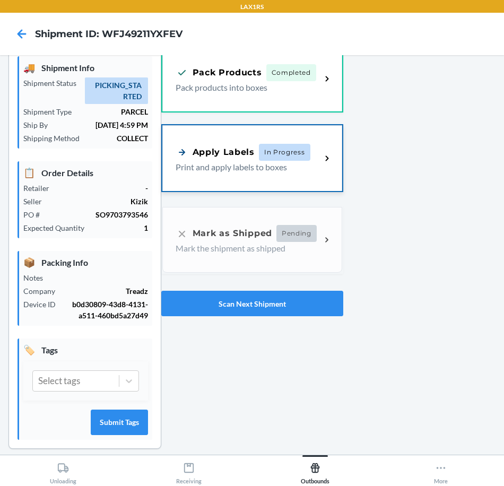
click at [205, 158] on div "Apply Labels" at bounding box center [215, 151] width 79 height 13
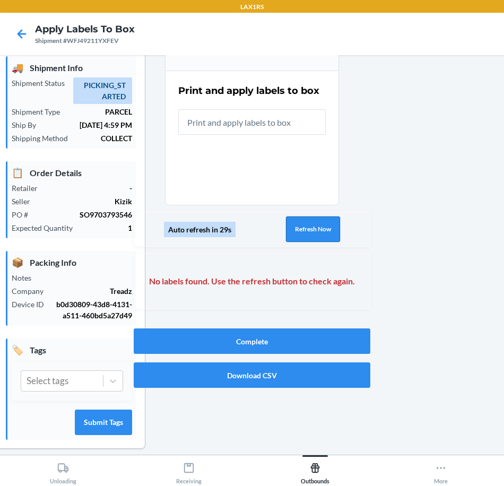
click at [310, 223] on button "Refresh Now" at bounding box center [313, 228] width 54 height 25
click at [310, 229] on button "Refresh Now" at bounding box center [313, 228] width 54 height 25
click at [310, 231] on button "Refresh Now" at bounding box center [313, 228] width 54 height 25
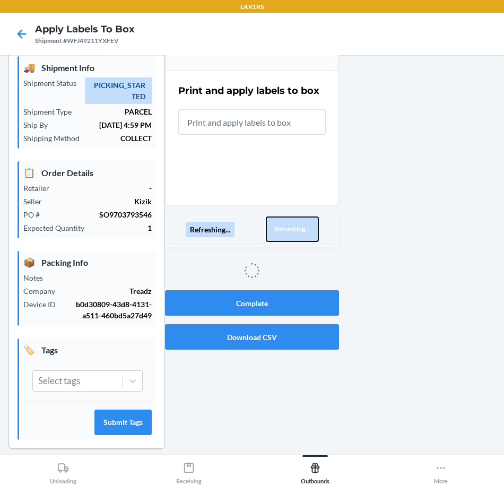
click at [310, 231] on button "Refreshing..." at bounding box center [292, 228] width 53 height 25
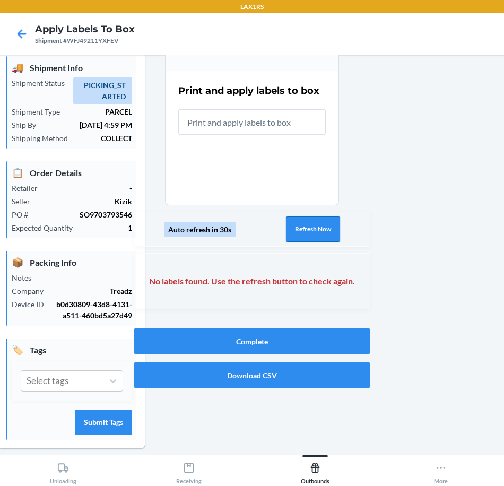
click at [310, 231] on button "Refresh Now" at bounding box center [313, 228] width 54 height 25
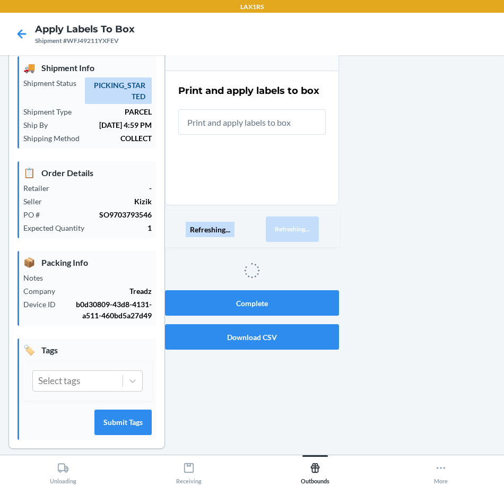
click at [310, 231] on button "Refreshing..." at bounding box center [292, 228] width 53 height 25
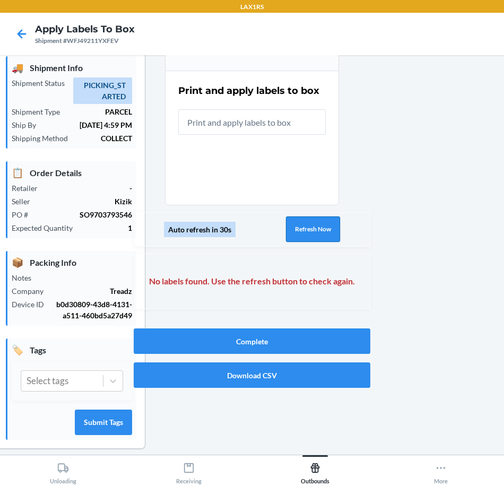
click at [310, 231] on button "Refresh Now" at bounding box center [313, 228] width 54 height 25
click at [311, 233] on button "Refresh Now" at bounding box center [313, 228] width 54 height 25
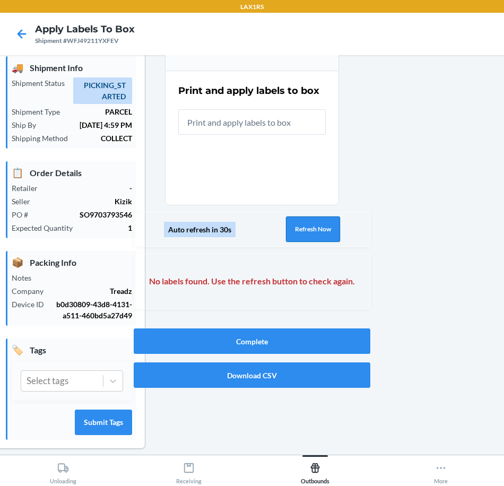
click at [311, 231] on button "Refresh Now" at bounding box center [313, 228] width 54 height 25
click at [292, 223] on button "Refresh Now" at bounding box center [313, 228] width 54 height 25
click at [292, 226] on button "Refresh Now" at bounding box center [313, 228] width 54 height 25
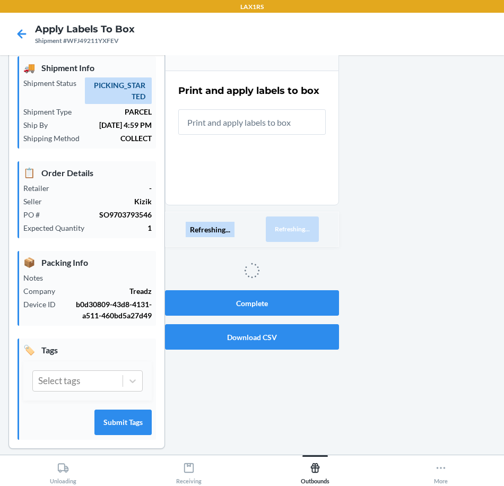
click at [292, 226] on button "Refreshing..." at bounding box center [292, 228] width 53 height 25
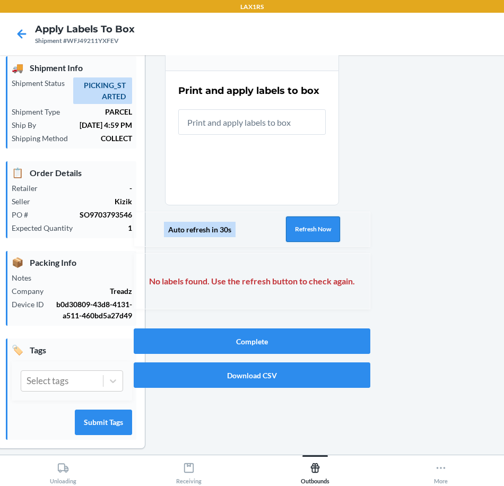
click at [292, 226] on button "Refresh Now" at bounding box center [313, 228] width 54 height 25
click at [292, 231] on button "Refresh Now" at bounding box center [313, 228] width 54 height 25
click at [292, 232] on button "Refresh Now" at bounding box center [313, 228] width 54 height 25
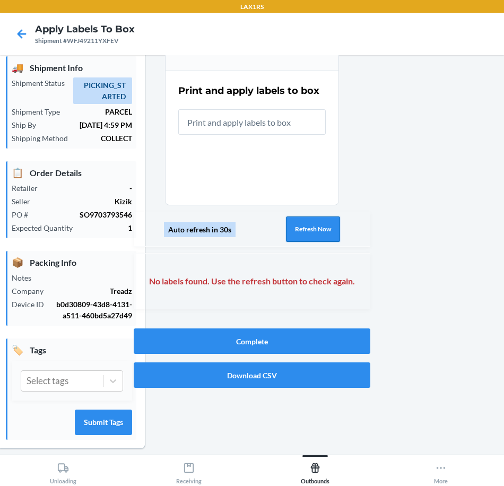
click at [292, 232] on button "Refresh Now" at bounding box center [313, 228] width 54 height 25
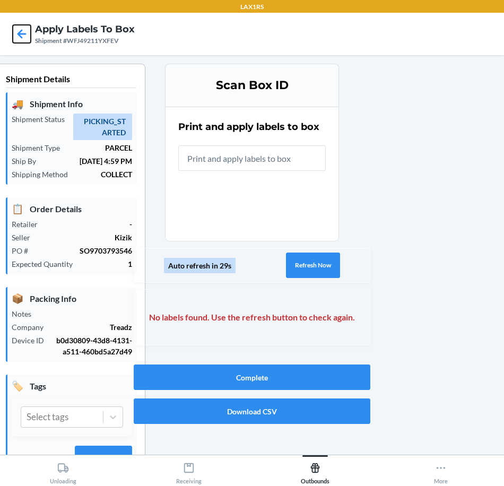
click at [18, 33] on icon at bounding box center [21, 33] width 9 height 9
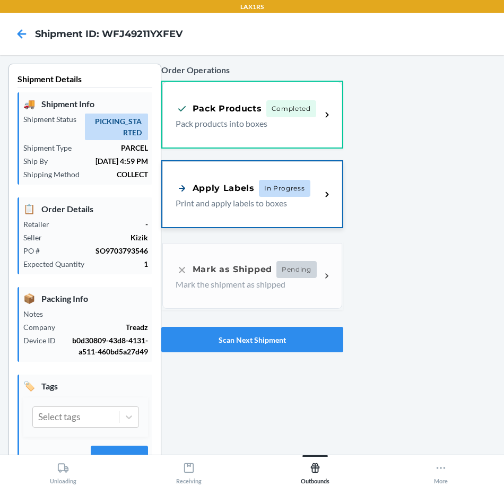
click at [181, 176] on div "Apply Labels In Progress Print and apply labels to boxes" at bounding box center [252, 194] width 180 height 66
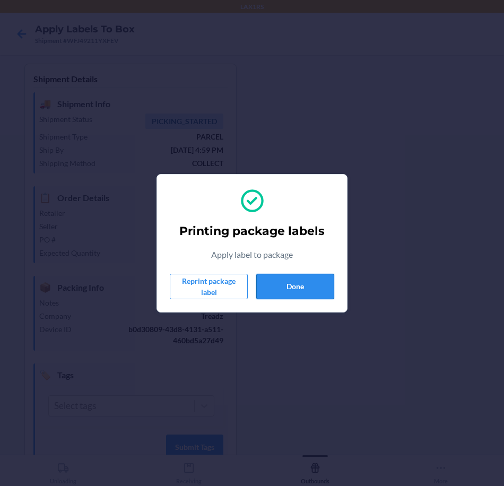
click at [291, 280] on button "Done" at bounding box center [295, 286] width 78 height 25
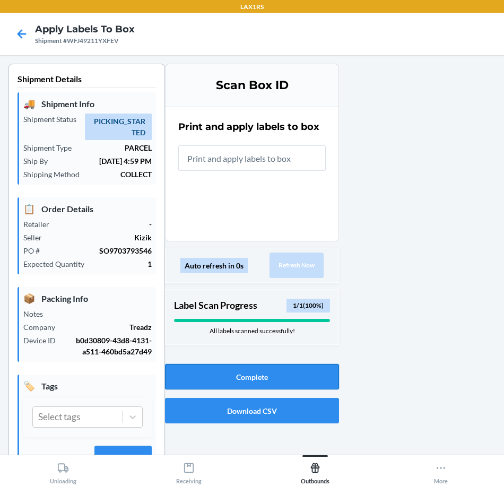
click at [283, 380] on button "Complete" at bounding box center [252, 376] width 174 height 25
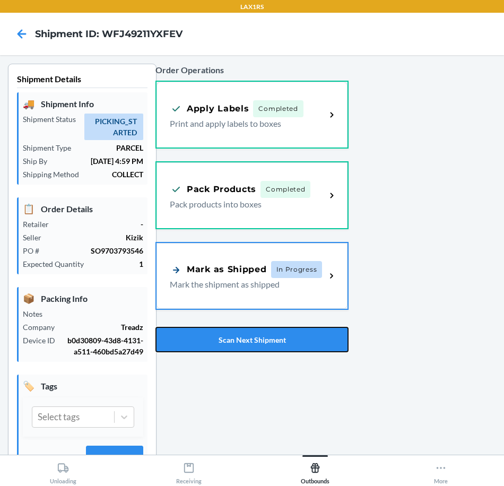
click at [320, 343] on button "Scan Next Shipment" at bounding box center [251, 339] width 193 height 25
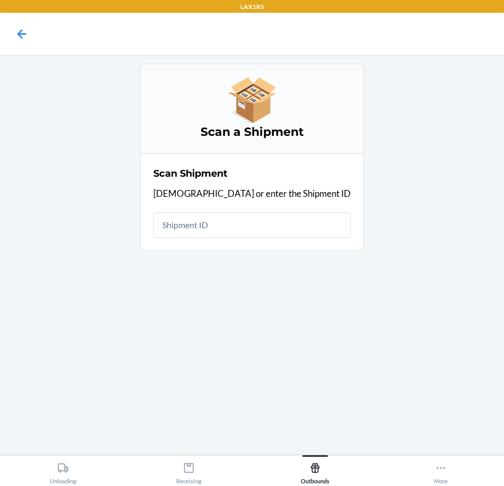
click at [230, 219] on input "text" at bounding box center [251, 224] width 197 height 25
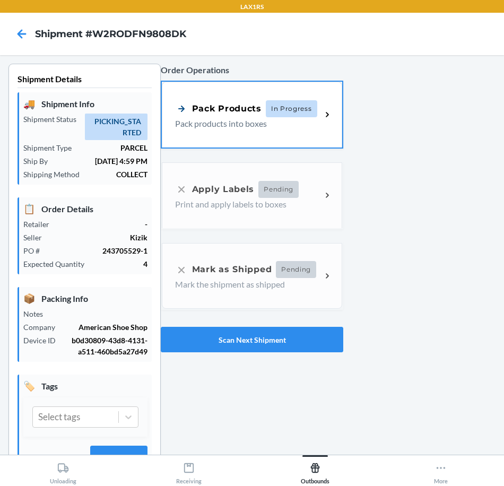
click at [205, 121] on p "Pack products into boxes" at bounding box center [244, 123] width 138 height 13
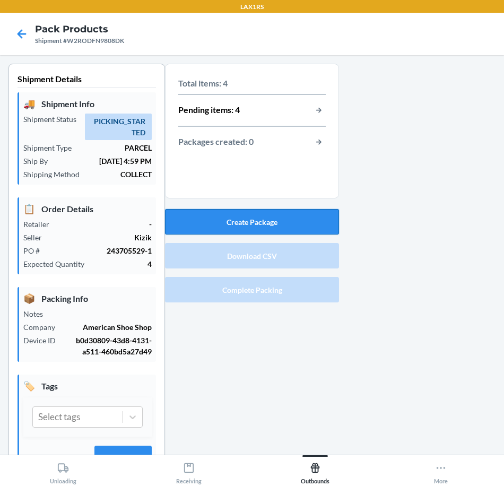
click at [262, 221] on button "Create Package" at bounding box center [252, 221] width 174 height 25
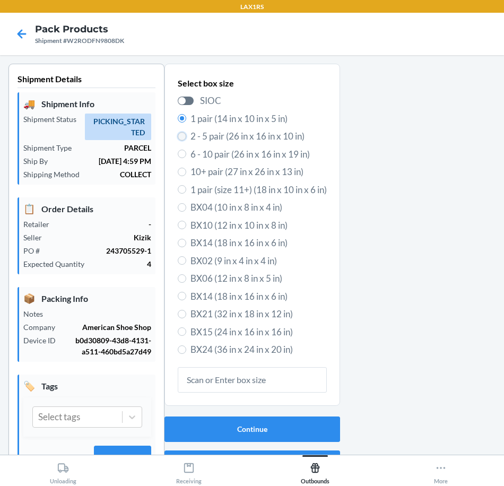
click at [179, 137] on input "2 - 5 pair (26 in x 16 in x 10 in)" at bounding box center [182, 136] width 8 height 8
radio input "true"
radio input "false"
click at [255, 432] on button "Continue" at bounding box center [252, 428] width 176 height 25
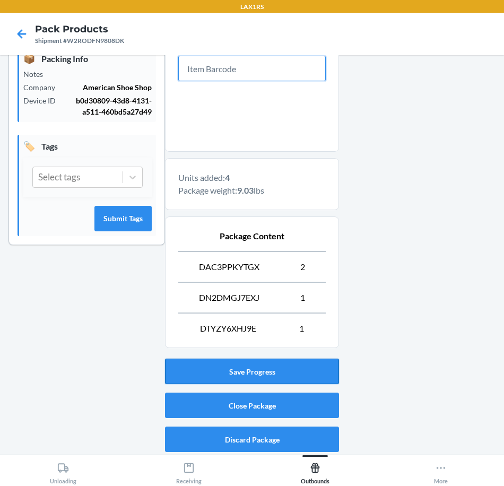
scroll to position [241, 0]
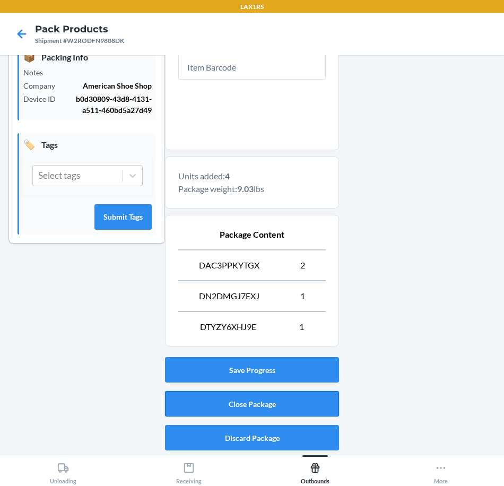
click at [310, 399] on button "Close Package" at bounding box center [252, 403] width 174 height 25
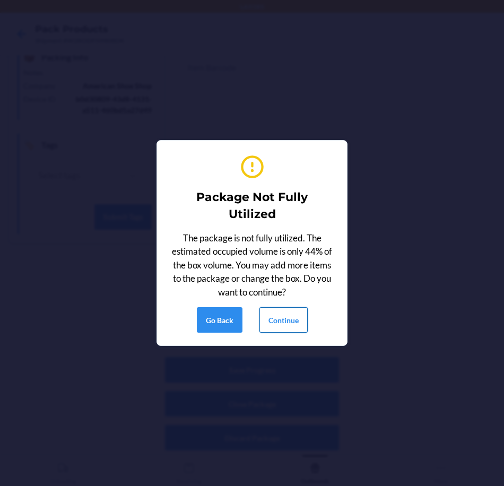
click at [283, 314] on button "Continue" at bounding box center [283, 319] width 48 height 25
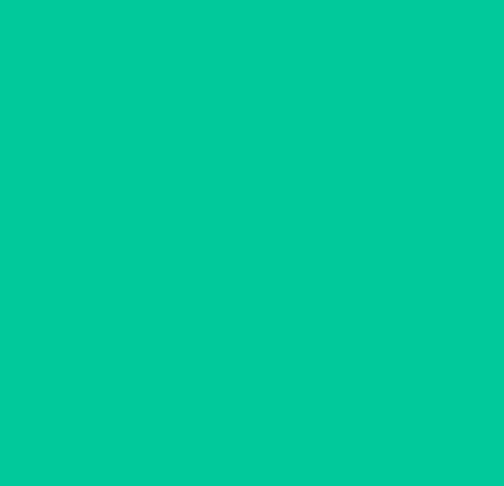
scroll to position [36, 0]
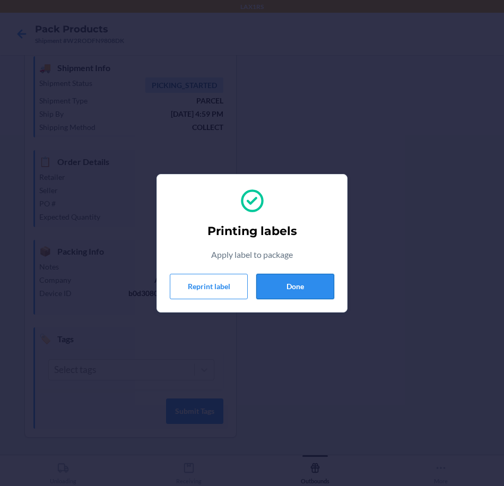
click at [296, 281] on button "Done" at bounding box center [295, 286] width 78 height 25
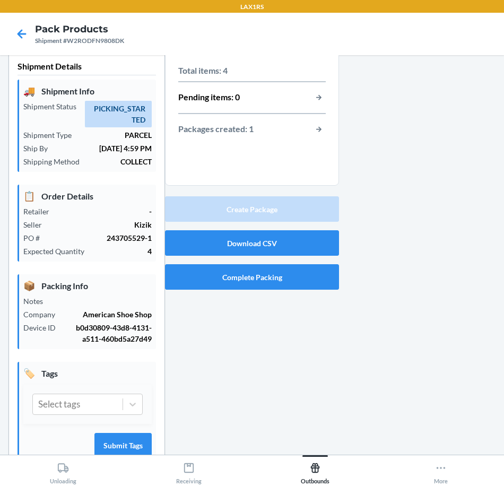
scroll to position [0, 0]
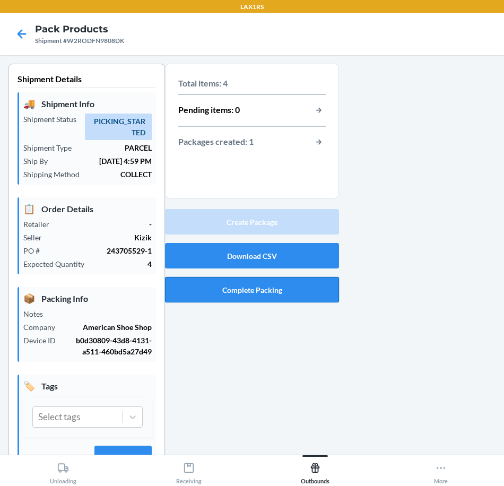
click at [316, 289] on button "Complete Packing" at bounding box center [252, 289] width 174 height 25
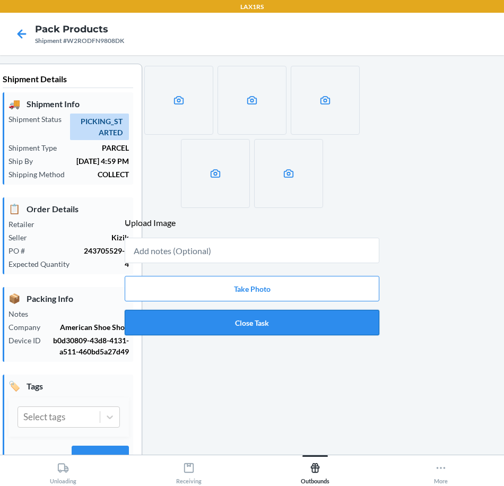
click at [261, 320] on button "Close Task" at bounding box center [252, 322] width 255 height 25
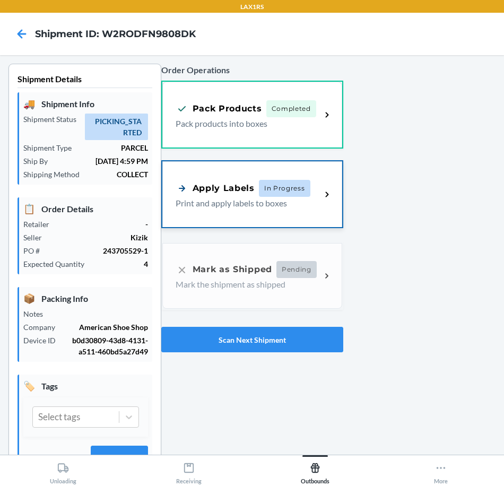
click at [218, 203] on p "Print and apply labels to boxes" at bounding box center [244, 203] width 137 height 13
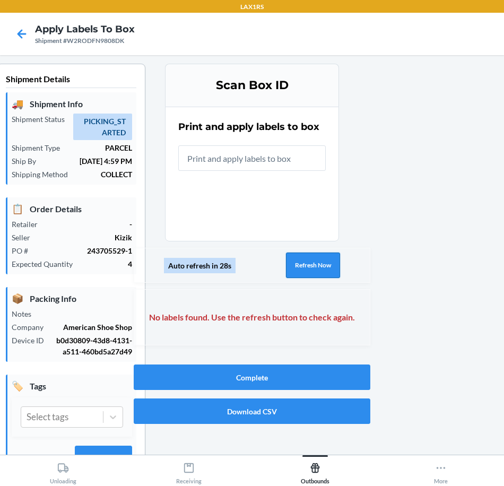
click at [312, 262] on button "Refresh Now" at bounding box center [313, 264] width 54 height 25
click at [312, 263] on button "Refresh Now" at bounding box center [313, 264] width 54 height 25
click at [312, 265] on button "Refresh Now" at bounding box center [313, 264] width 54 height 25
click at [312, 267] on button "Refresh Now" at bounding box center [313, 264] width 54 height 25
click at [301, 261] on button "Refresh Now" at bounding box center [313, 264] width 54 height 25
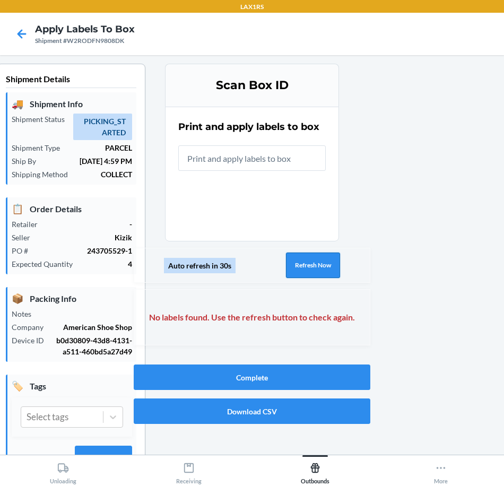
click at [300, 265] on button "Refresh Now" at bounding box center [313, 264] width 54 height 25
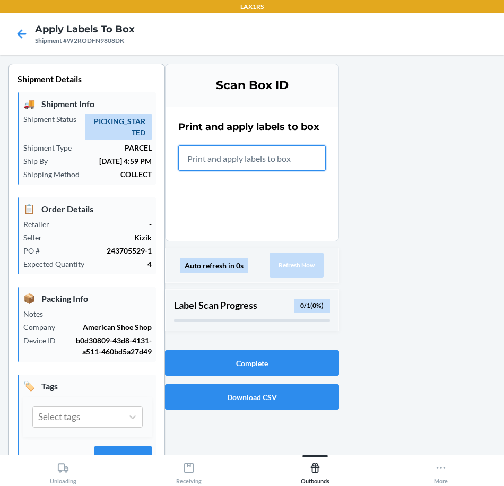
click at [207, 156] on input "text" at bounding box center [251, 157] width 147 height 25
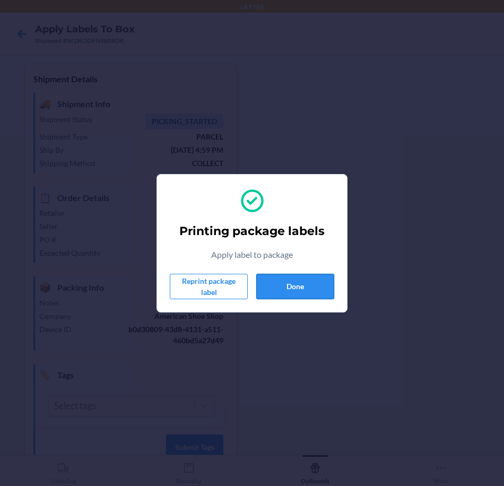
click at [314, 291] on button "Done" at bounding box center [295, 286] width 78 height 25
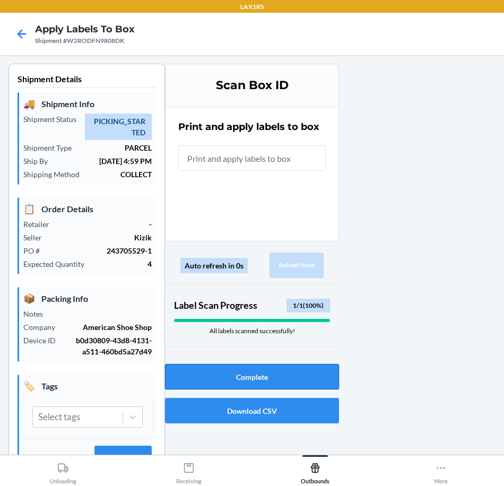
click at [275, 370] on button "Complete" at bounding box center [252, 376] width 174 height 25
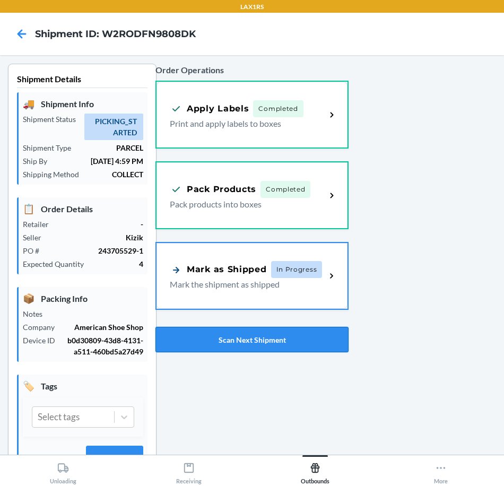
click at [321, 342] on button "Scan Next Shipment" at bounding box center [251, 339] width 193 height 25
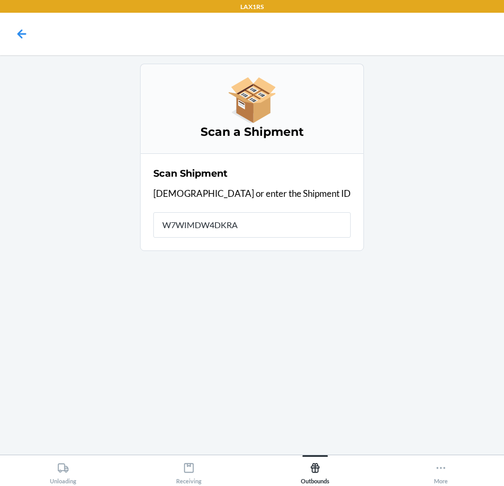
type input "W7WIMDW4DKRAK"
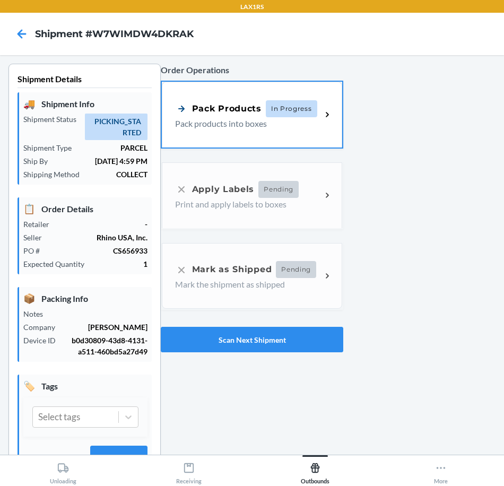
click at [209, 136] on div "Pack Products In Progress Pack products into boxes" at bounding box center [252, 115] width 180 height 66
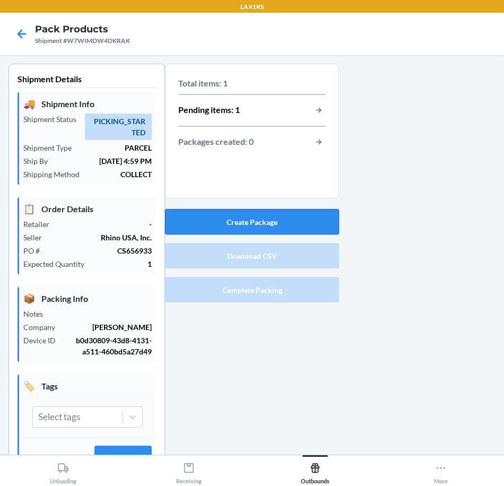
click at [263, 228] on button "Create Package" at bounding box center [252, 221] width 174 height 25
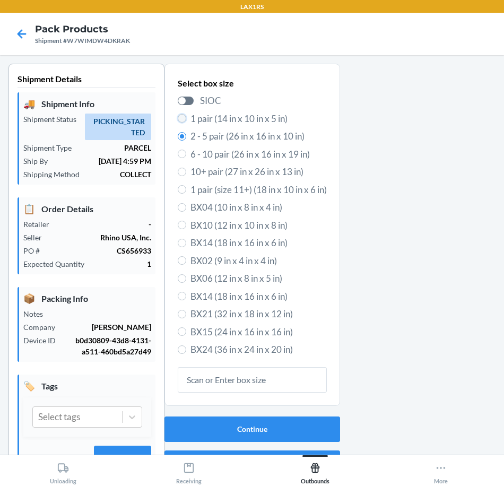
click at [178, 118] on input "1 pair (14 in x 10 in x 5 in)" at bounding box center [182, 118] width 8 height 8
radio input "true"
radio input "false"
click at [253, 429] on button "Continue" at bounding box center [252, 428] width 176 height 25
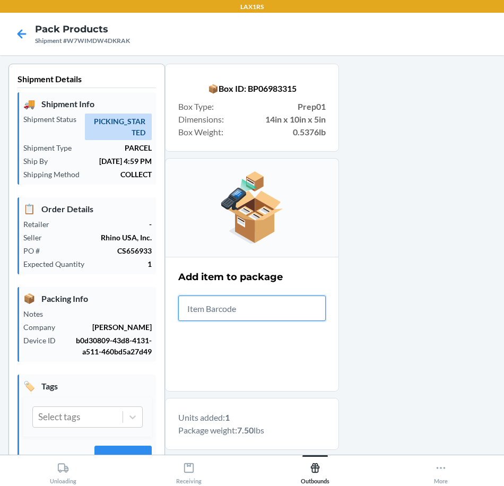
scroll to position [180, 0]
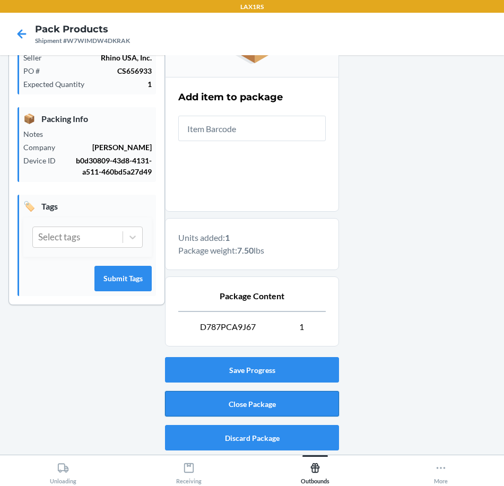
click at [281, 404] on button "Close Package" at bounding box center [252, 403] width 174 height 25
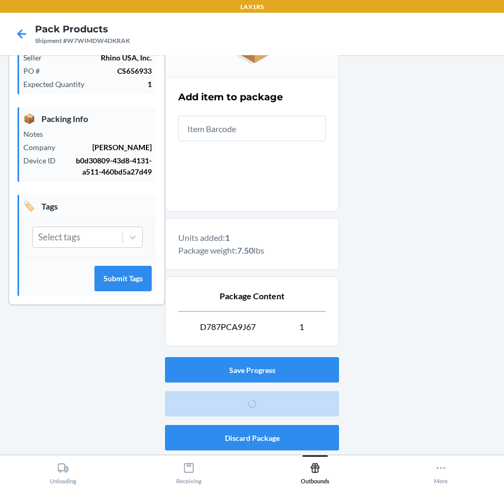
scroll to position [36, 0]
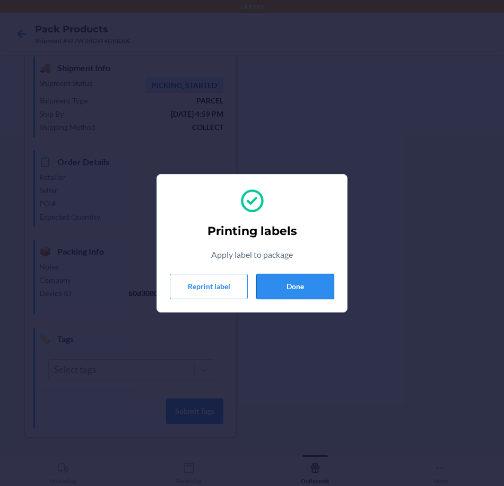
click at [298, 290] on button "Done" at bounding box center [295, 286] width 78 height 25
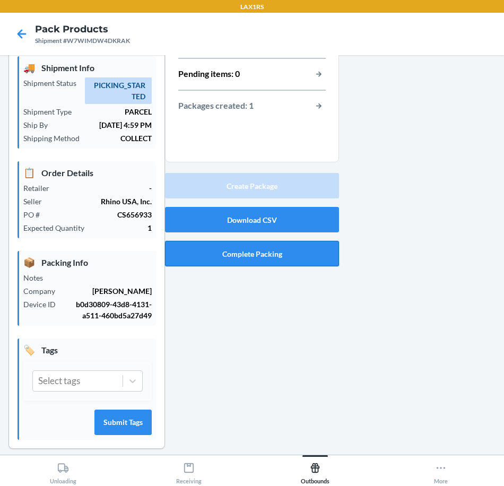
click at [268, 250] on button "Complete Packing" at bounding box center [252, 253] width 174 height 25
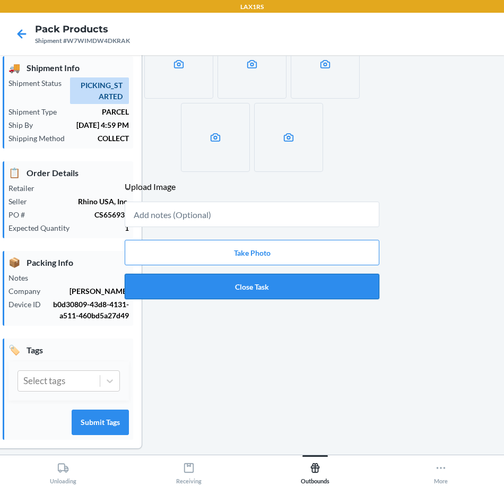
click at [259, 284] on button "Close Task" at bounding box center [252, 286] width 255 height 25
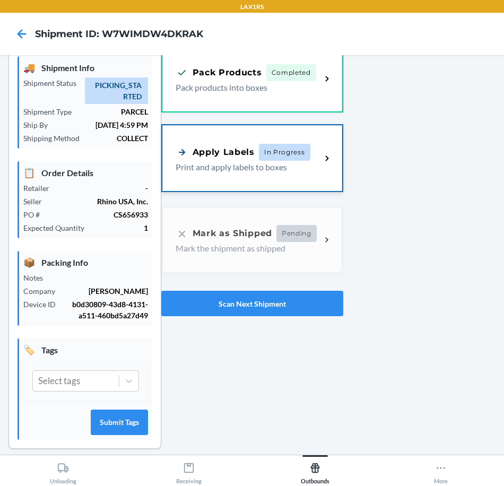
click at [252, 176] on div "Apply Labels In Progress Print and apply labels to boxes" at bounding box center [252, 158] width 180 height 66
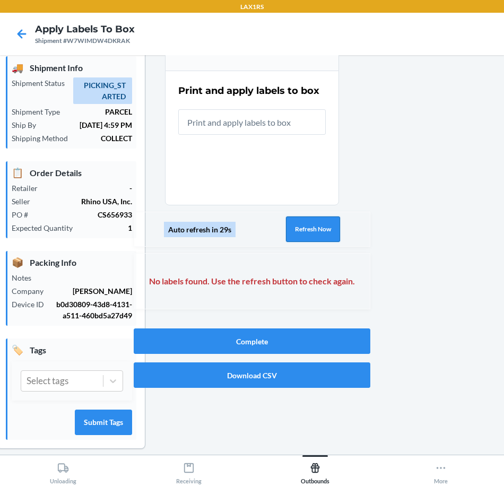
click at [312, 239] on button "Refresh Now" at bounding box center [313, 228] width 54 height 25
click at [309, 233] on button "Refresh Now" at bounding box center [313, 228] width 54 height 25
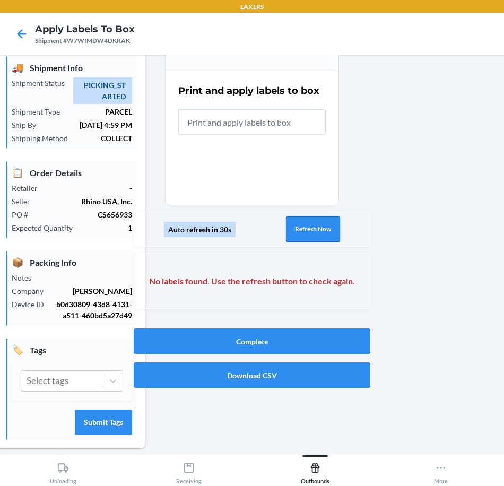
click at [309, 233] on button "Refresh Now" at bounding box center [313, 228] width 54 height 25
click at [307, 233] on button "Refresh Now" at bounding box center [313, 228] width 54 height 25
click at [305, 234] on button "Refresh Now" at bounding box center [313, 228] width 54 height 25
click at [304, 235] on button "Refresh Now" at bounding box center [313, 228] width 54 height 25
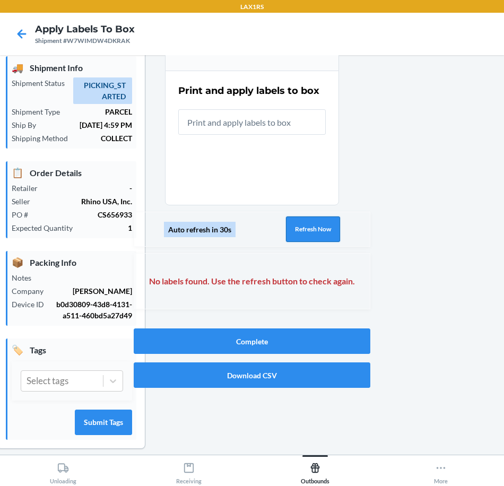
click at [303, 235] on button "Refresh Now" at bounding box center [313, 228] width 54 height 25
click at [303, 233] on button "Refresh Now" at bounding box center [313, 228] width 54 height 25
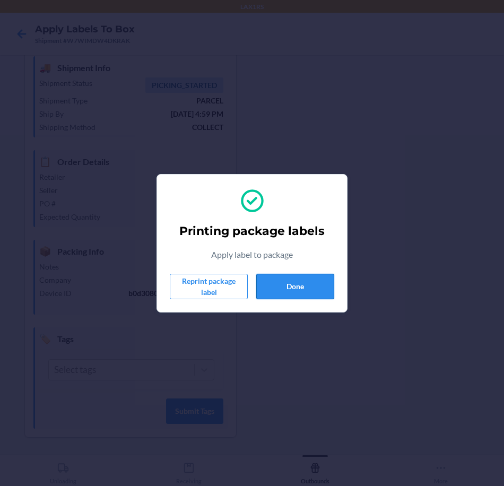
click at [287, 288] on button "Done" at bounding box center [295, 286] width 78 height 25
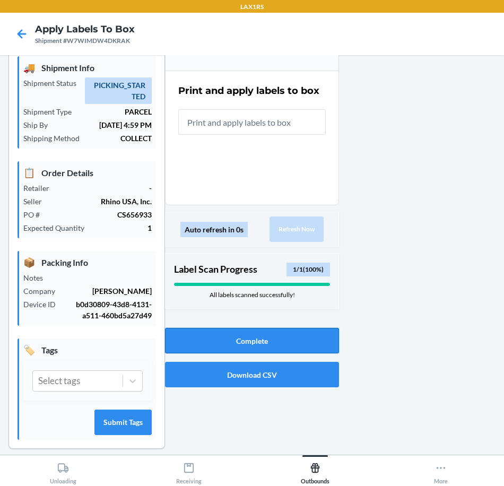
click at [294, 346] on button "Complete" at bounding box center [252, 340] width 174 height 25
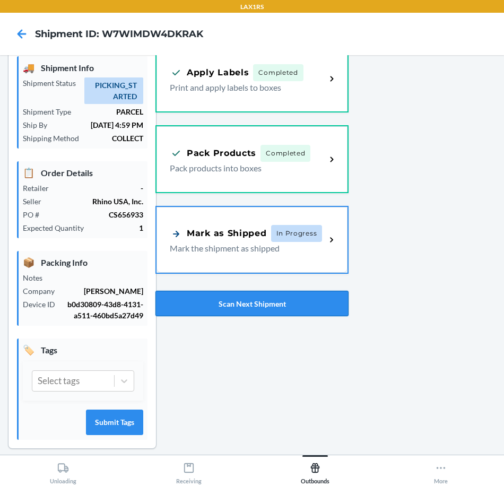
click at [278, 297] on button "Scan Next Shipment" at bounding box center [251, 303] width 193 height 25
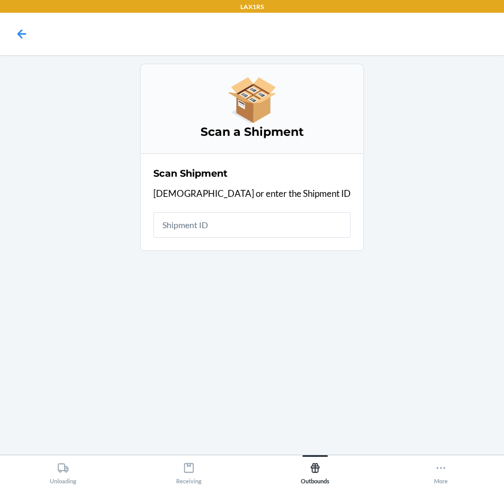
click at [229, 229] on input "text" at bounding box center [251, 224] width 197 height 25
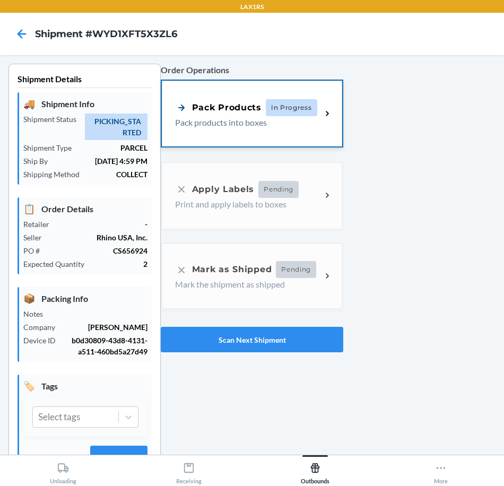
click at [202, 111] on div "Pack Products" at bounding box center [218, 107] width 86 height 13
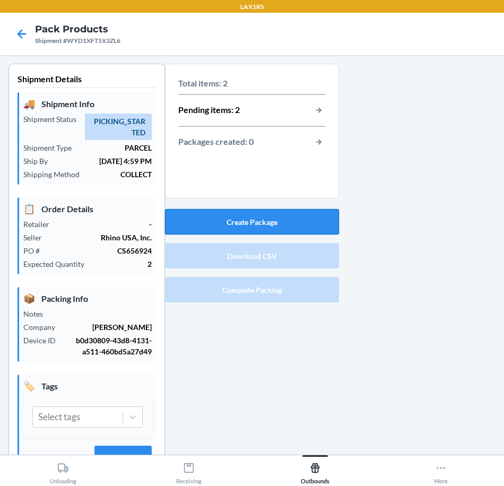
click at [254, 223] on button "Create Package" at bounding box center [252, 221] width 174 height 25
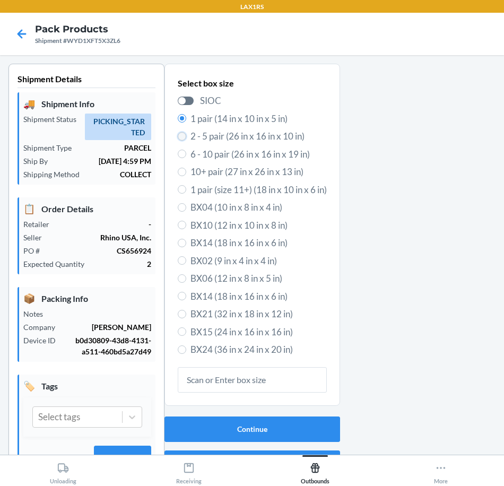
click at [179, 138] on input "2 - 5 pair (26 in x 16 in x 10 in)" at bounding box center [182, 136] width 8 height 8
radio input "true"
radio input "false"
click at [232, 426] on button "Continue" at bounding box center [252, 428] width 176 height 25
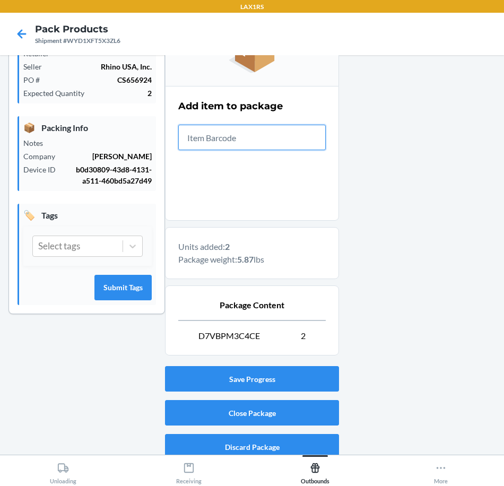
scroll to position [180, 0]
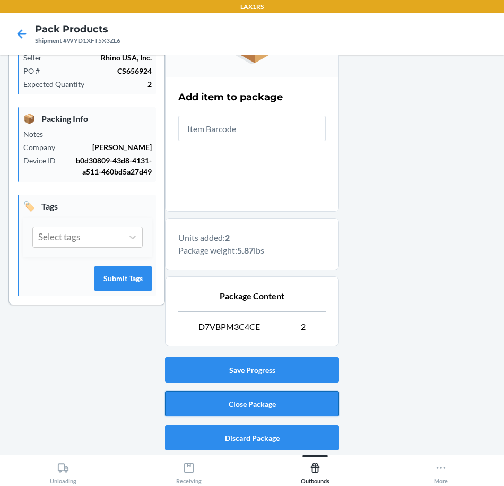
click at [247, 407] on button "Close Package" at bounding box center [252, 403] width 174 height 25
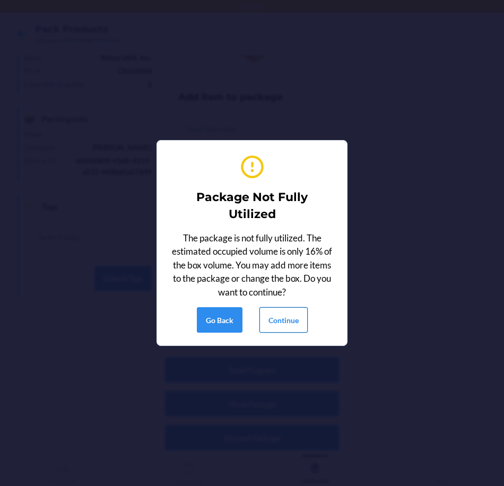
click at [278, 321] on button "Continue" at bounding box center [283, 319] width 48 height 25
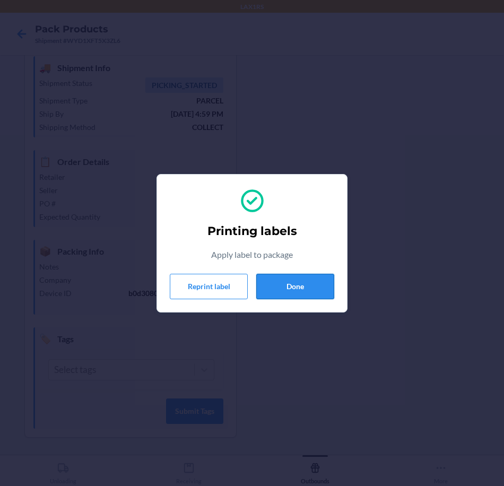
click at [313, 289] on button "Done" at bounding box center [295, 286] width 78 height 25
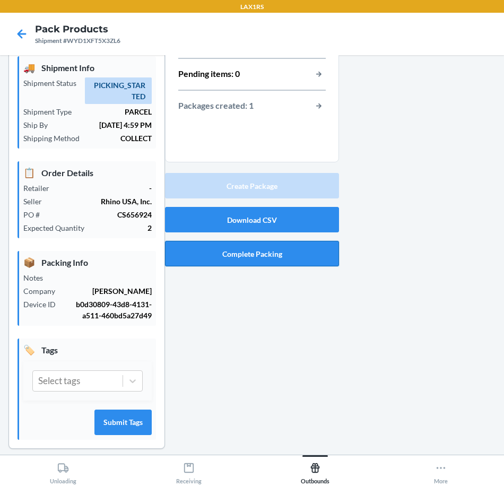
click at [270, 253] on button "Complete Packing" at bounding box center [252, 253] width 174 height 25
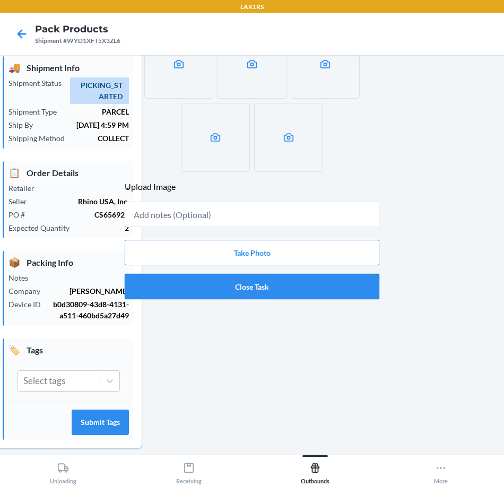
click at [233, 284] on button "Close Task" at bounding box center [252, 286] width 255 height 25
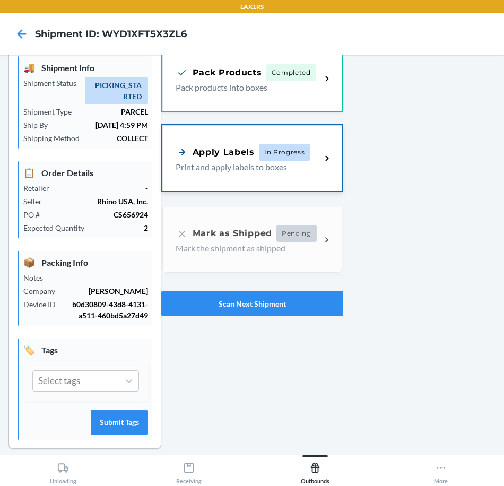
click at [245, 173] on p "Print and apply labels to boxes" at bounding box center [244, 167] width 137 height 13
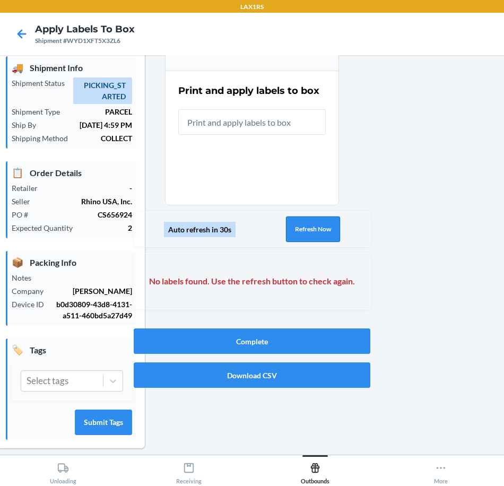
click at [319, 218] on button "Refresh Now" at bounding box center [313, 228] width 54 height 25
click at [315, 223] on button "Refresh Now" at bounding box center [313, 228] width 54 height 25
click at [314, 226] on button "Refresh Now" at bounding box center [313, 228] width 54 height 25
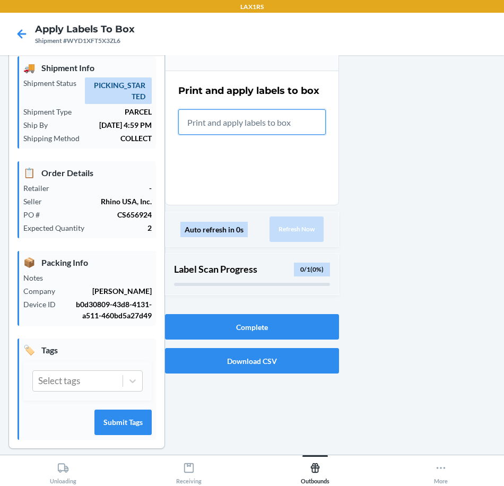
click at [233, 122] on input "text" at bounding box center [251, 121] width 147 height 25
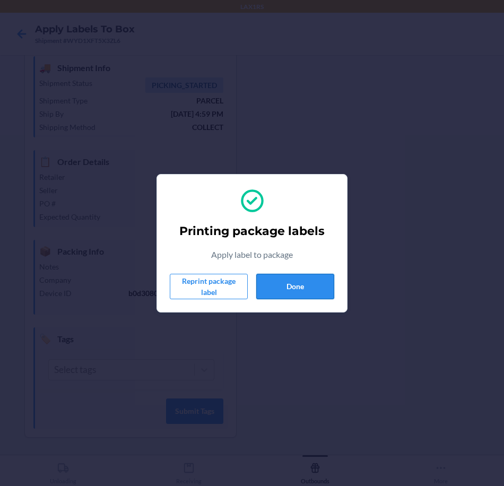
click at [320, 289] on button "Done" at bounding box center [295, 286] width 78 height 25
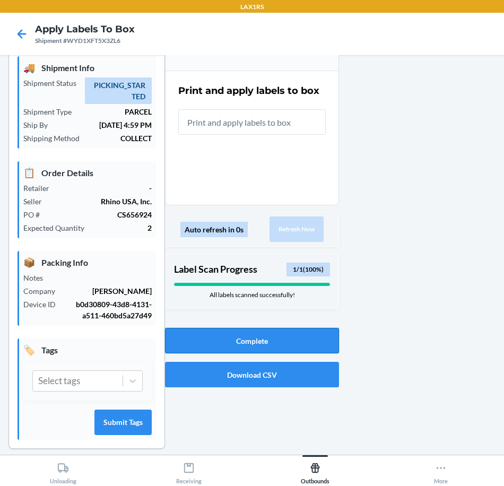
click at [253, 339] on button "Complete" at bounding box center [252, 340] width 174 height 25
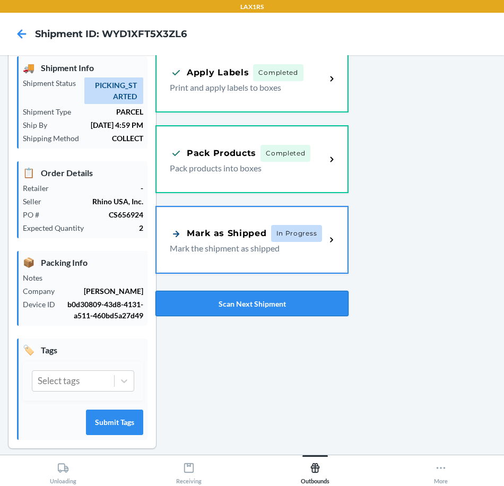
click at [277, 305] on button "Scan Next Shipment" at bounding box center [251, 303] width 193 height 25
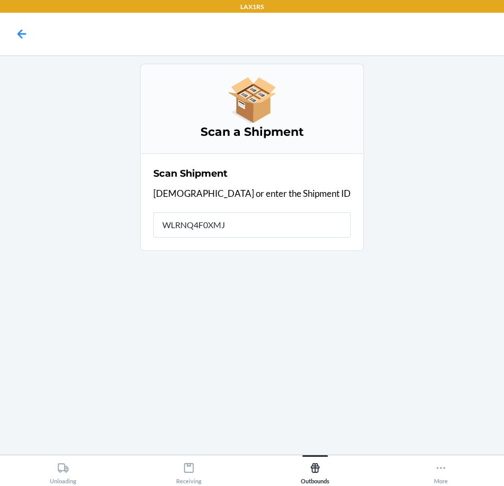
type input "WLRNQ4F0XMJN"
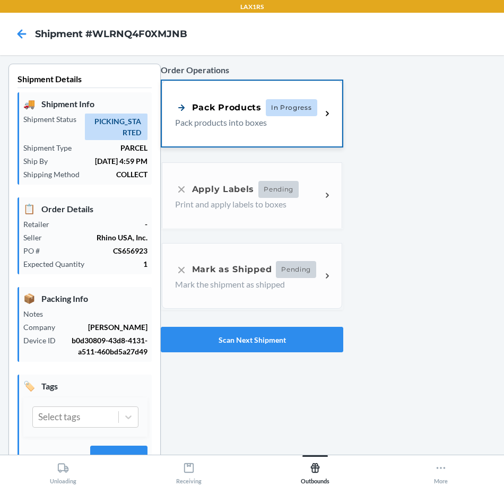
click at [190, 130] on div "Pack Products In Progress Pack products into boxes" at bounding box center [252, 114] width 180 height 66
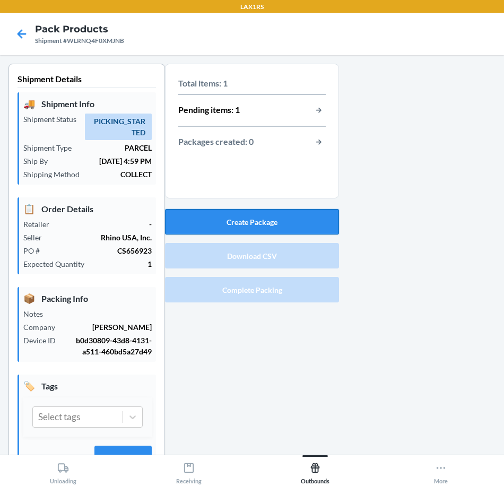
click at [292, 221] on button "Create Package" at bounding box center [252, 221] width 174 height 25
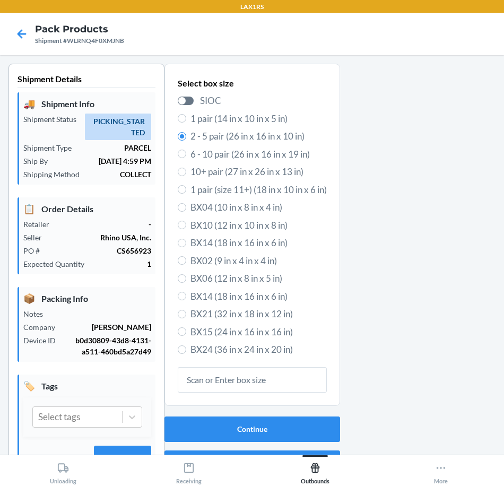
click at [184, 121] on label "1 pair (14 in x 10 in x 5 in)" at bounding box center [252, 119] width 149 height 14
click at [184, 121] on input "1 pair (14 in x 10 in x 5 in)" at bounding box center [182, 118] width 8 height 8
radio input "true"
radio input "false"
click at [273, 434] on button "Continue" at bounding box center [252, 428] width 176 height 25
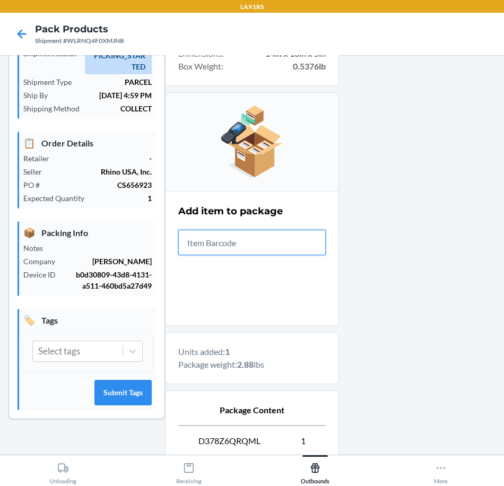
scroll to position [180, 0]
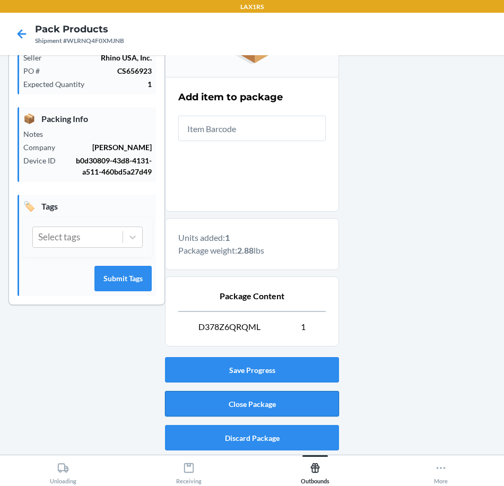
click at [261, 396] on button "Close Package" at bounding box center [252, 403] width 174 height 25
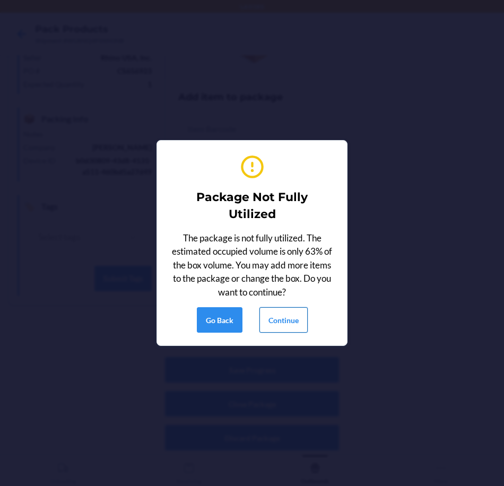
click at [293, 320] on button "Continue" at bounding box center [283, 319] width 48 height 25
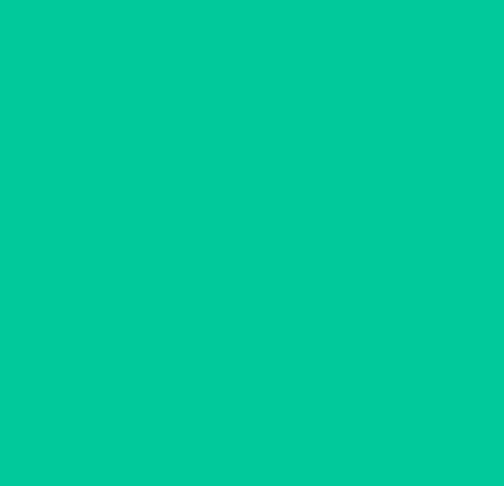
scroll to position [36, 0]
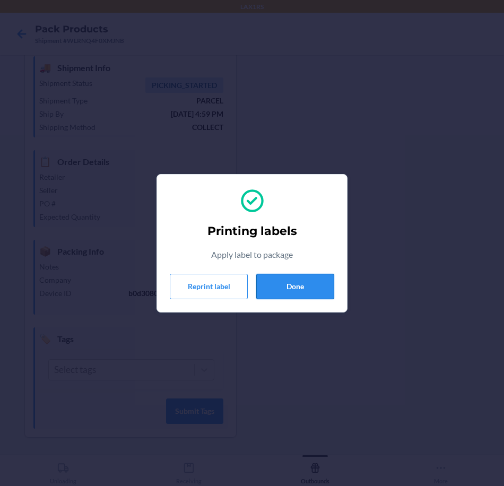
click at [301, 291] on button "Done" at bounding box center [295, 286] width 78 height 25
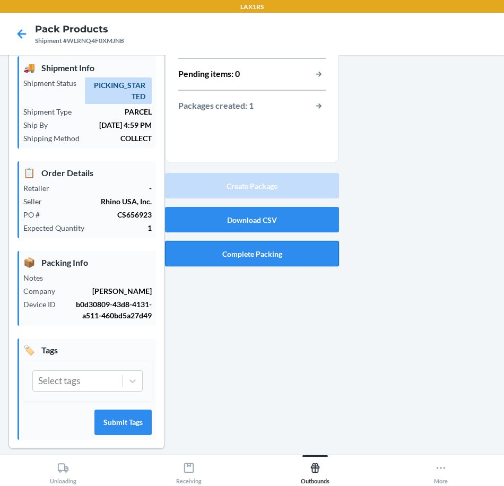
click at [267, 253] on button "Complete Packing" at bounding box center [252, 253] width 174 height 25
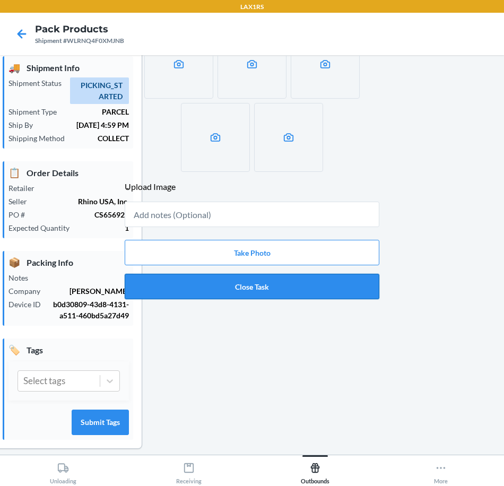
click at [249, 291] on button "Close Task" at bounding box center [252, 286] width 255 height 25
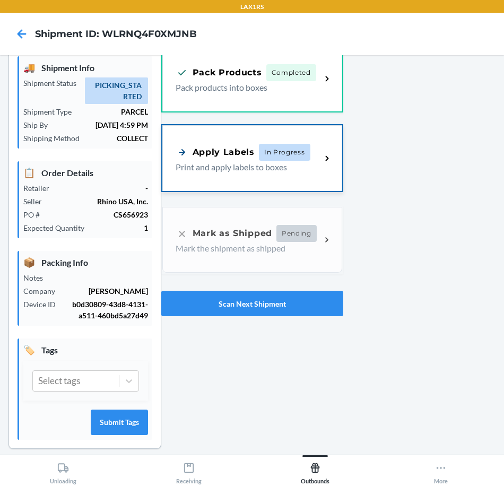
click at [231, 161] on p "Print and apply labels to boxes" at bounding box center [244, 167] width 137 height 13
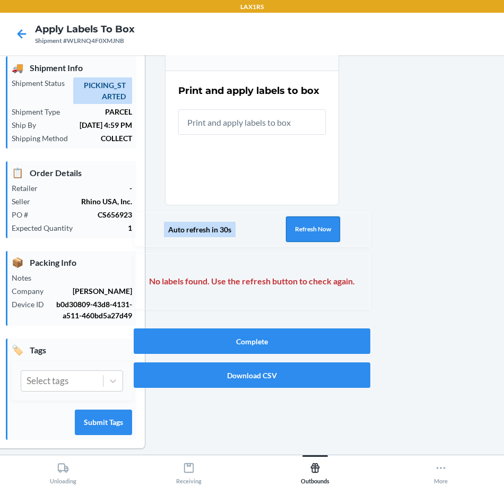
click at [316, 237] on button "Refresh Now" at bounding box center [313, 228] width 54 height 25
click at [313, 232] on button "Refresh Now" at bounding box center [313, 228] width 54 height 25
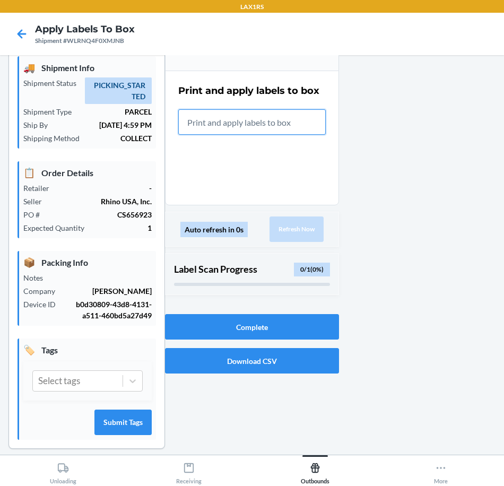
click at [218, 121] on input "text" at bounding box center [251, 121] width 147 height 25
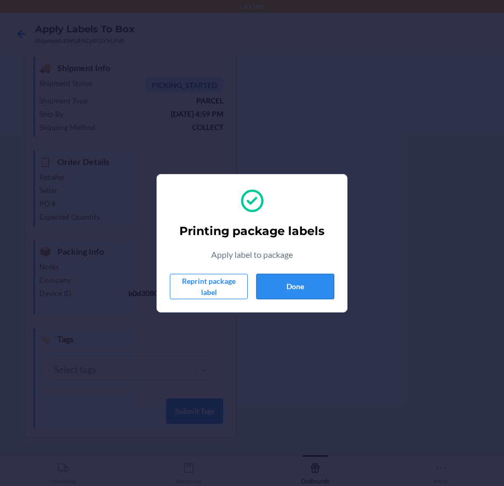
click at [307, 283] on button "Done" at bounding box center [295, 286] width 78 height 25
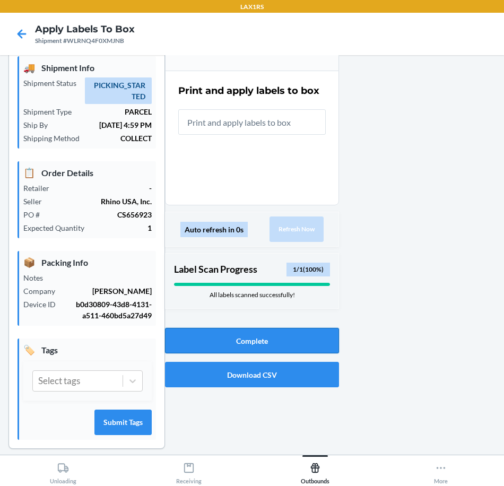
click at [288, 340] on button "Complete" at bounding box center [252, 340] width 174 height 25
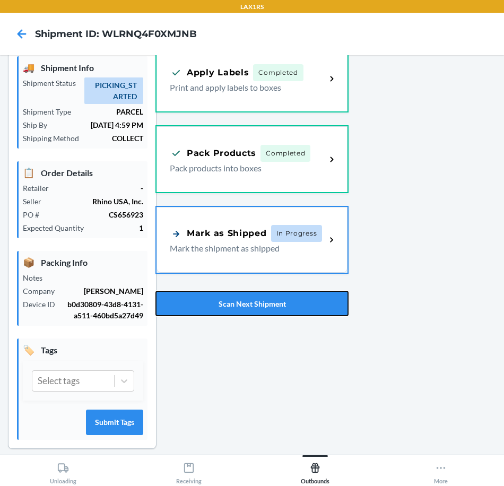
click at [227, 297] on button "Scan Next Shipment" at bounding box center [251, 303] width 193 height 25
